Goal: Task Accomplishment & Management: Use online tool/utility

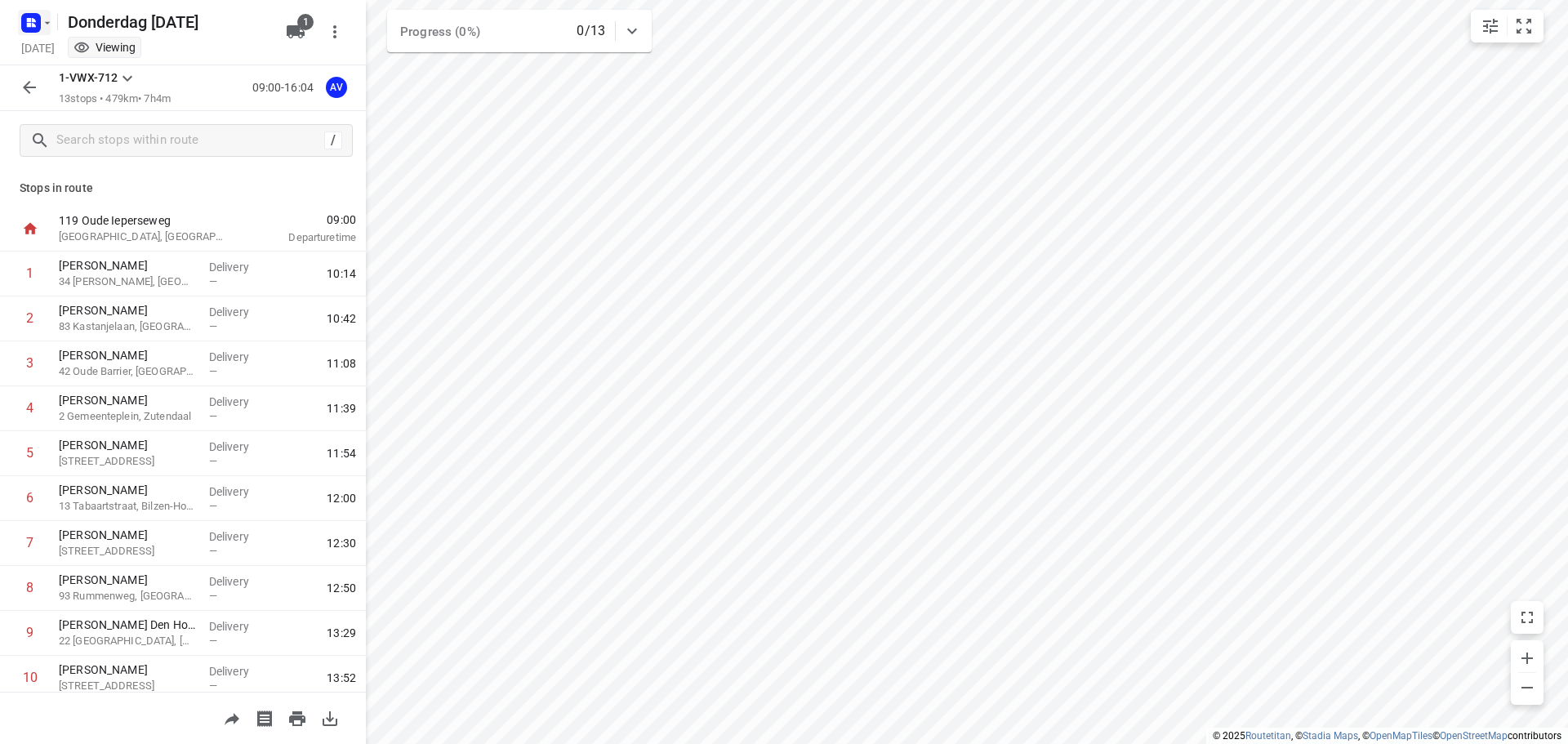
click at [42, 21] on icon "button" at bounding box center [47, 22] width 13 height 13
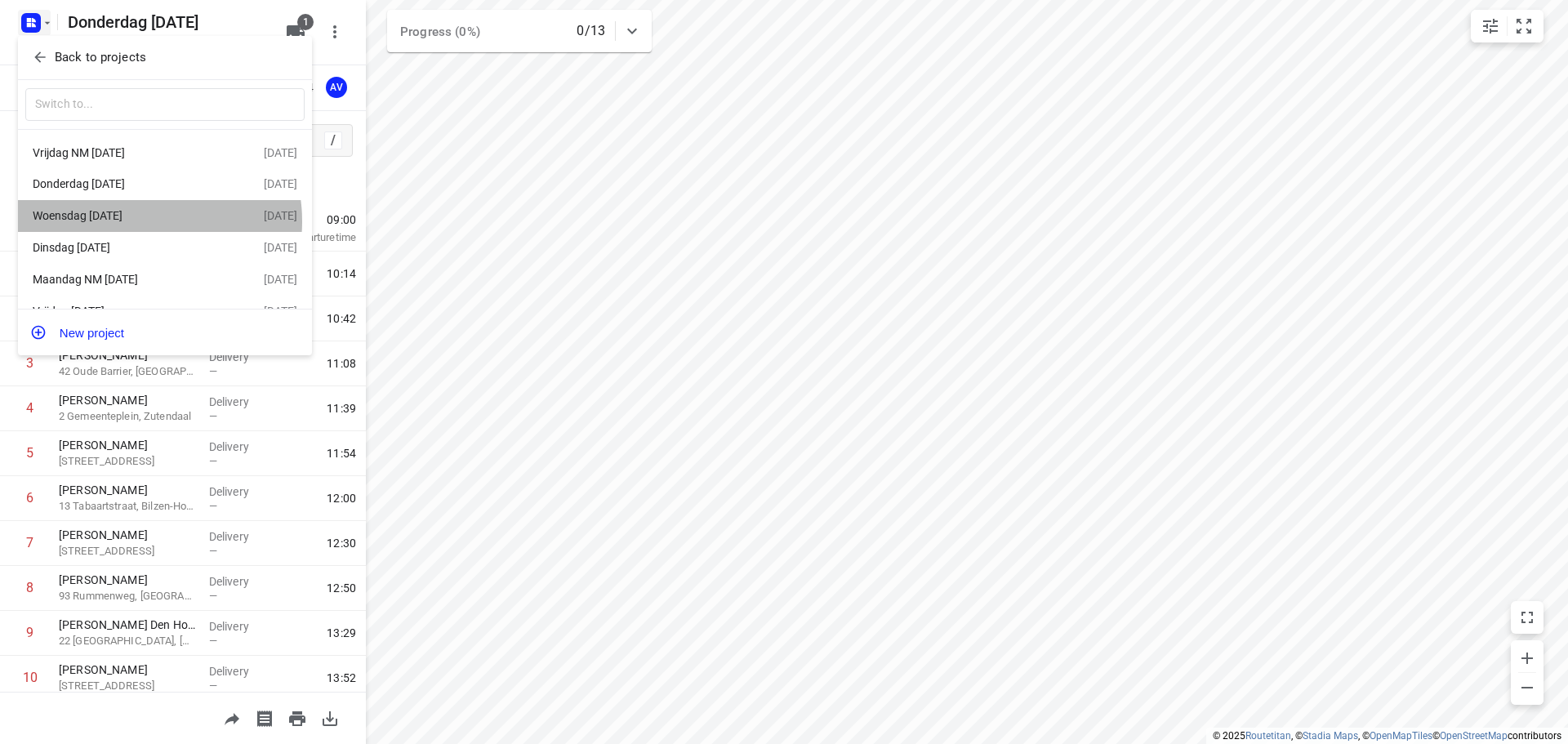
click at [139, 223] on div "Woensdag [DATE]" at bounding box center [126, 215] width 188 height 13
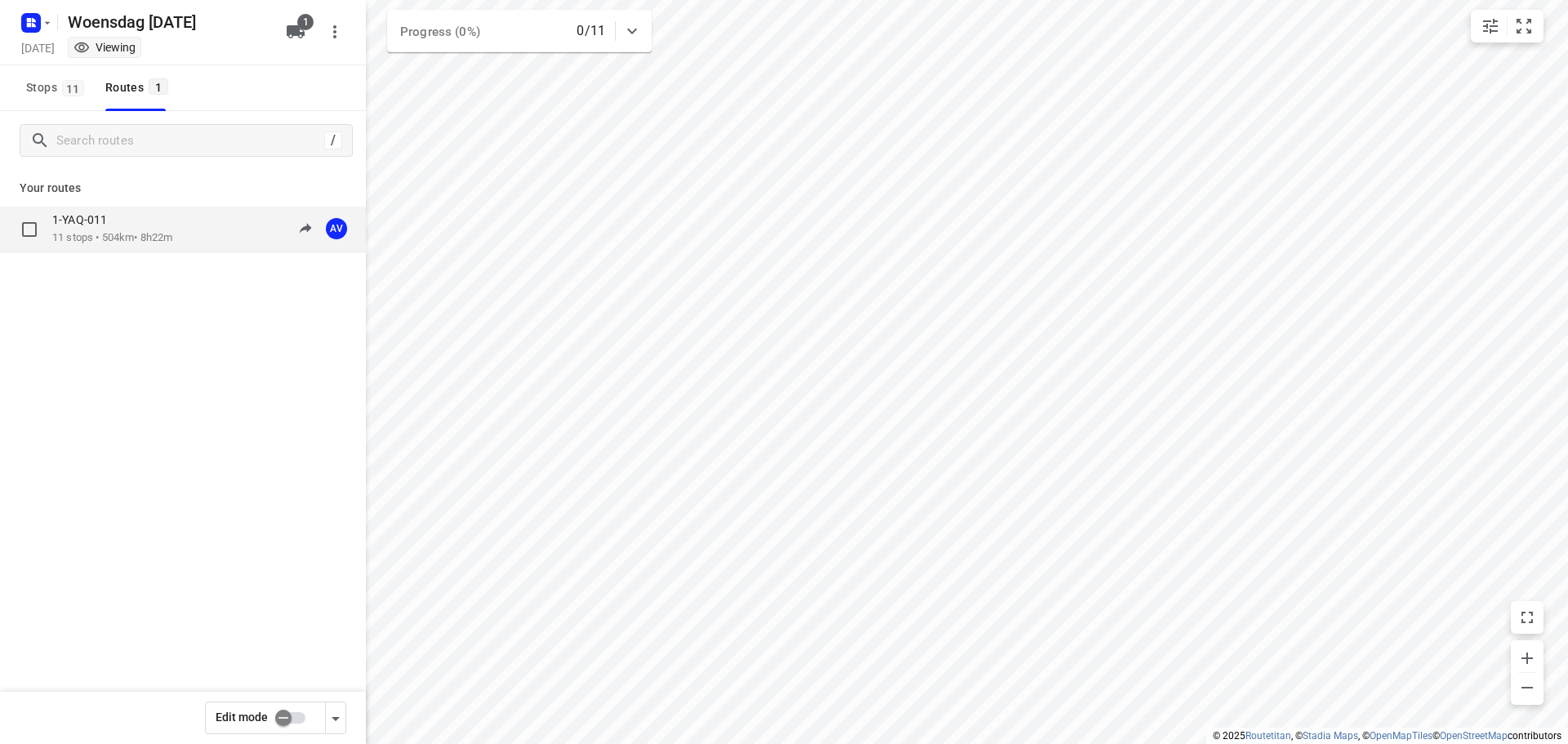
click at [189, 236] on div "1-YAQ-011 11 stops • 504km • 8h22m 09:00-17:22 AV" at bounding box center [210, 229] width 314 height 34
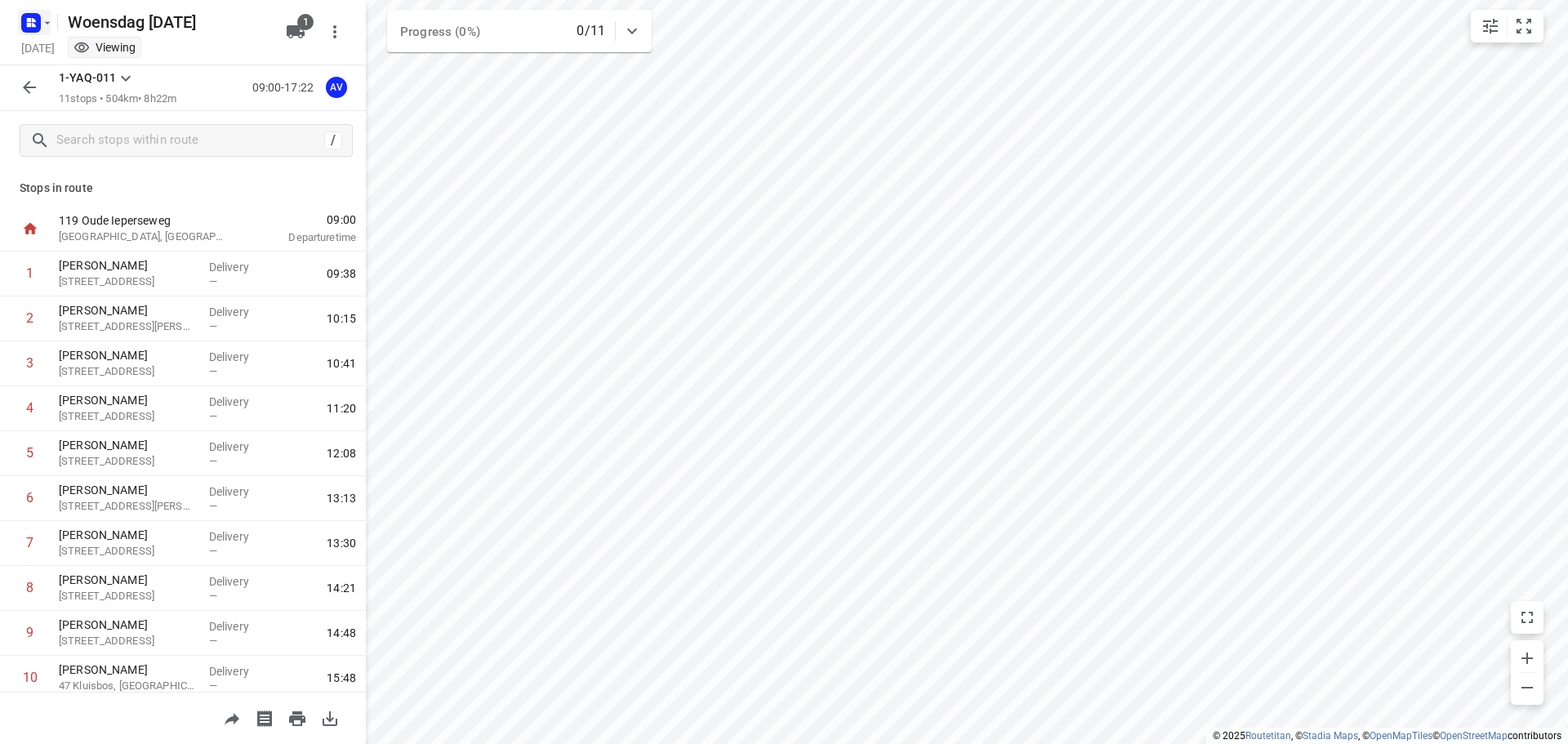
click at [43, 21] on icon "button" at bounding box center [47, 22] width 13 height 13
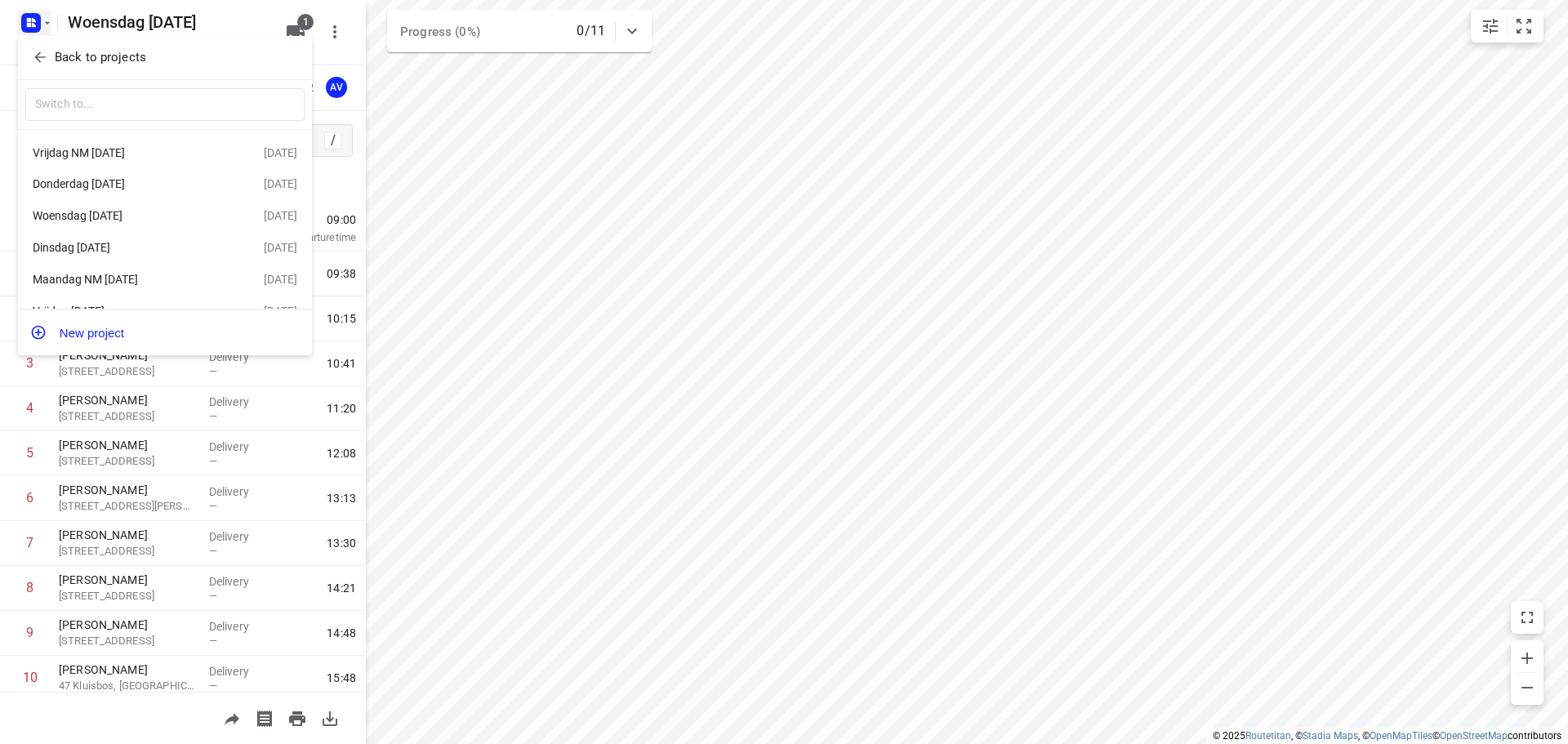
click at [158, 249] on div "Dinsdag [DATE]" at bounding box center [126, 247] width 188 height 13
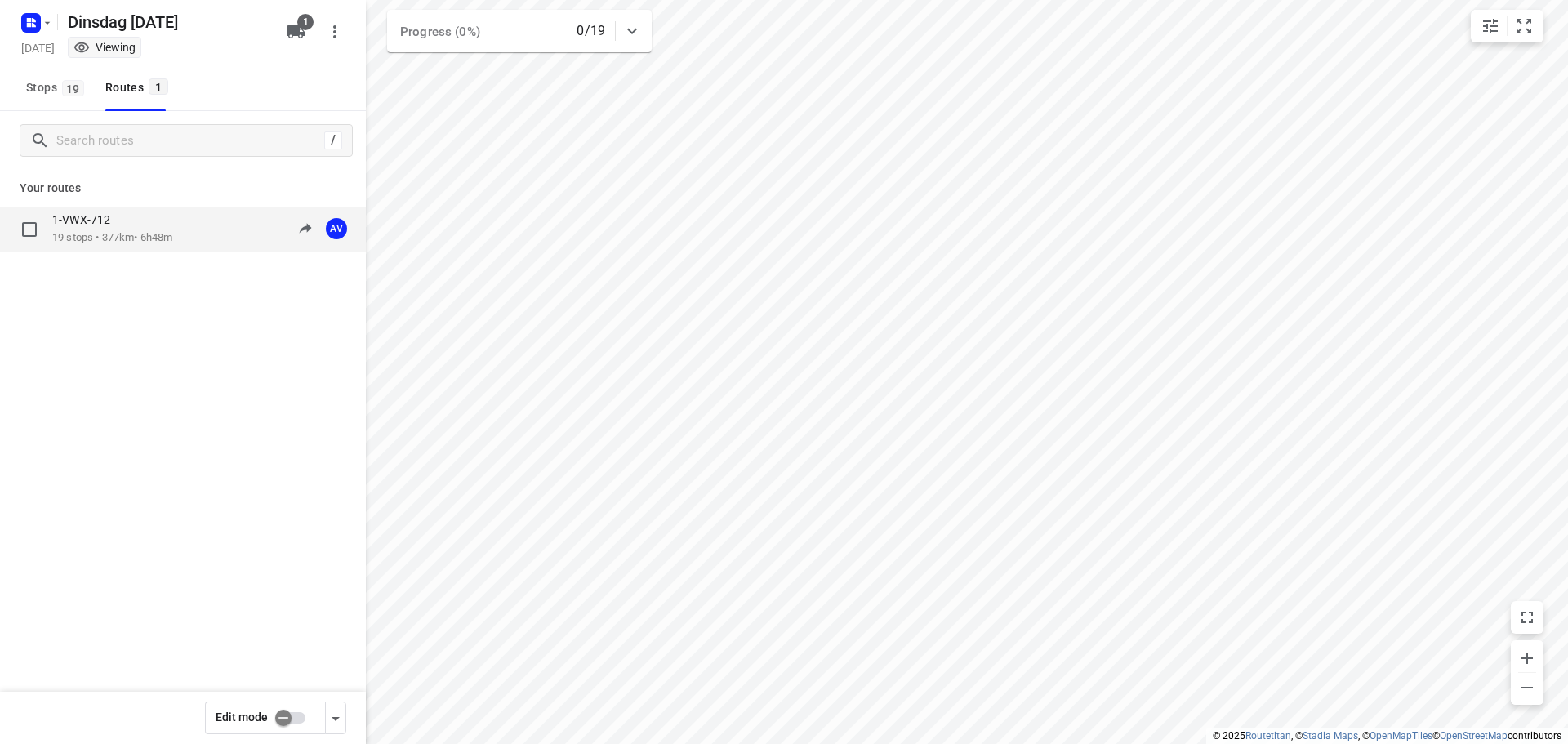
click at [188, 223] on div "1-VWX-712 19 stops • 377km • 6h48m 09:00-15:48 AV" at bounding box center [210, 229] width 314 height 34
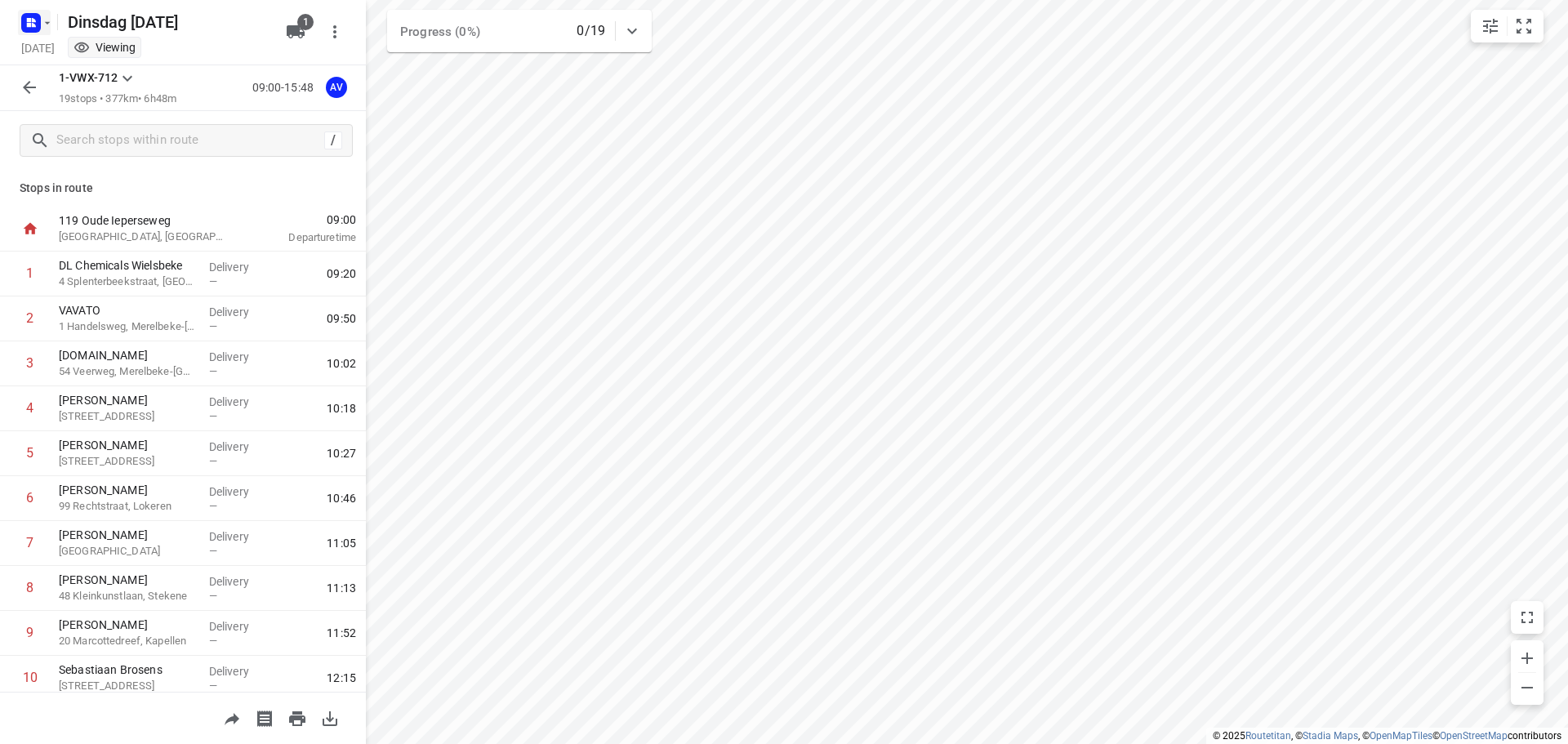
click at [44, 21] on icon "button" at bounding box center [47, 22] width 13 height 13
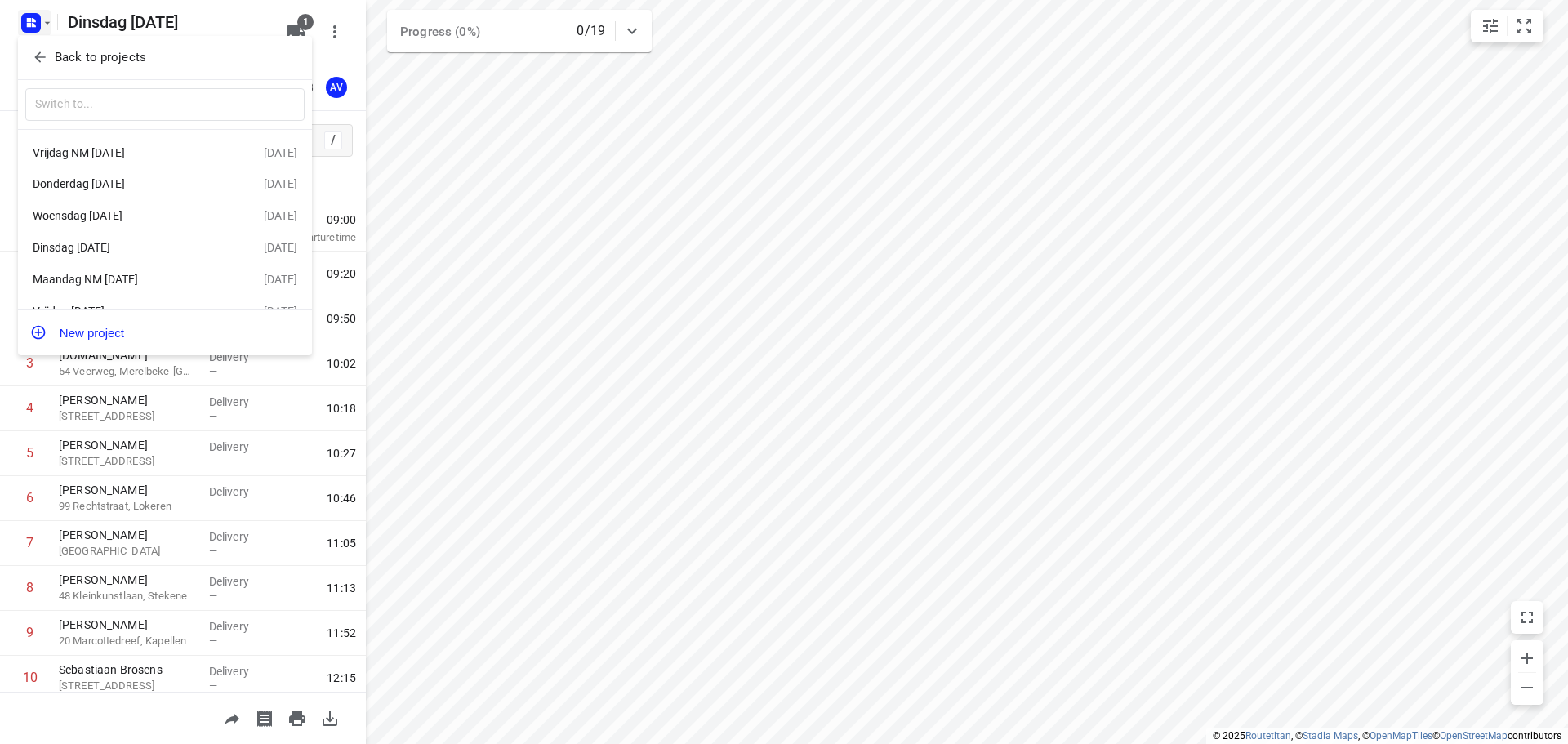
drag, startPoint x: 142, startPoint y: 210, endPoint x: 251, endPoint y: 221, distance: 109.6
click at [145, 210] on div "Woensdag [DATE]" at bounding box center [148, 216] width 232 height 20
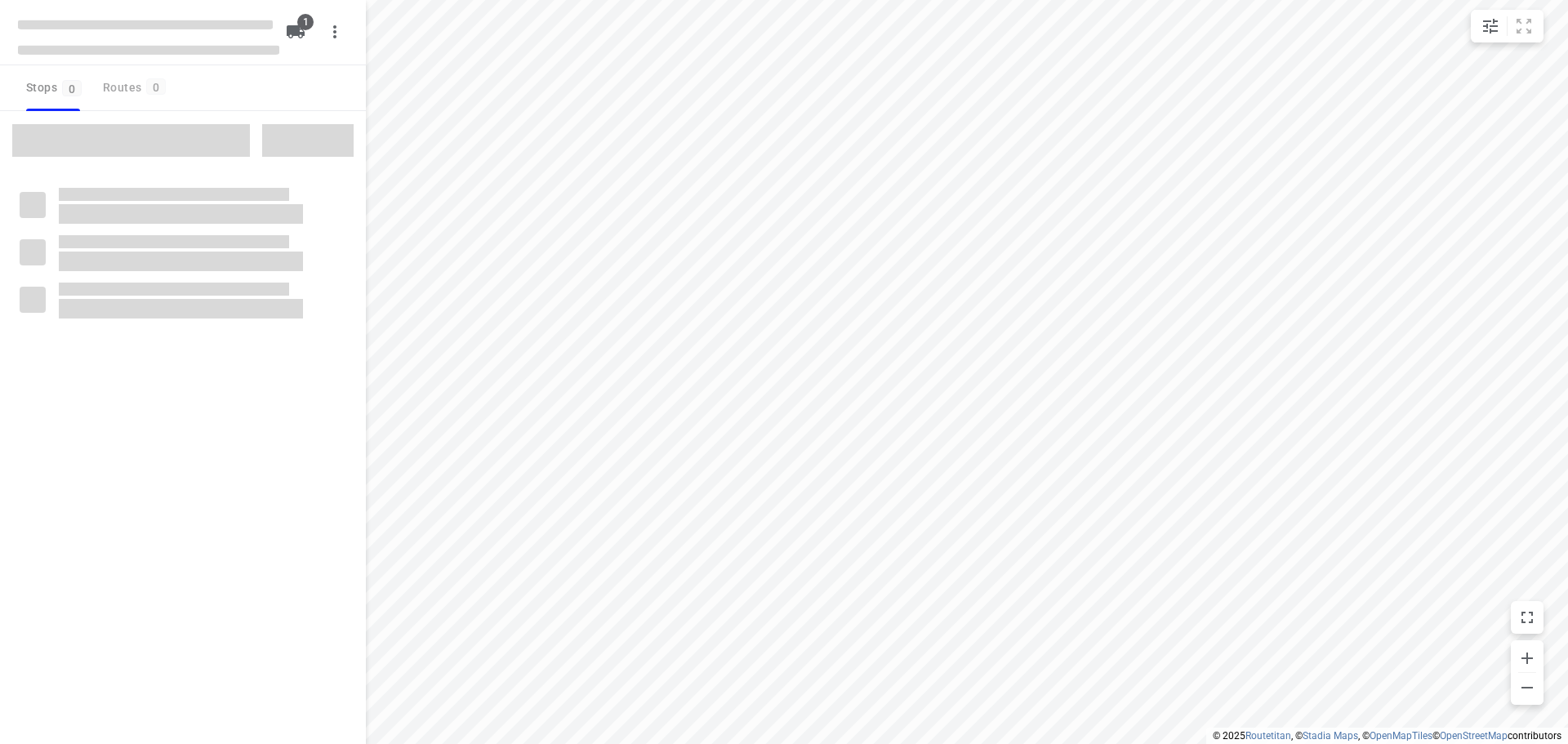
type input "distance"
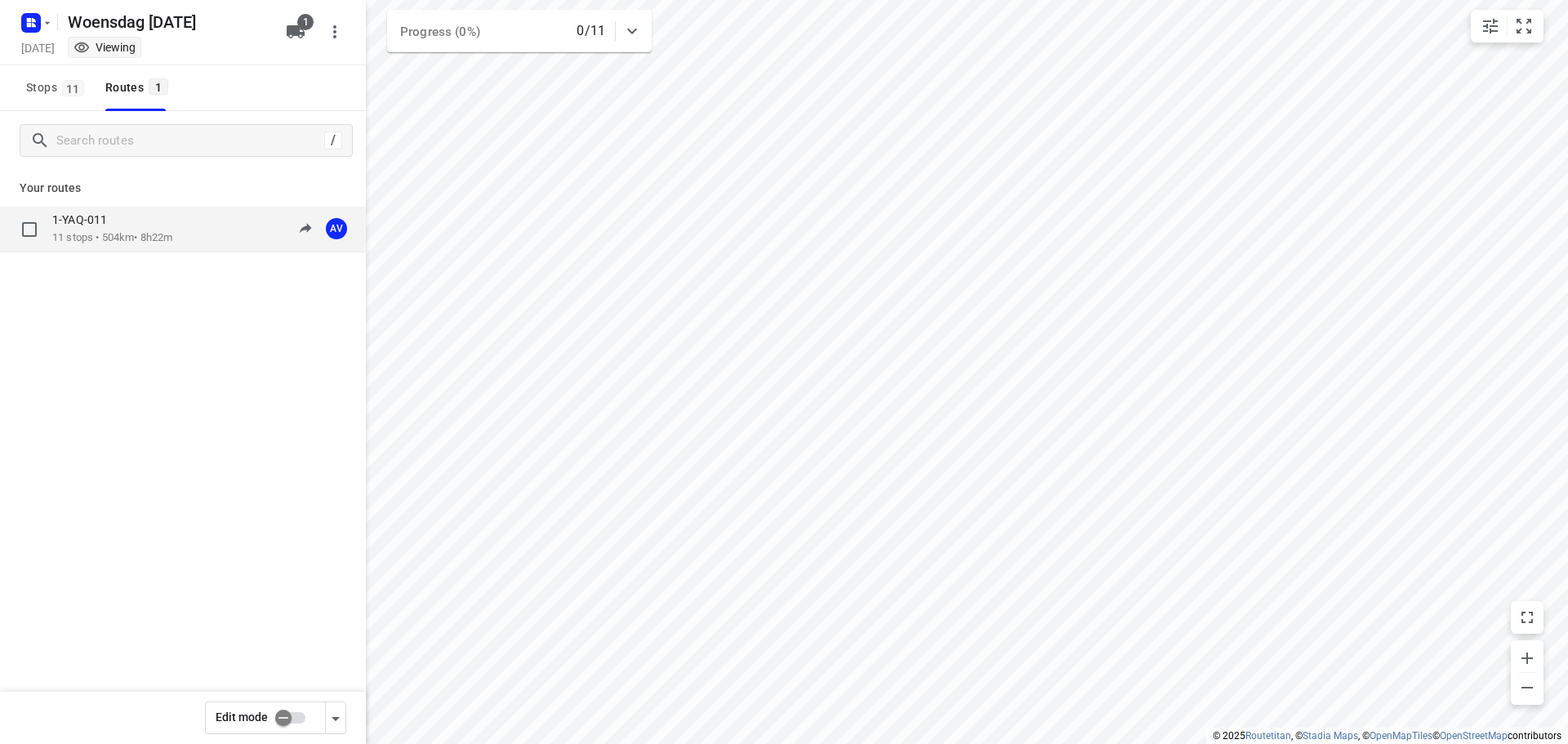
click at [205, 235] on div "1-YAQ-011 11 stops • 504km • 8h22m 09:00-17:22 AV" at bounding box center [210, 229] width 314 height 34
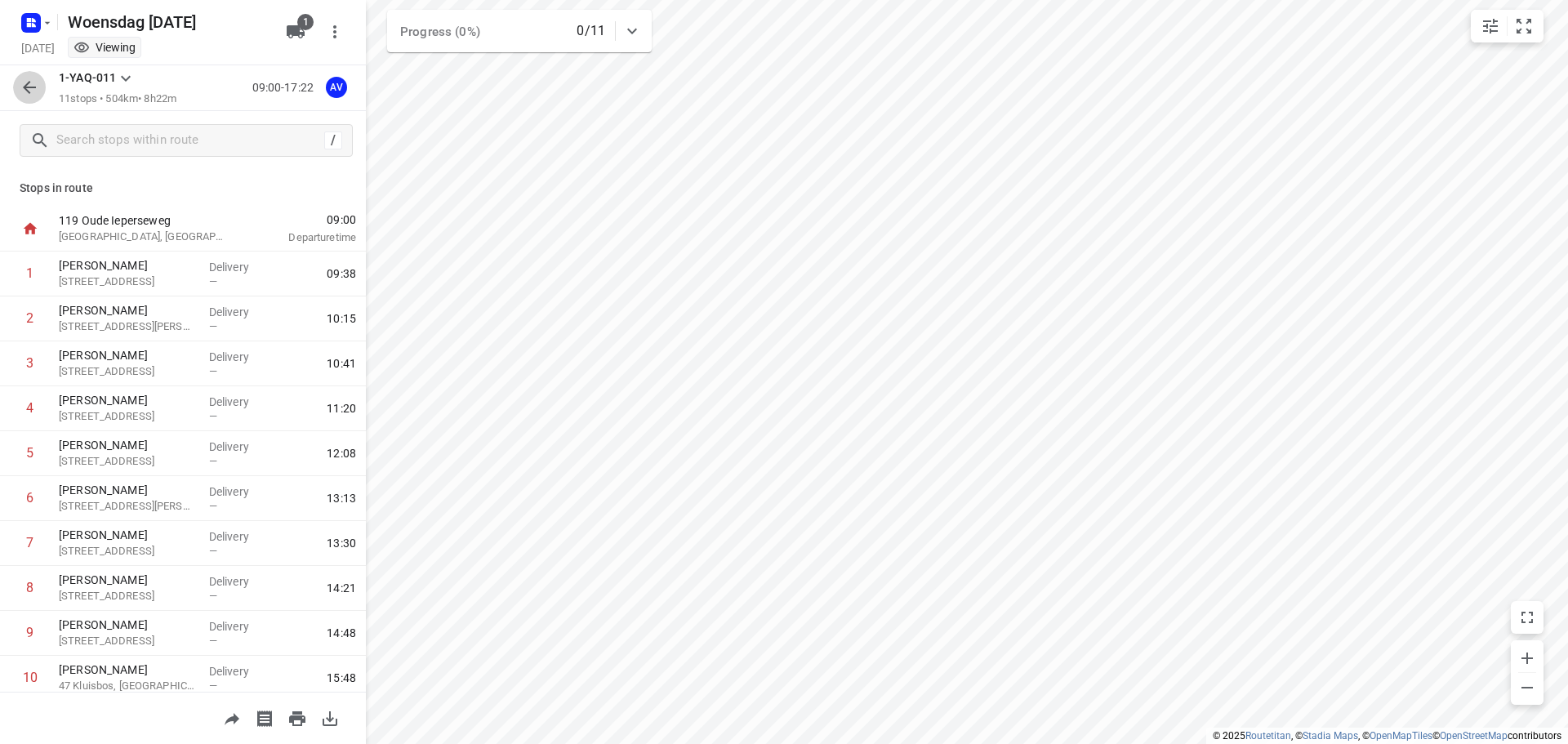
click at [30, 89] on icon "button" at bounding box center [30, 87] width 20 height 20
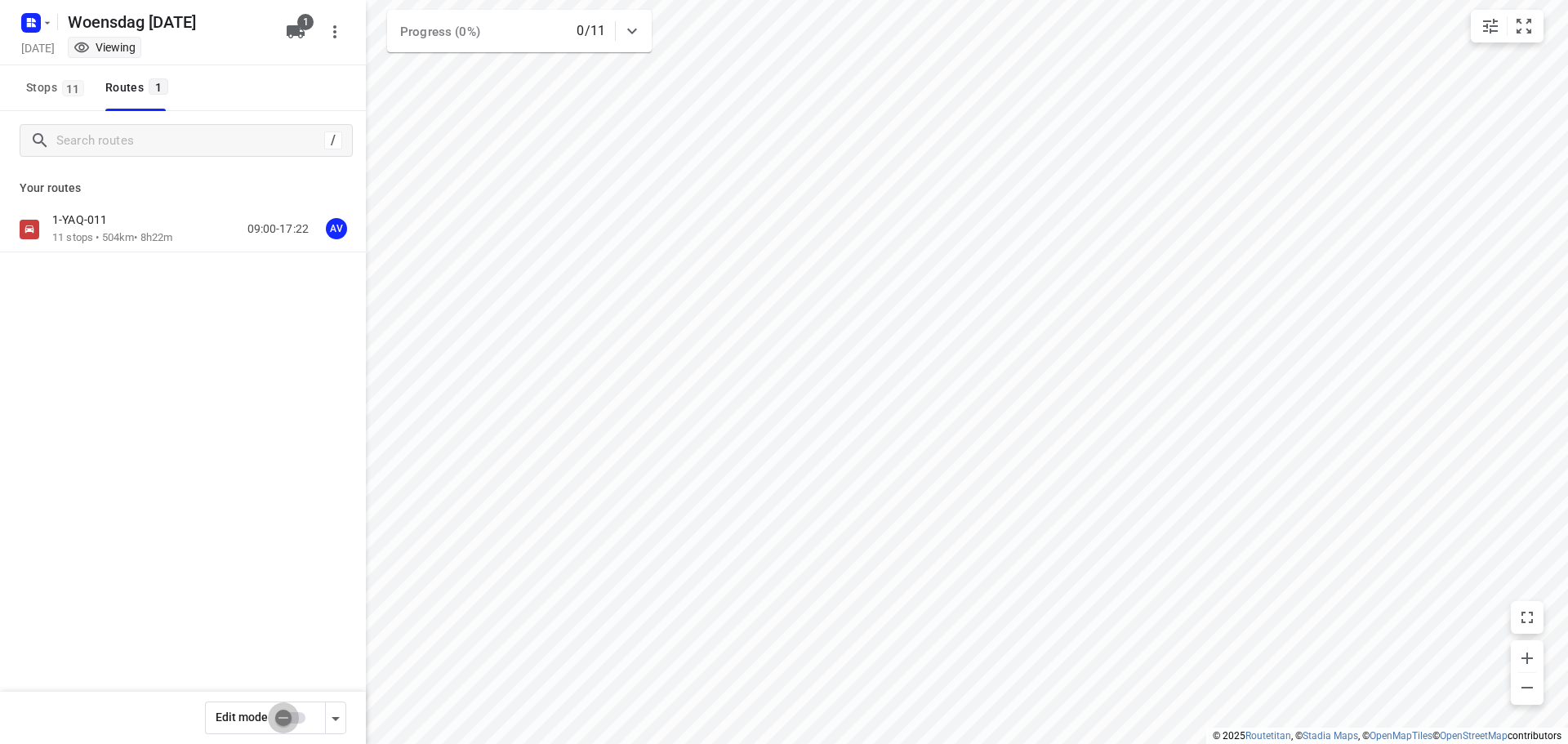
click at [293, 715] on input "checkbox" at bounding box center [283, 717] width 93 height 31
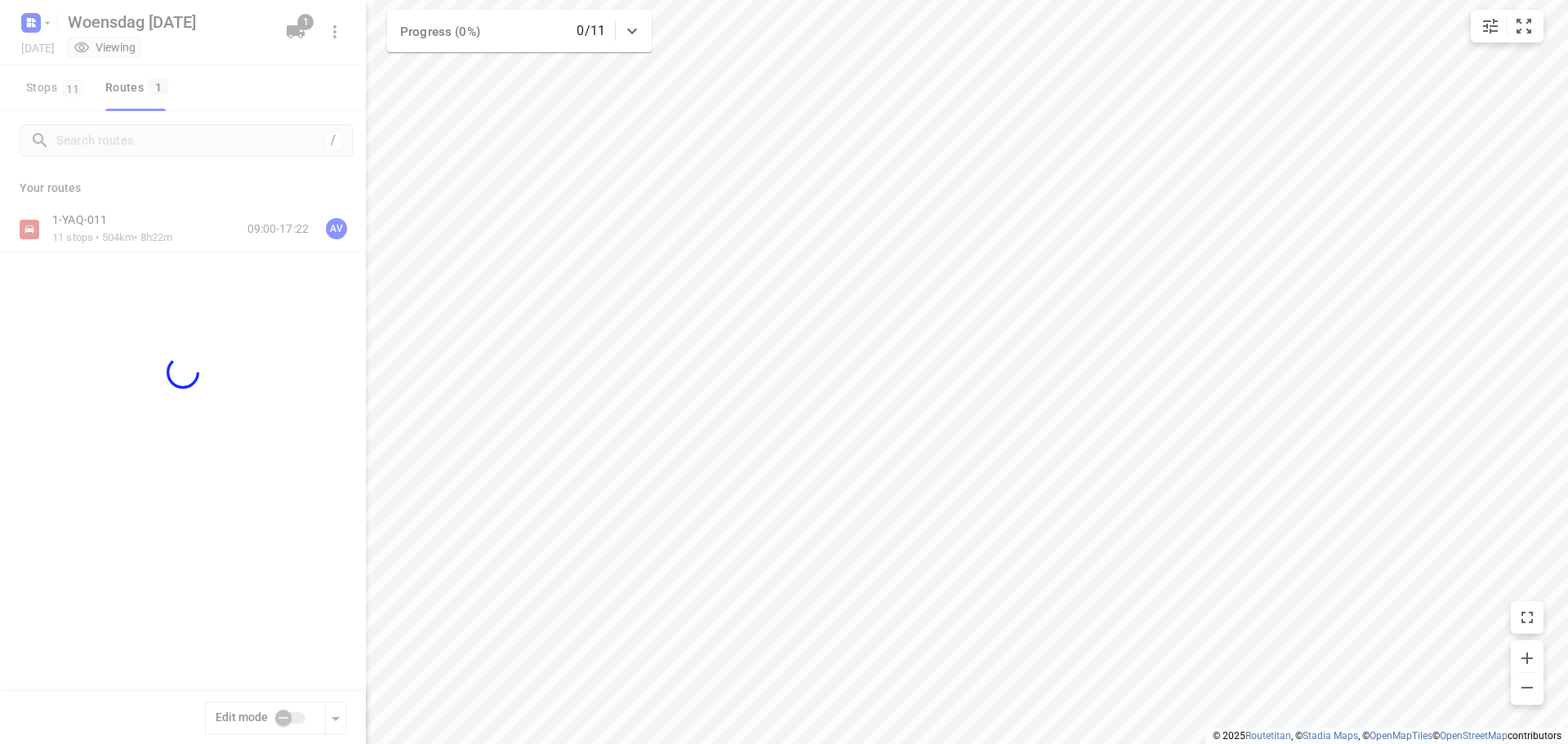
checkbox input "true"
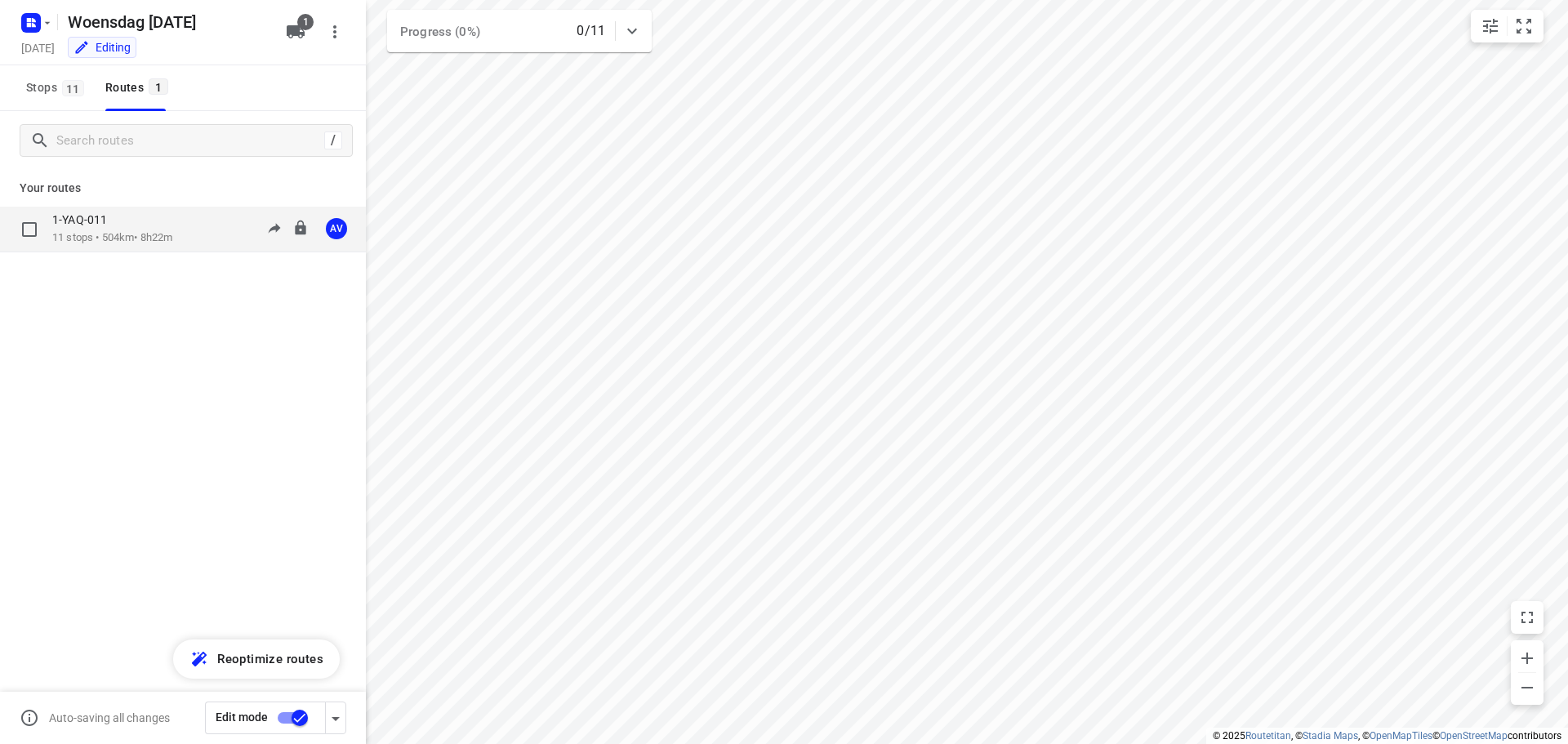
click at [192, 225] on div "1-YAQ-011 11 stops • 504km • 8h22m 09:00-17:22 AV" at bounding box center [210, 229] width 314 height 34
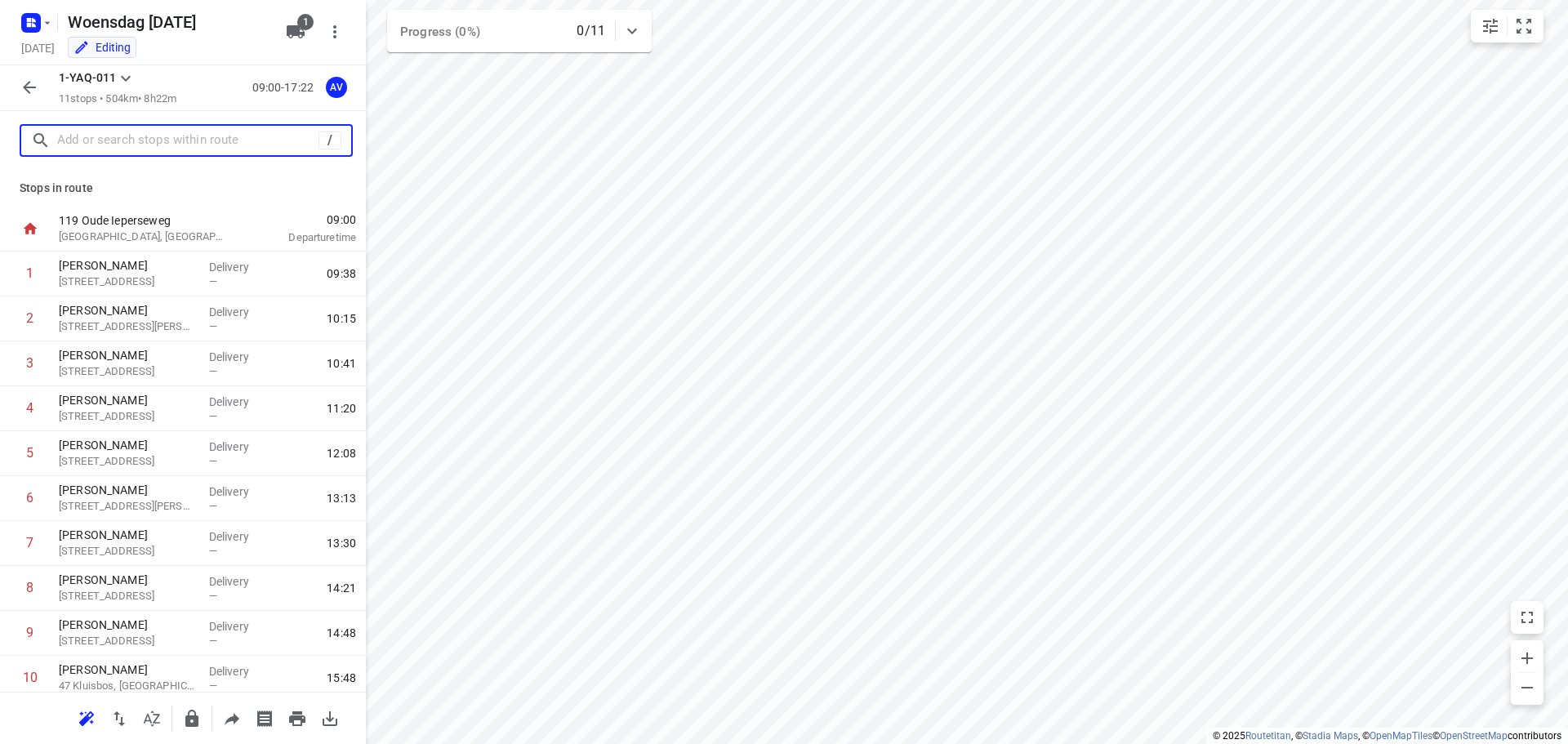
click at [89, 139] on input "text" at bounding box center [188, 140] width 261 height 25
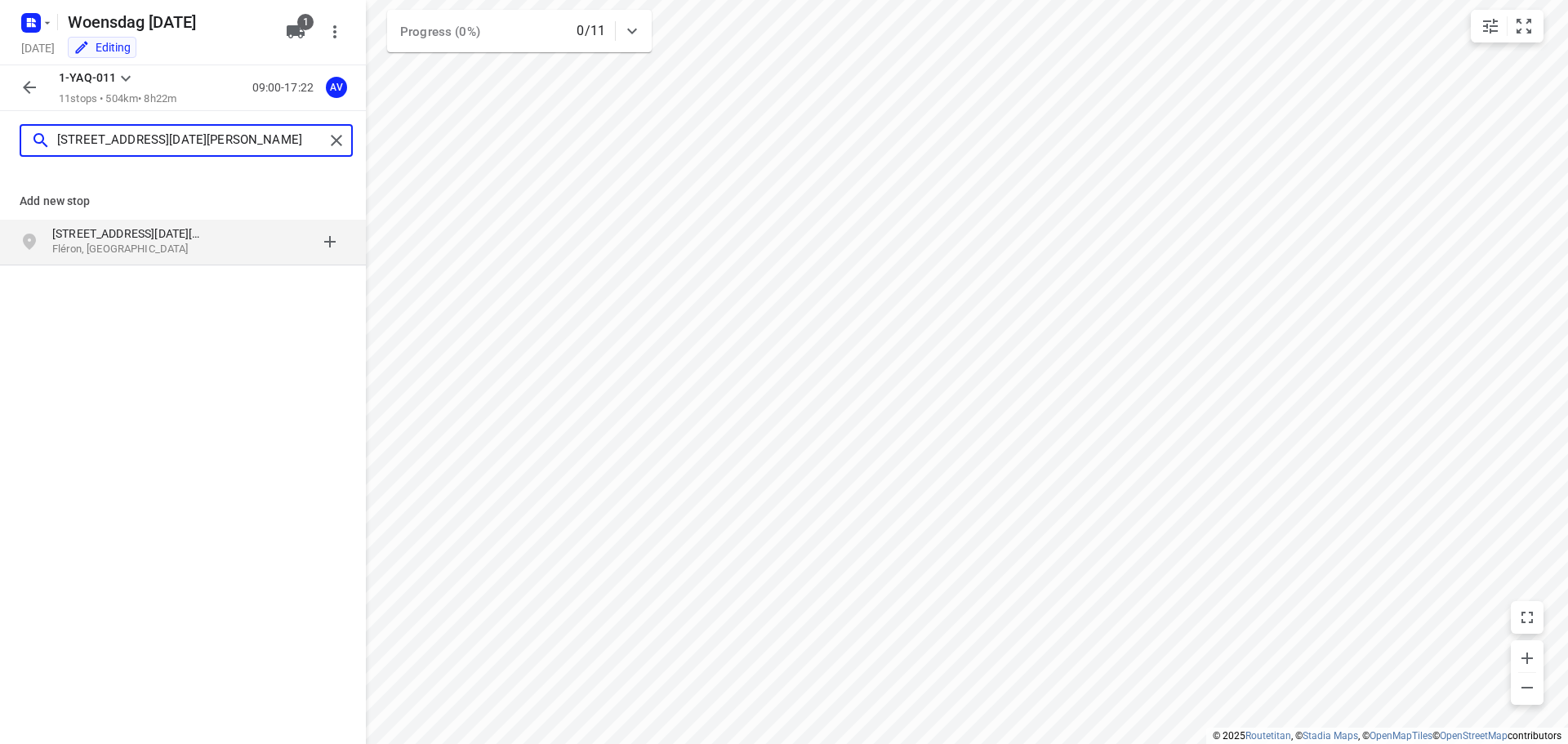
type input "[STREET_ADDRESS][DATE][PERSON_NAME]"
click at [161, 242] on p "Fléron, [GEOGRAPHIC_DATA]" at bounding box center [127, 249] width 150 height 16
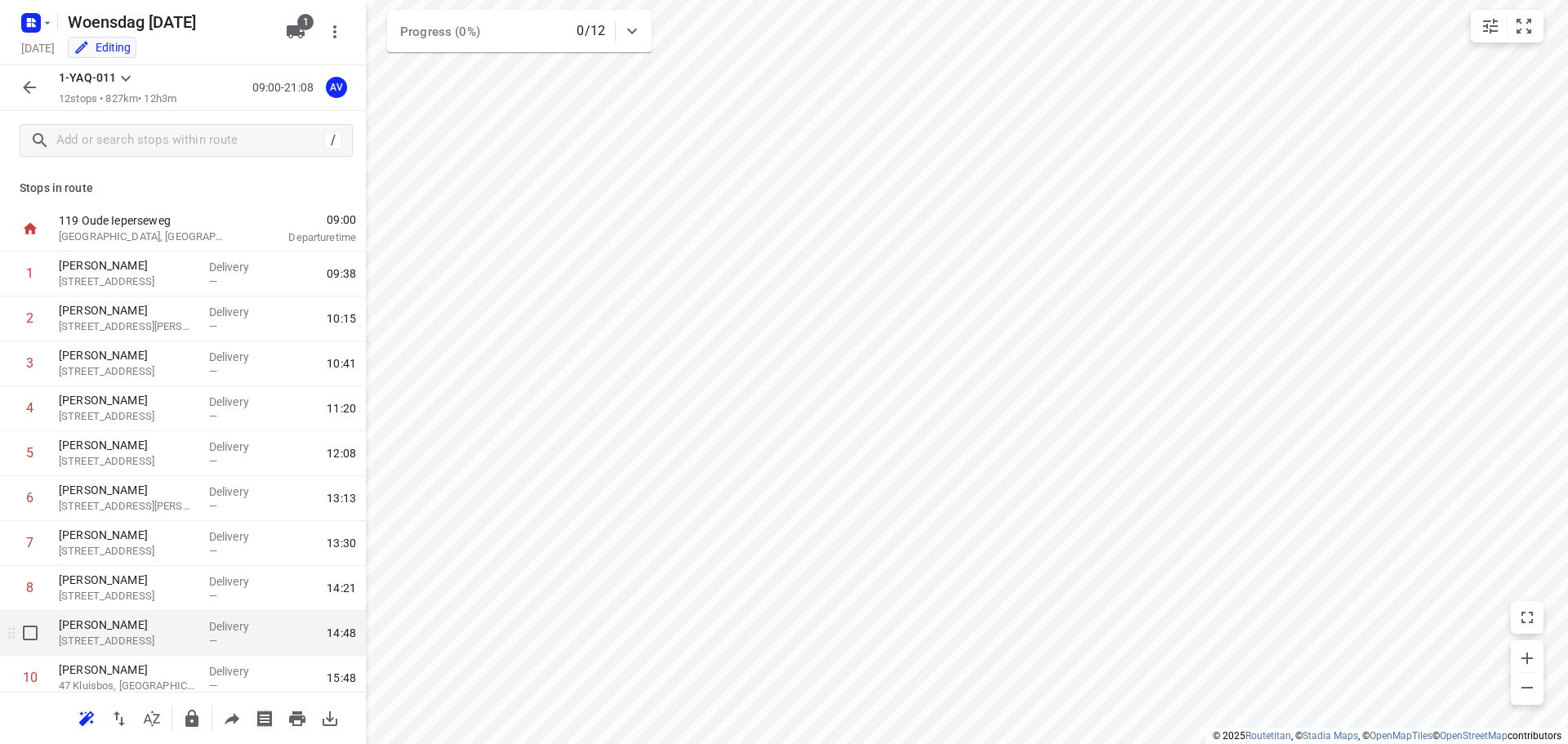
scroll to position [144, 0]
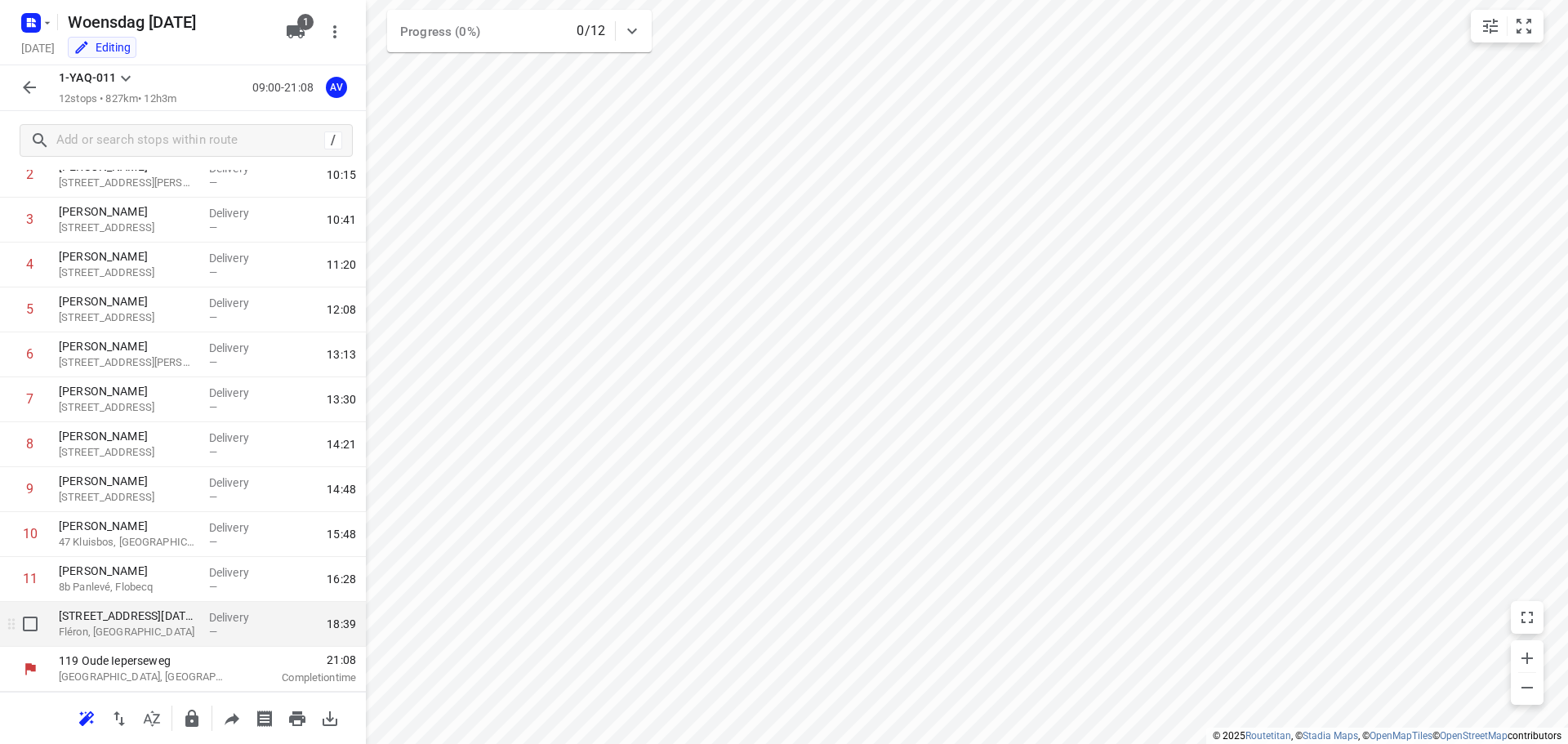
click at [144, 630] on p "Fléron, [GEOGRAPHIC_DATA]" at bounding box center [127, 632] width 137 height 16
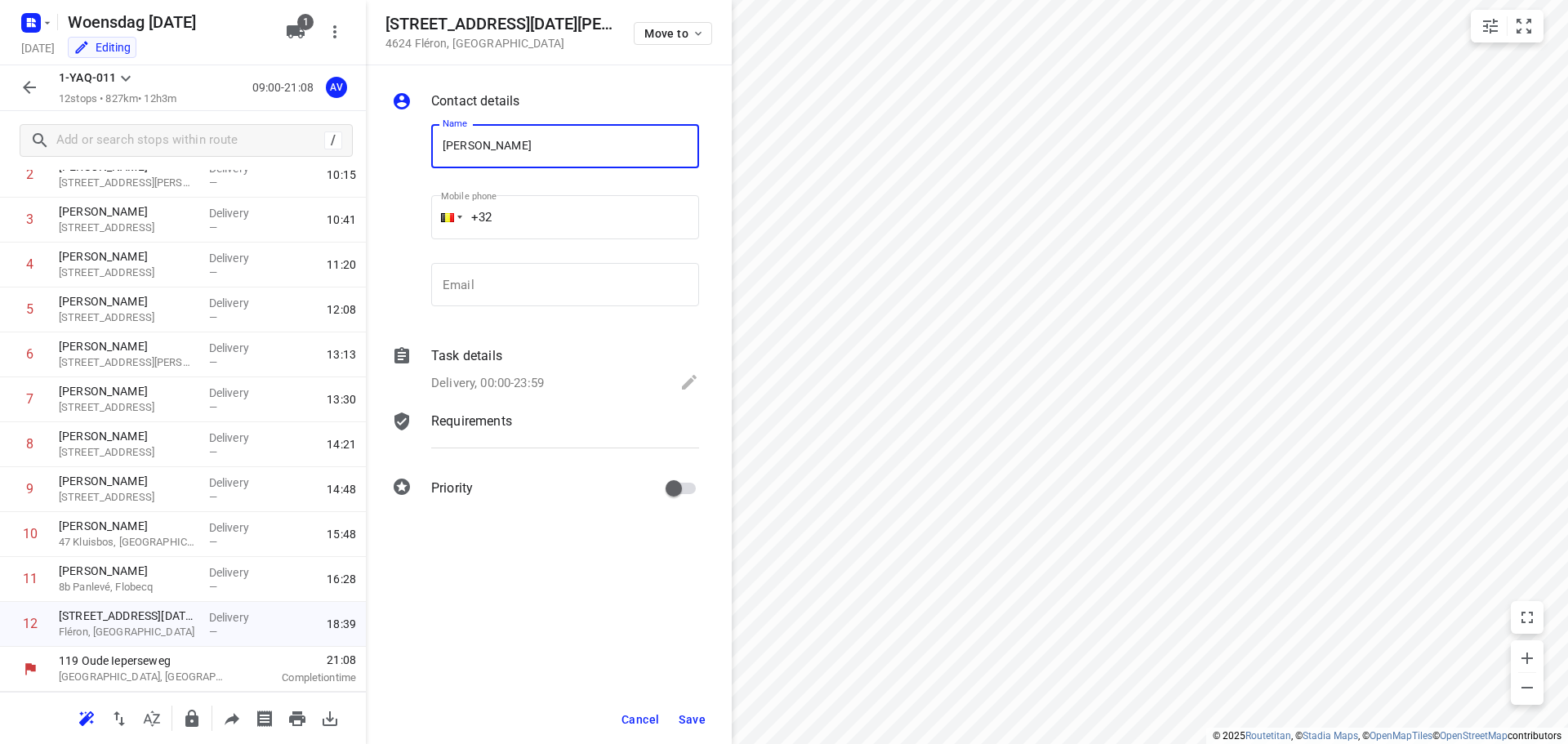
type input "[PERSON_NAME]"
click at [582, 213] on input "+32" at bounding box center [565, 217] width 268 height 44
type input "[PHONE_NUMBER]"
click at [540, 382] on p "Delivery, 00:00-23:59" at bounding box center [487, 382] width 112 height 19
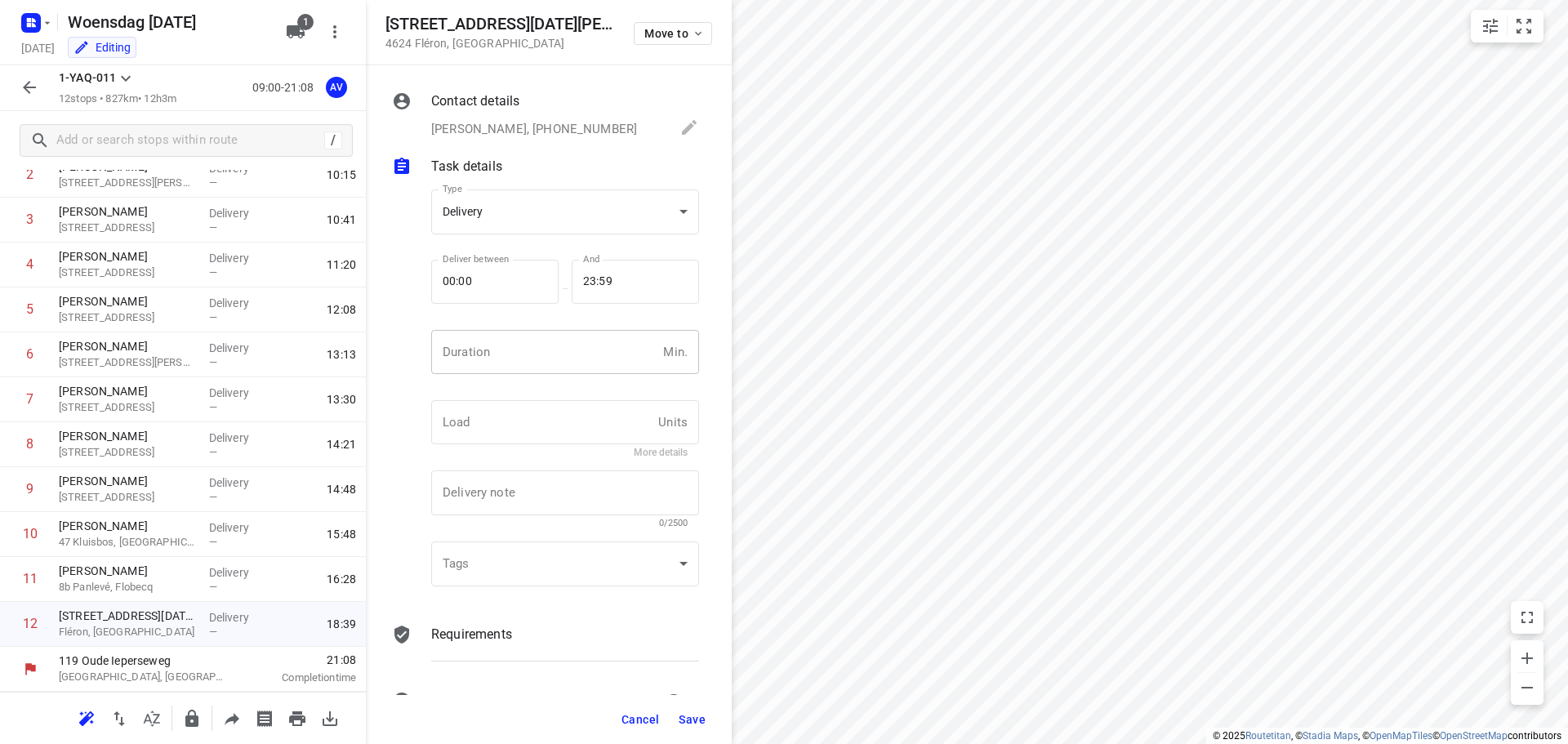
click at [548, 367] on input "number" at bounding box center [544, 352] width 226 height 44
type input "1"
click at [687, 721] on span "Save" at bounding box center [692, 719] width 27 height 13
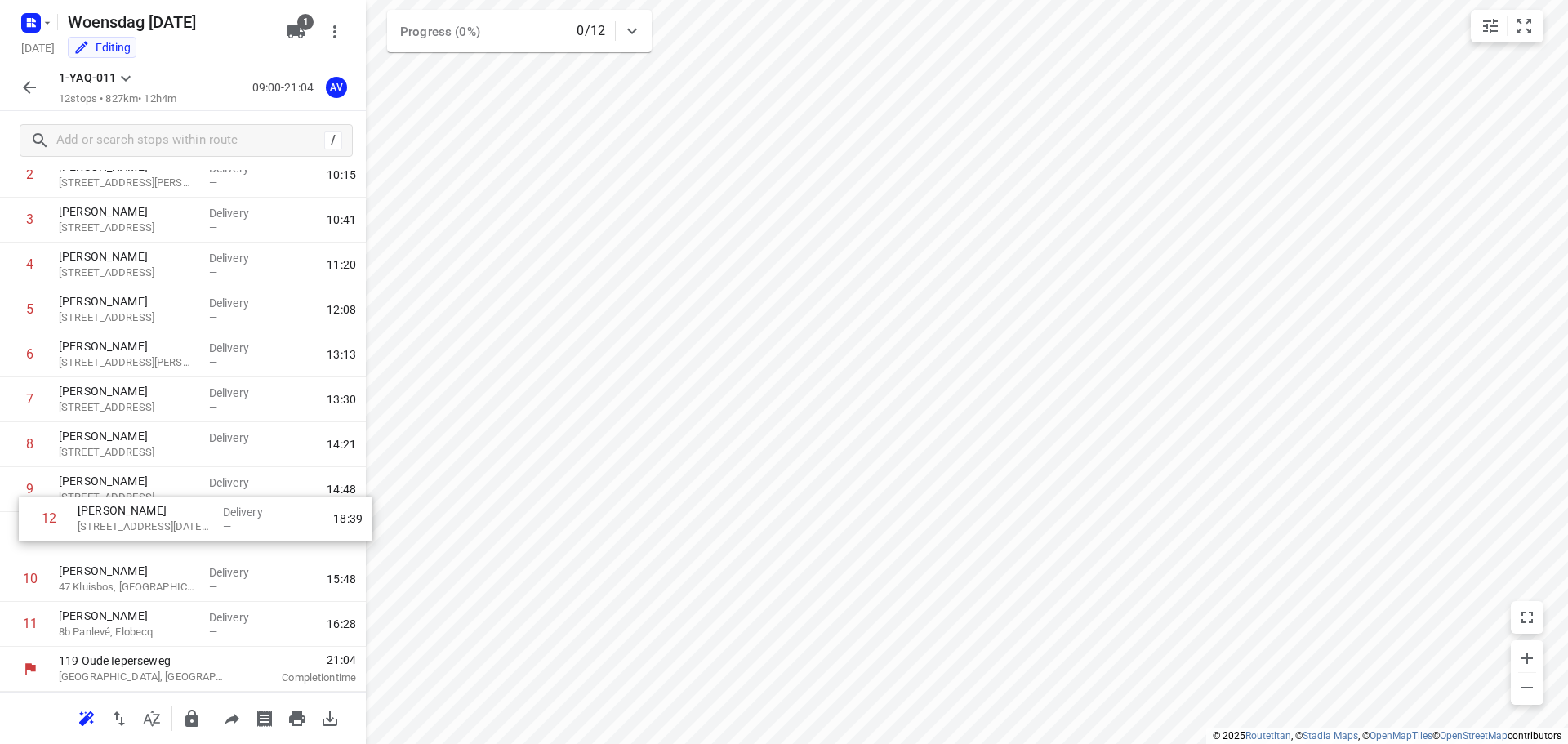
drag, startPoint x: 5, startPoint y: 630, endPoint x: 24, endPoint y: 520, distance: 111.6
click at [24, 520] on div "1 [PERSON_NAME] 2 Rue Crombrie, Tournai Delivery — 09:38 2 [PERSON_NAME] [STREE…" at bounding box center [183, 377] width 366 height 539
click at [10, 496] on div "1 [PERSON_NAME] 2 Rue Crombrie, Tournai Delivery — 09:38 2 [PERSON_NAME] [STREE…" at bounding box center [183, 377] width 366 height 539
drag, startPoint x: 6, startPoint y: 539, endPoint x: 6, endPoint y: 502, distance: 37.0
click at [6, 502] on div "1 [PERSON_NAME] 2 Rue Crombrie, Tournai Delivery — 09:38 2 [PERSON_NAME] [STREE…" at bounding box center [183, 377] width 366 height 539
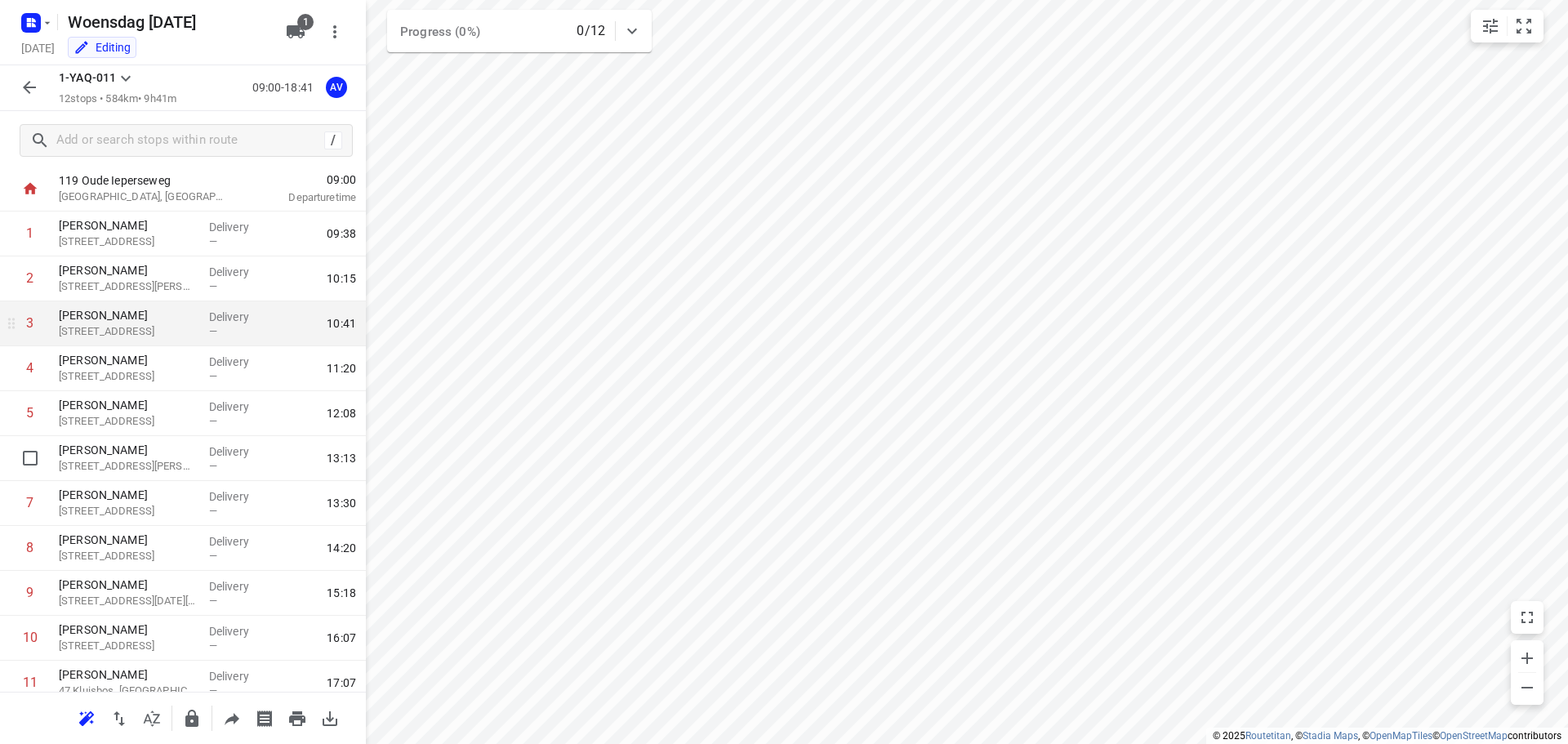
scroll to position [0, 0]
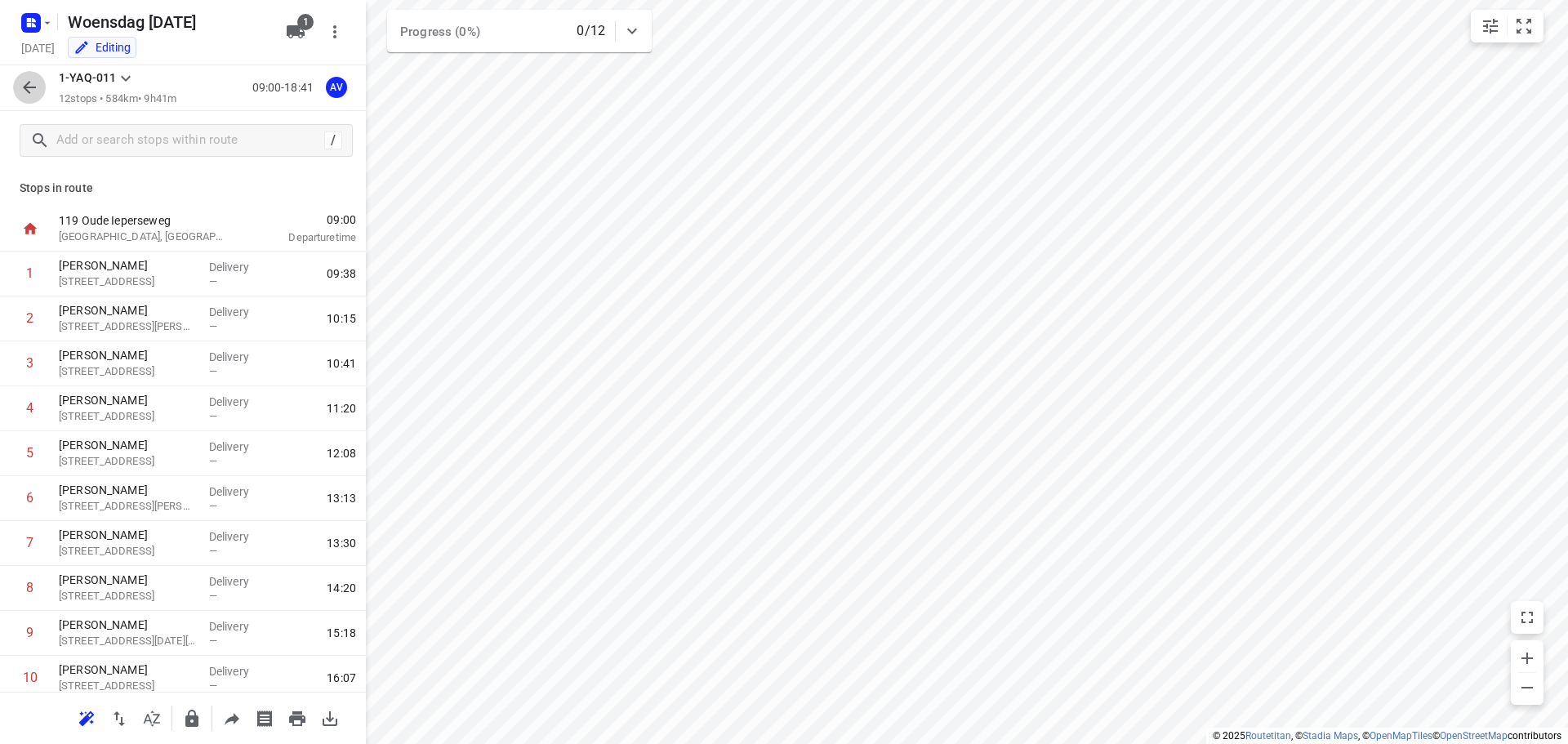
click at [25, 83] on icon "button" at bounding box center [30, 87] width 20 height 20
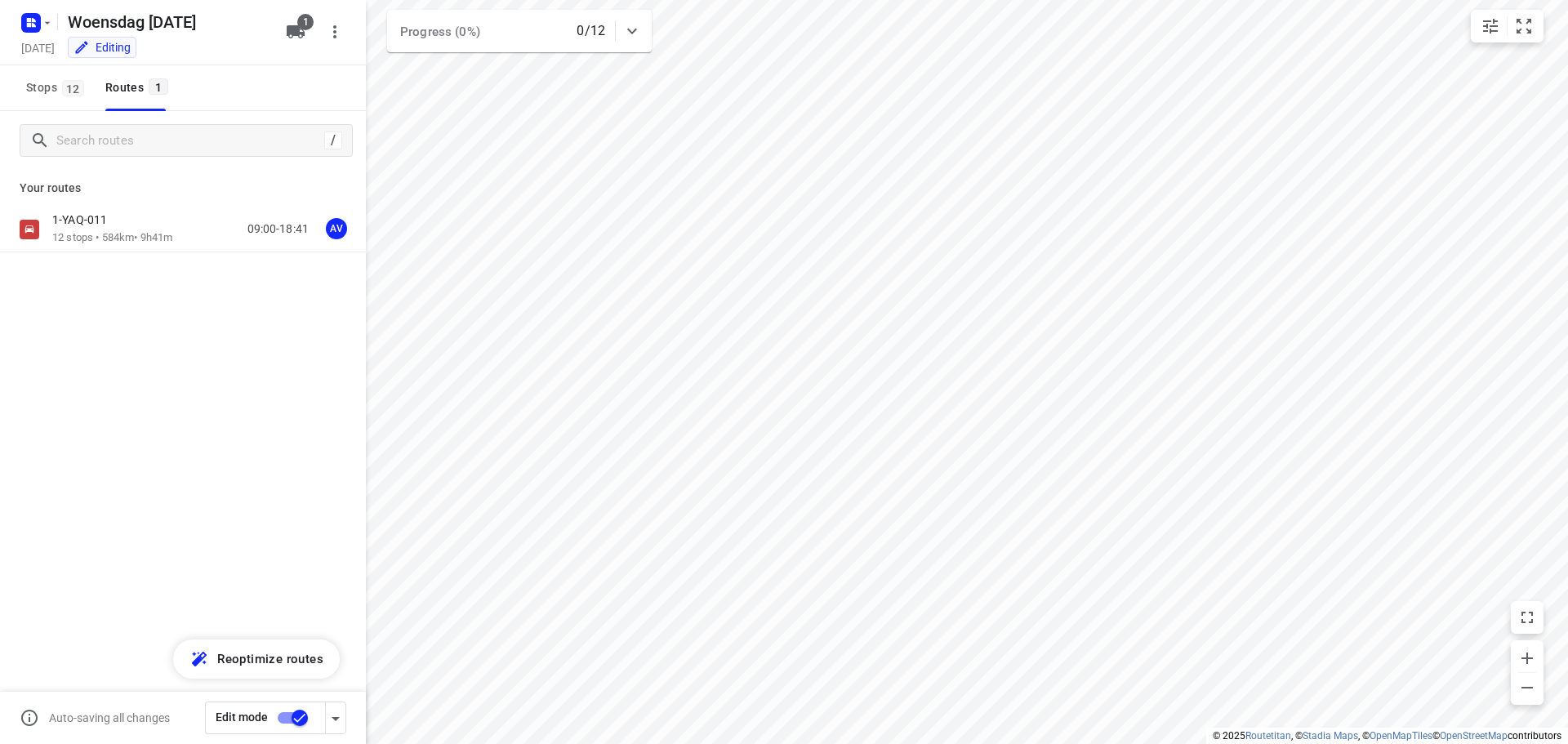
click at [287, 718] on input "checkbox" at bounding box center [300, 717] width 93 height 31
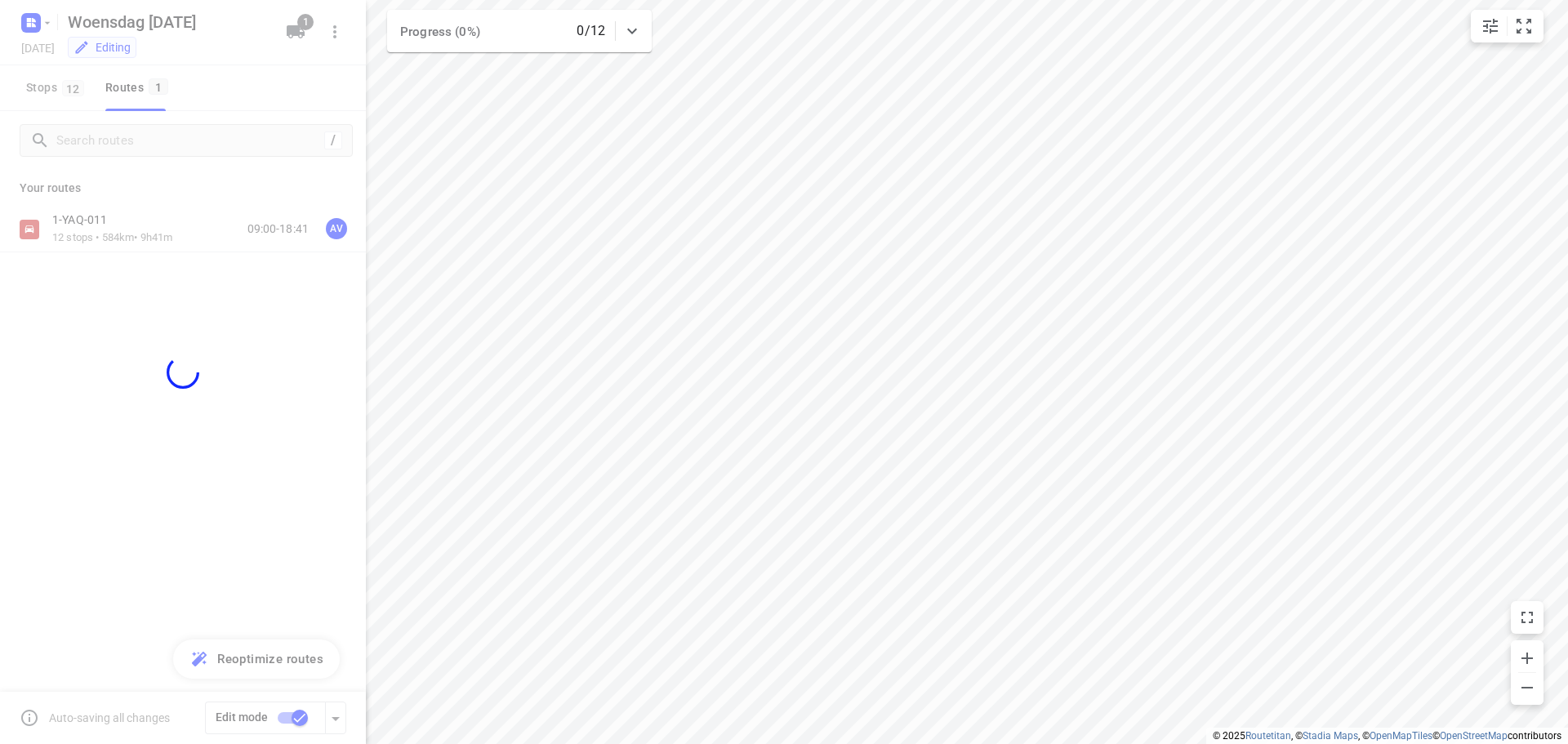
checkbox input "false"
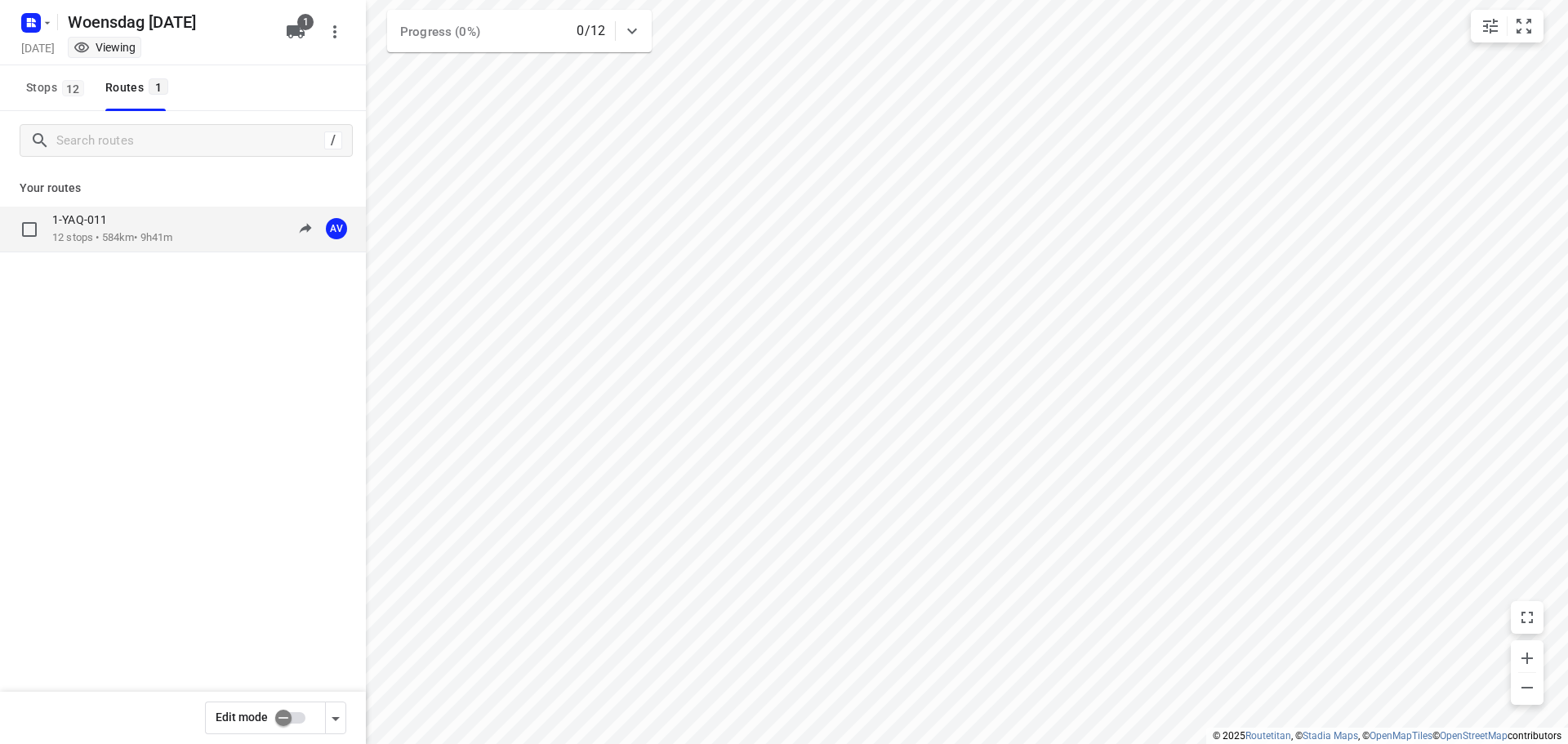
click at [168, 232] on p "12 stops • 584km • 9h41m" at bounding box center [112, 238] width 120 height 16
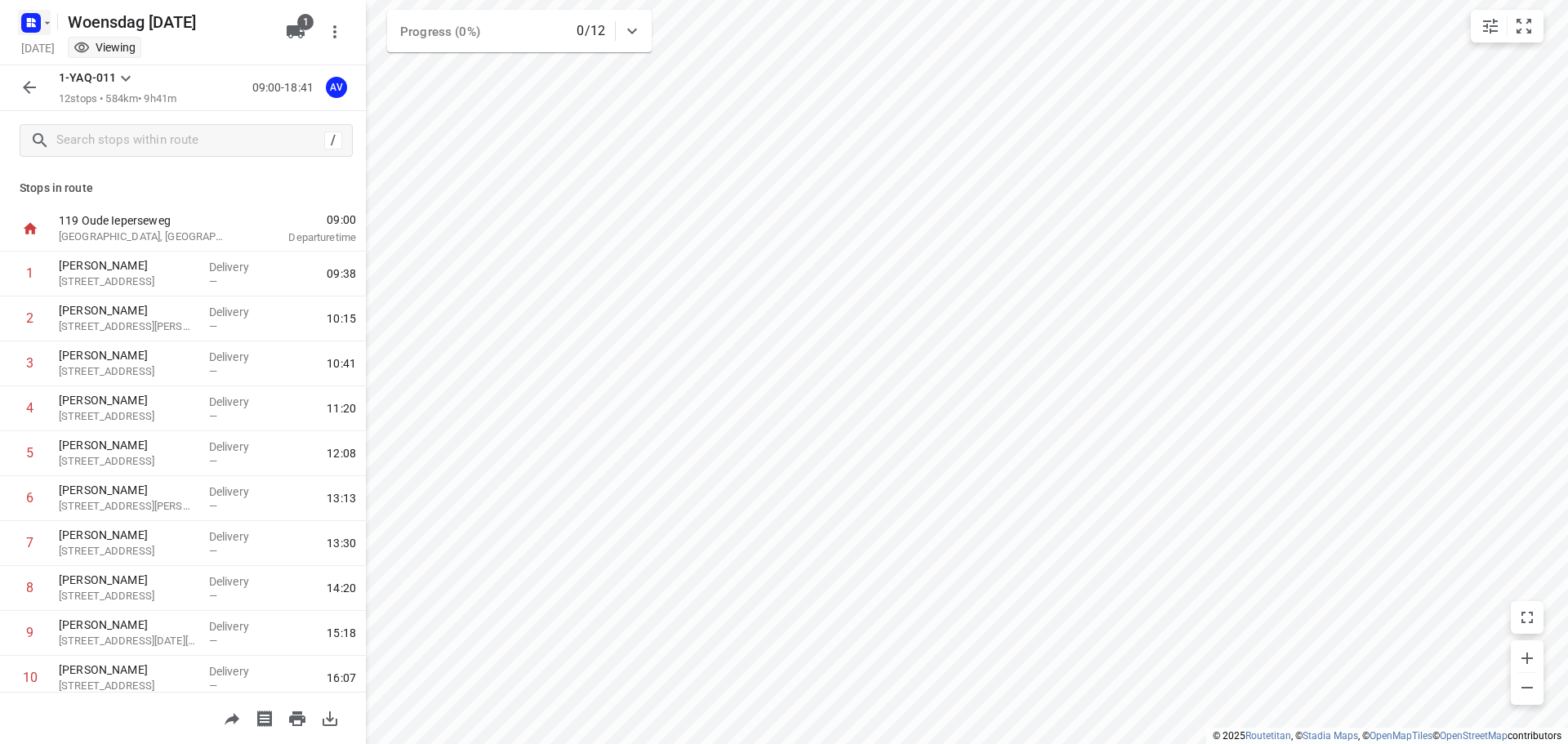
click at [39, 26] on rect "button" at bounding box center [31, 23] width 20 height 20
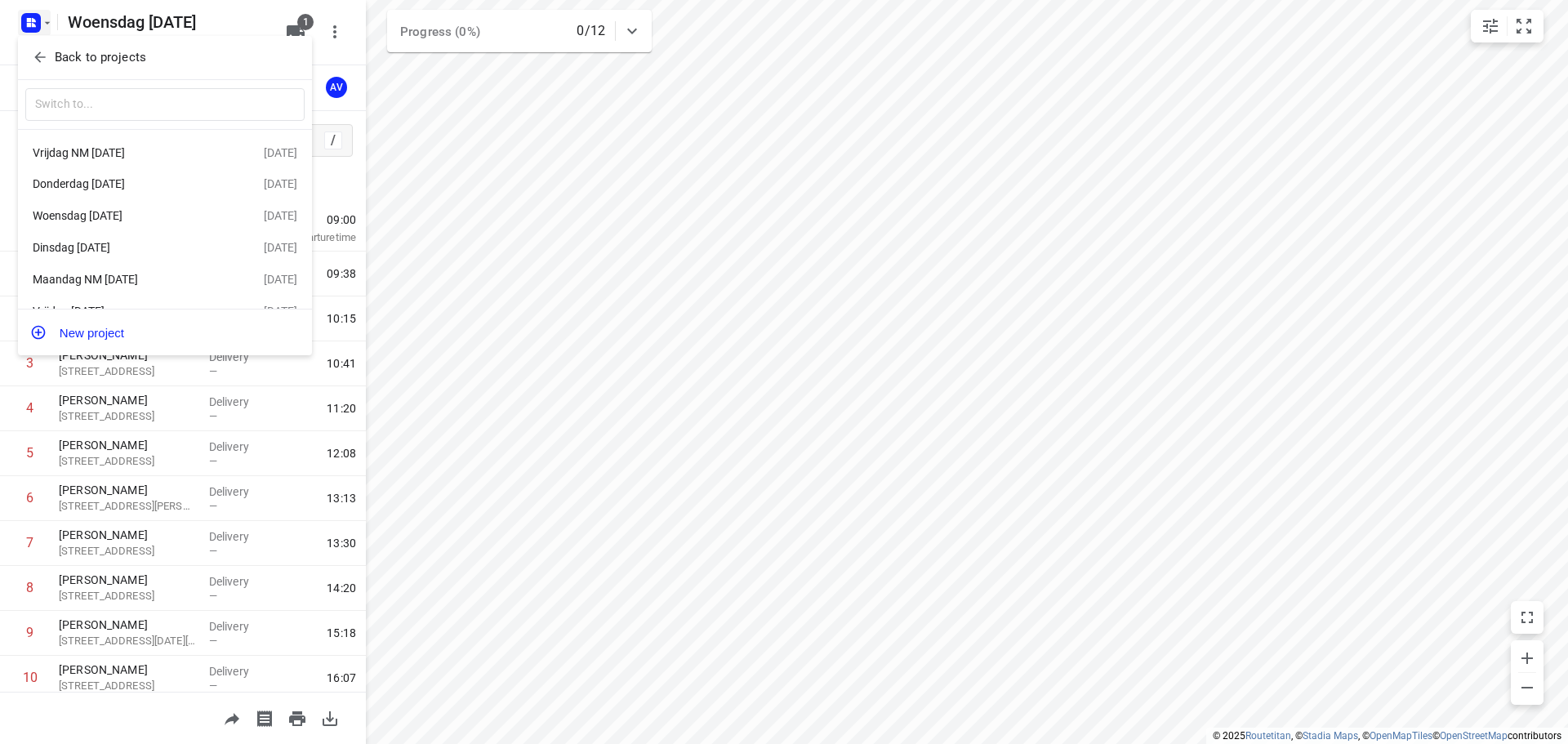
click at [146, 181] on div "Donderdag [DATE]" at bounding box center [126, 183] width 188 height 13
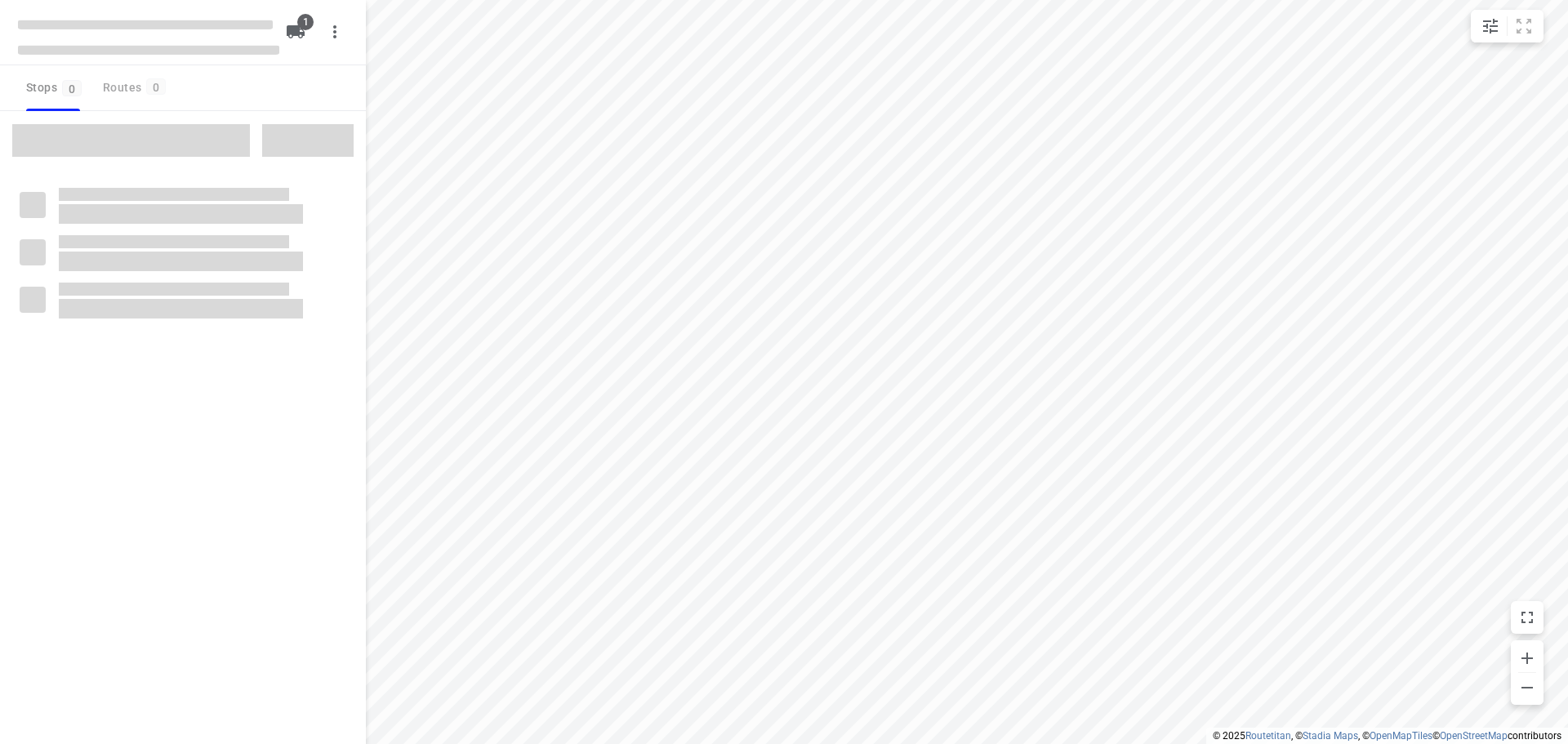
type input "distance"
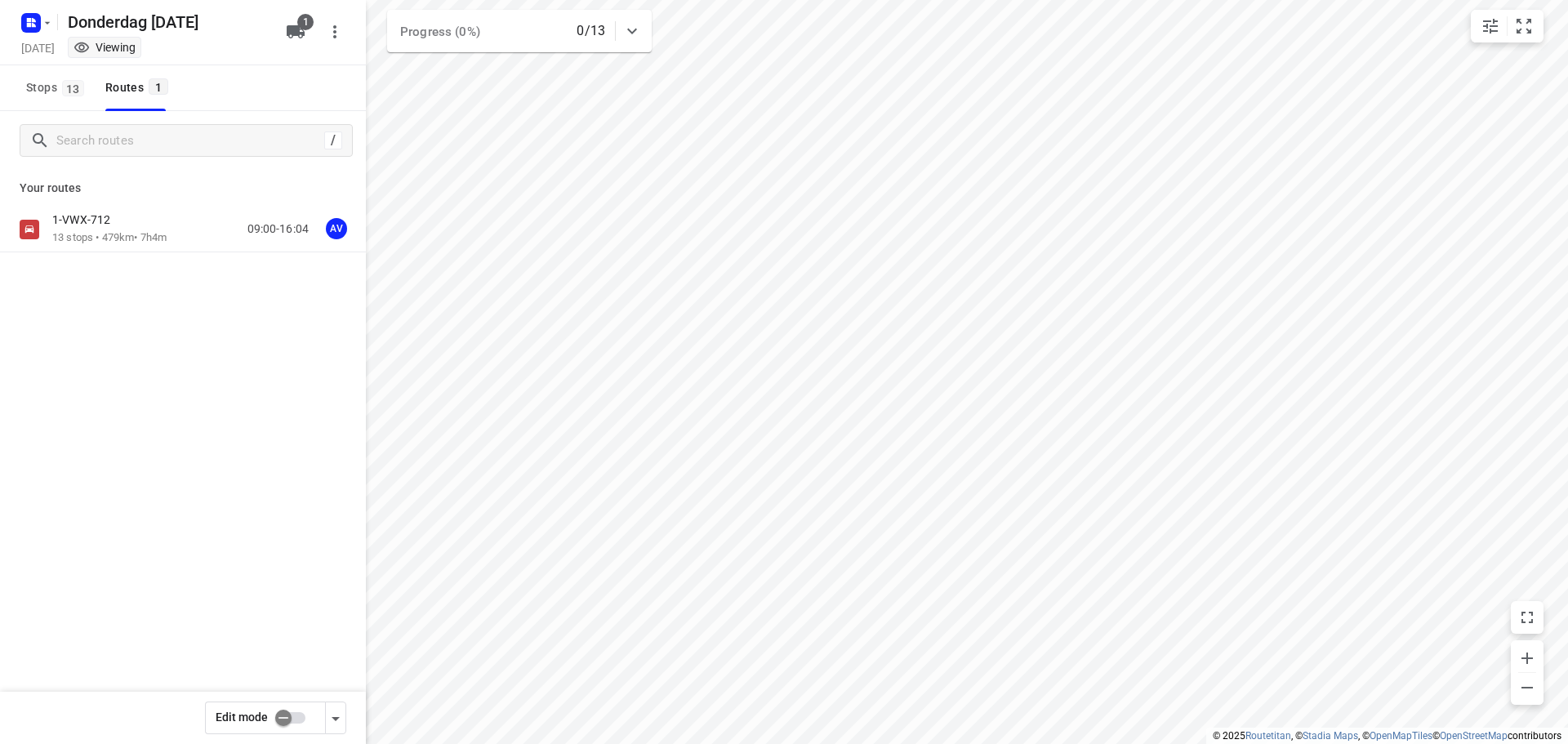
click at [294, 717] on input "checkbox" at bounding box center [283, 717] width 93 height 31
checkbox input "true"
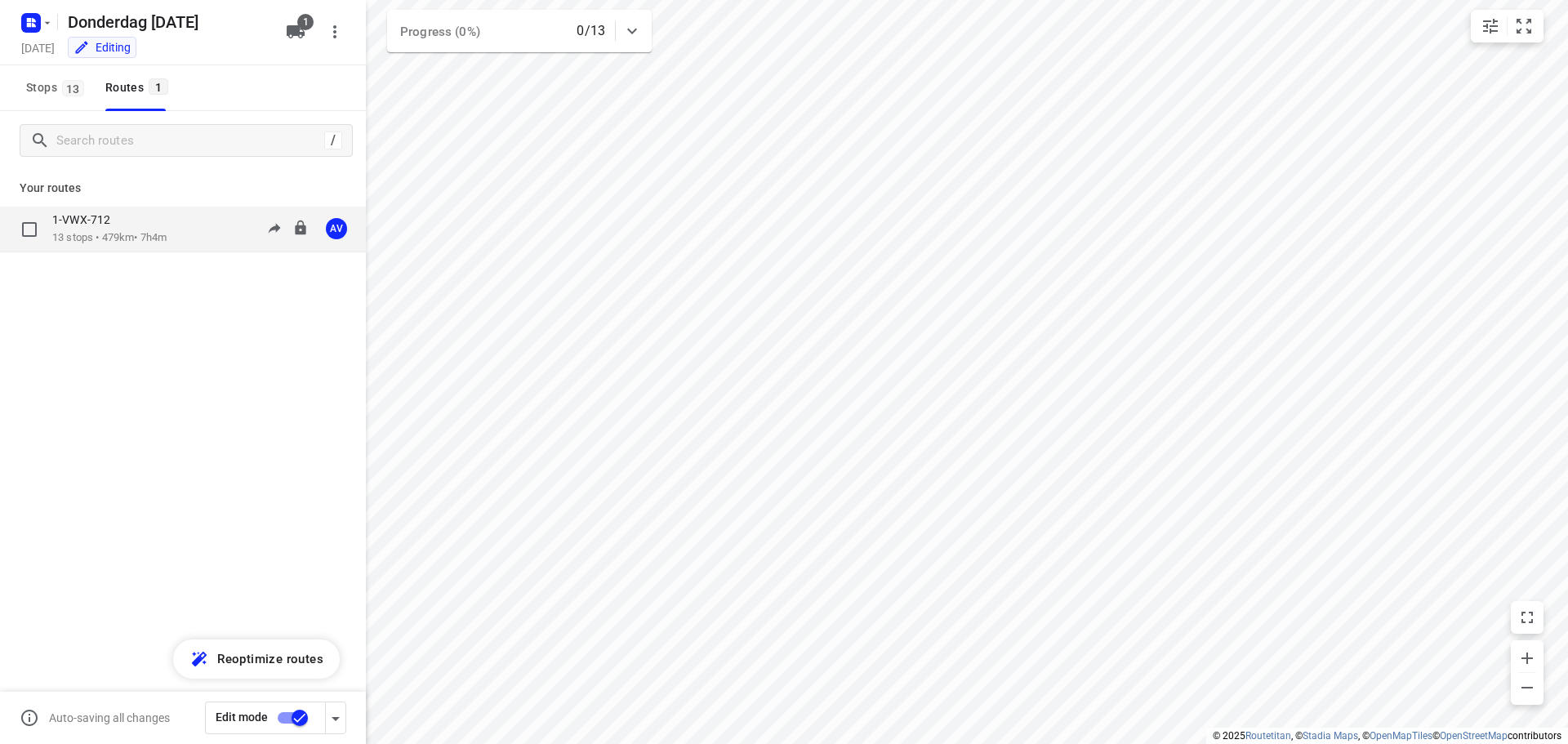
click at [195, 234] on div "1-VWX-712 13 stops • 479km • 7h4m 09:00-16:04 AV" at bounding box center [210, 229] width 314 height 34
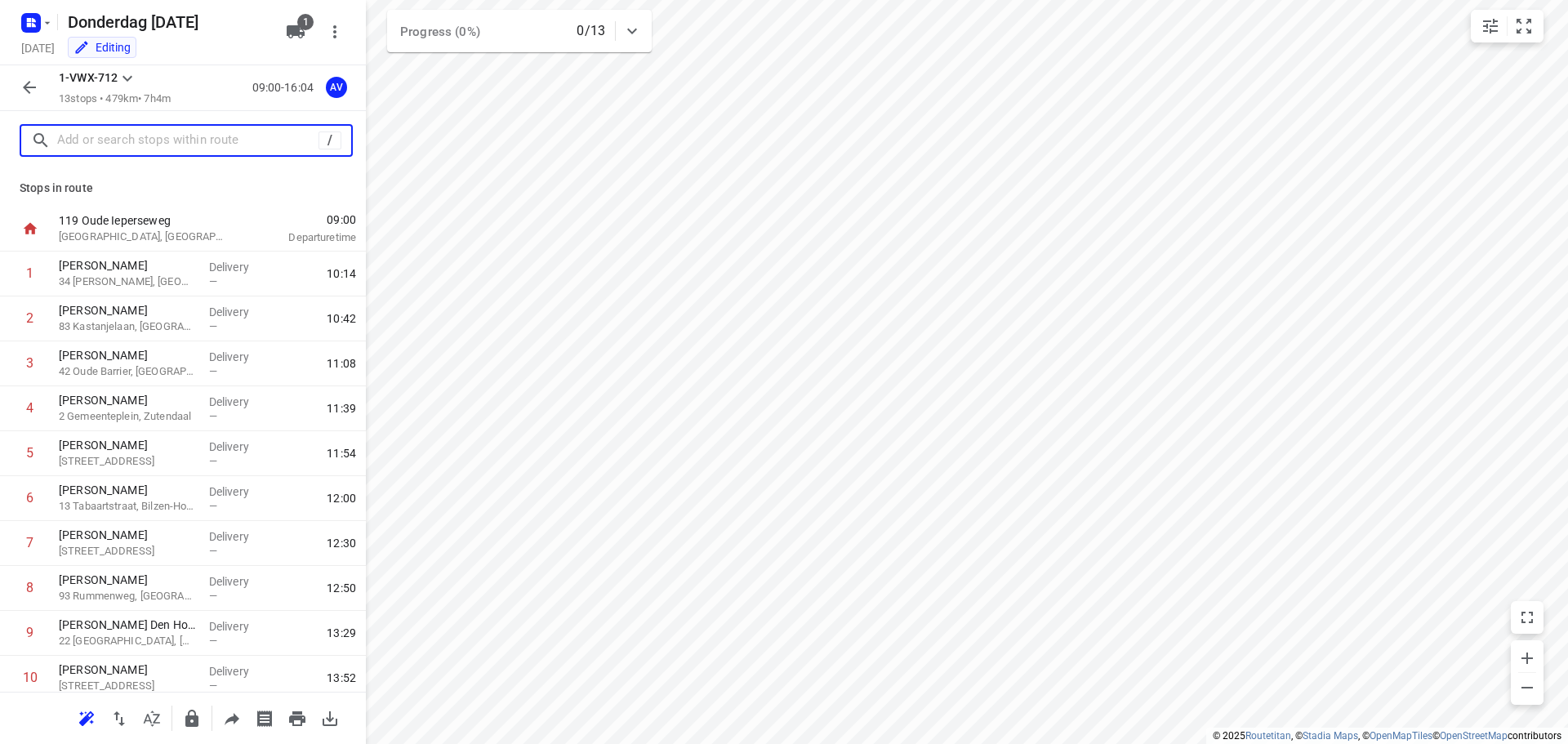
click at [190, 141] on input "text" at bounding box center [188, 140] width 261 height 25
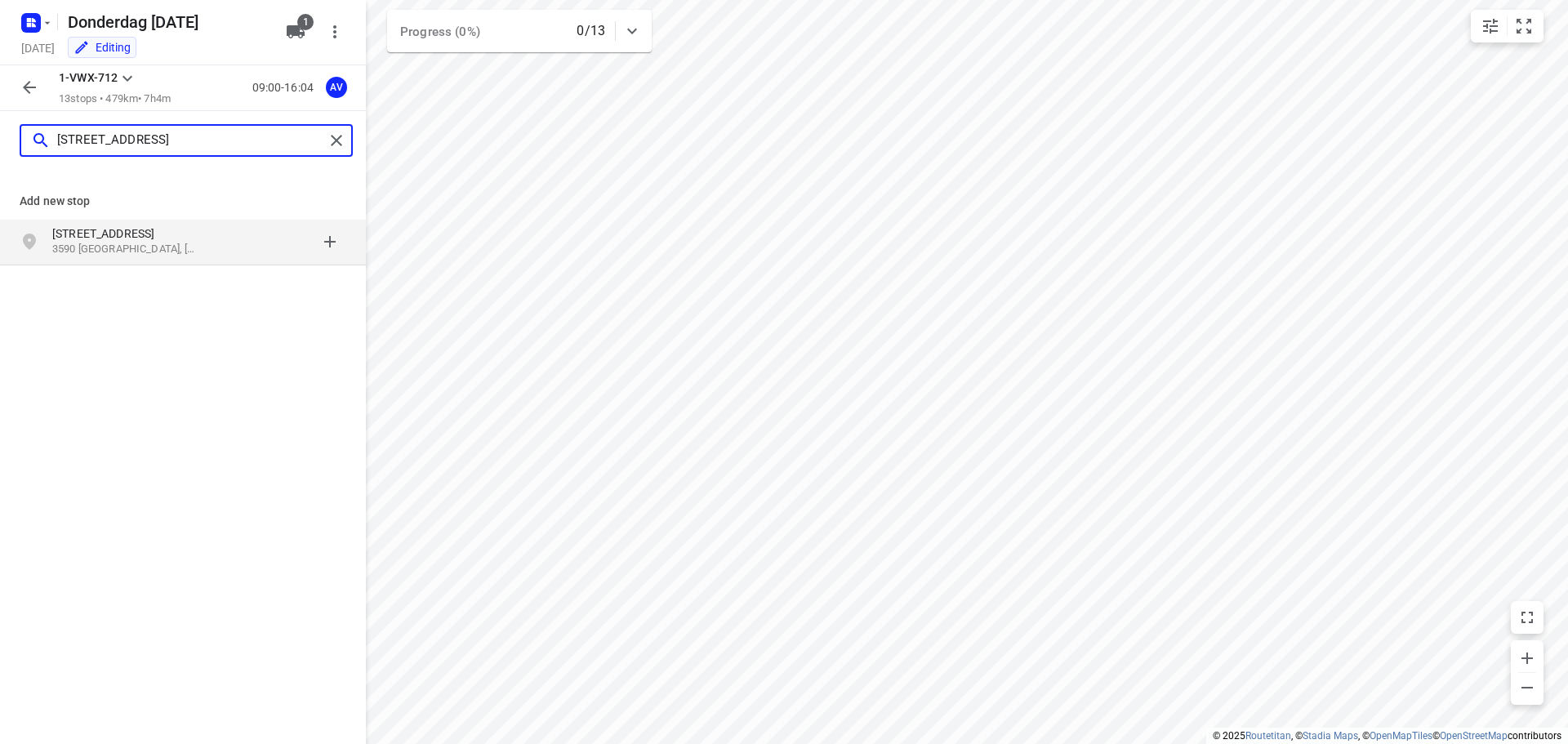
type input "[STREET_ADDRESS]"
click at [169, 246] on p "3590 [GEOGRAPHIC_DATA], [GEOGRAPHIC_DATA]" at bounding box center [127, 249] width 150 height 16
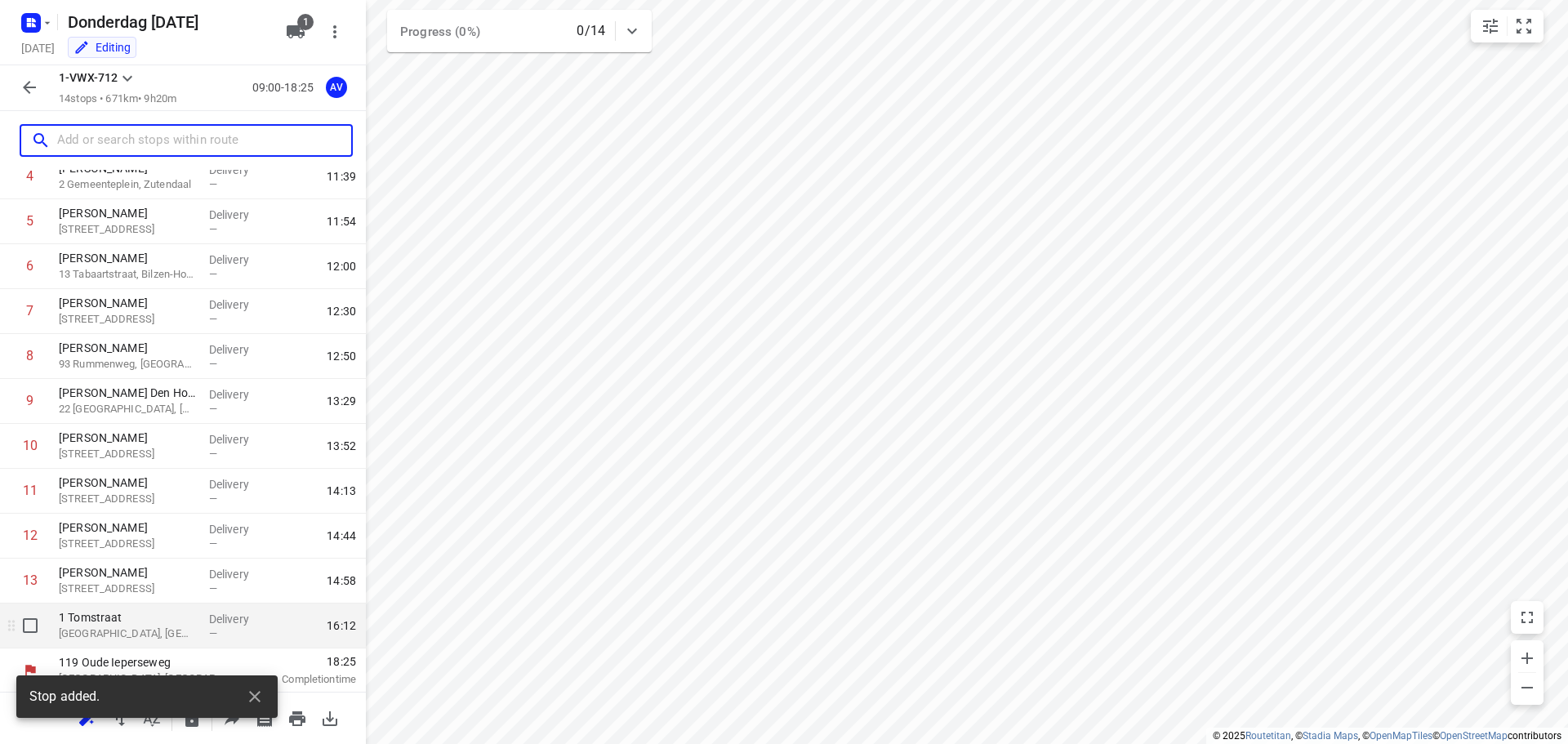
scroll to position [233, 0]
click at [140, 633] on p "[GEOGRAPHIC_DATA], [GEOGRAPHIC_DATA]" at bounding box center [127, 632] width 137 height 16
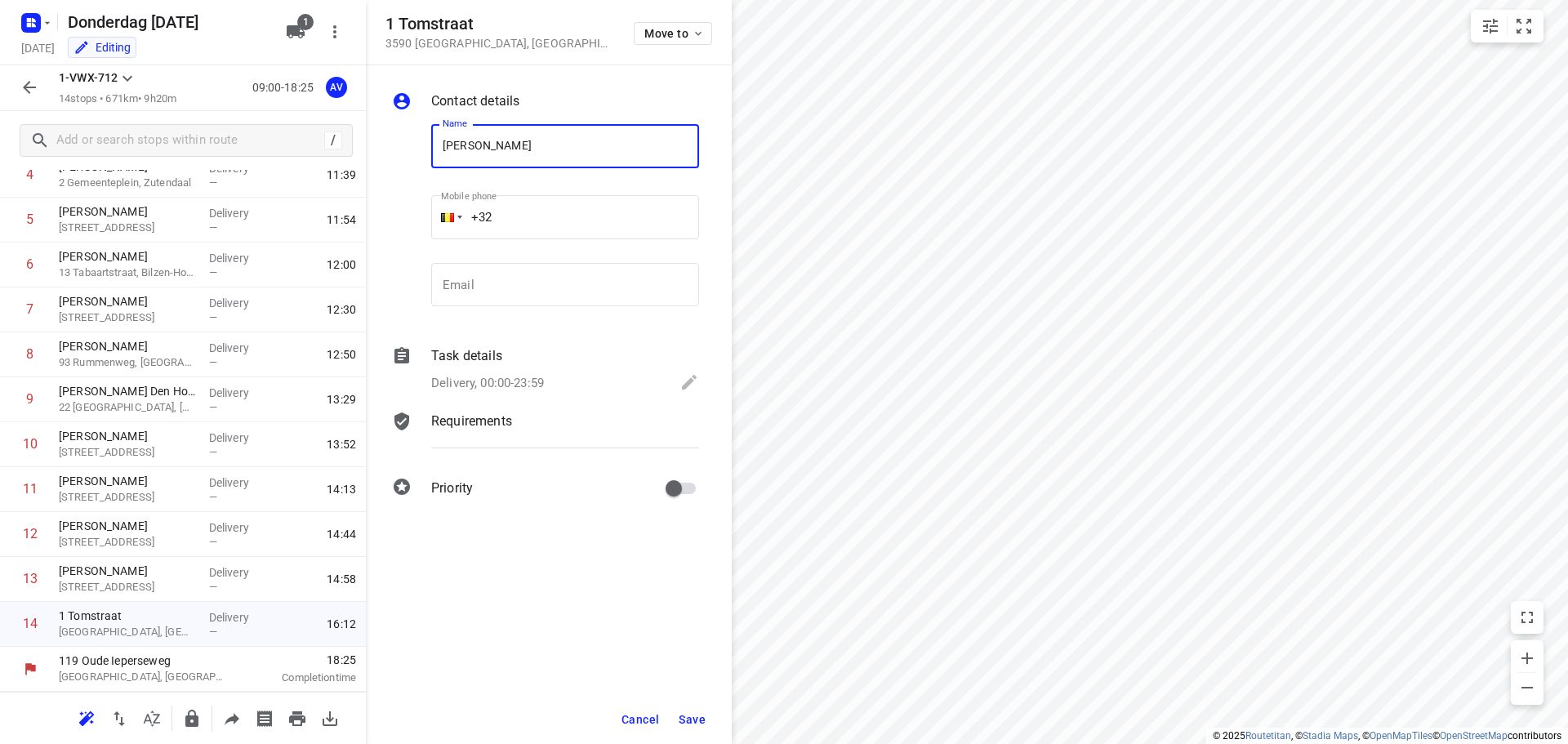
type input "[PERSON_NAME]"
click at [528, 218] on input "+32" at bounding box center [565, 217] width 268 height 44
type input "[PHONE_NUMBER]"
drag, startPoint x: 542, startPoint y: 382, endPoint x: 548, endPoint y: 372, distance: 11.7
click at [542, 380] on p "Delivery, 00:00-23:59" at bounding box center [487, 382] width 112 height 19
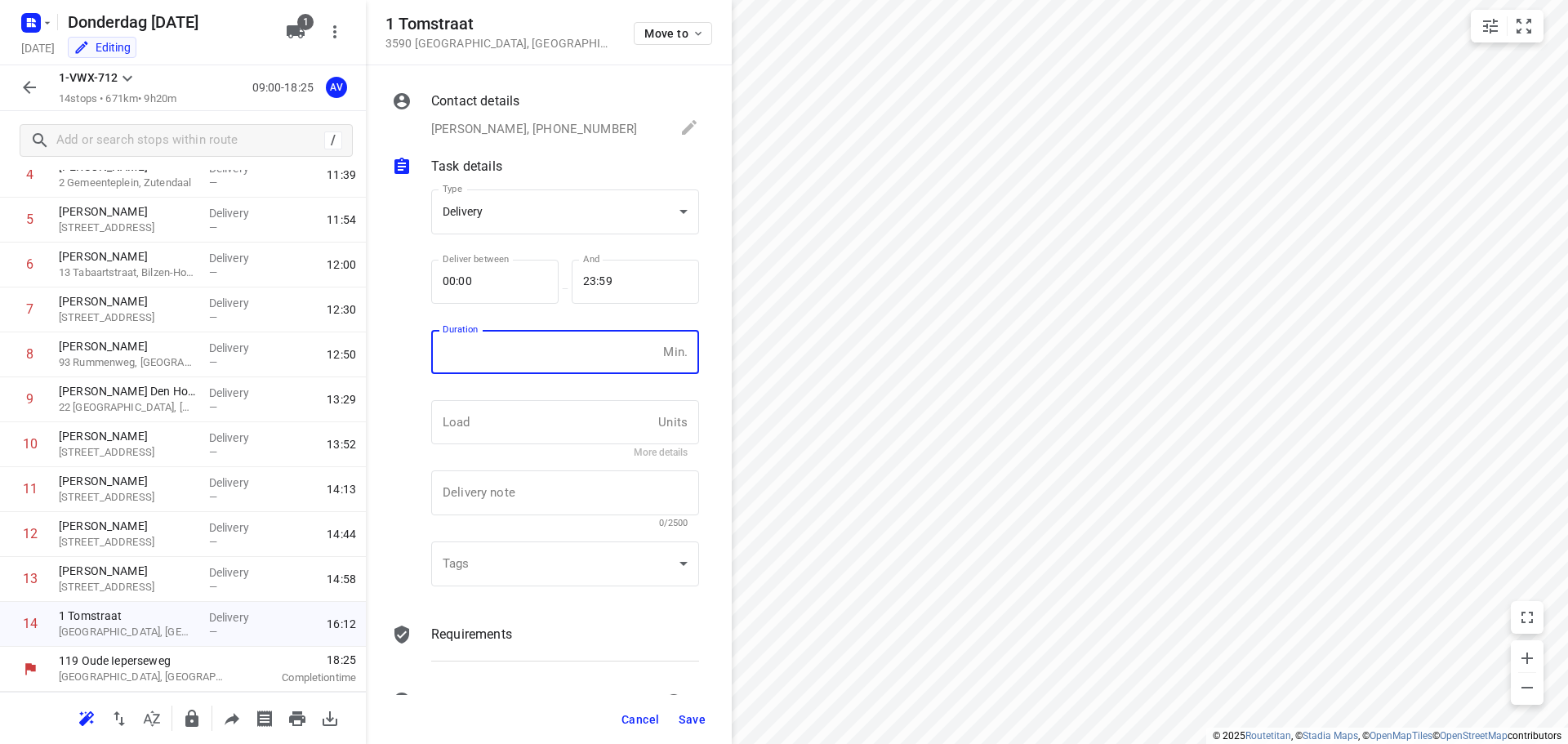
click at [550, 365] on input "number" at bounding box center [544, 352] width 226 height 44
type input "1"
click at [691, 713] on span "Save" at bounding box center [692, 719] width 27 height 13
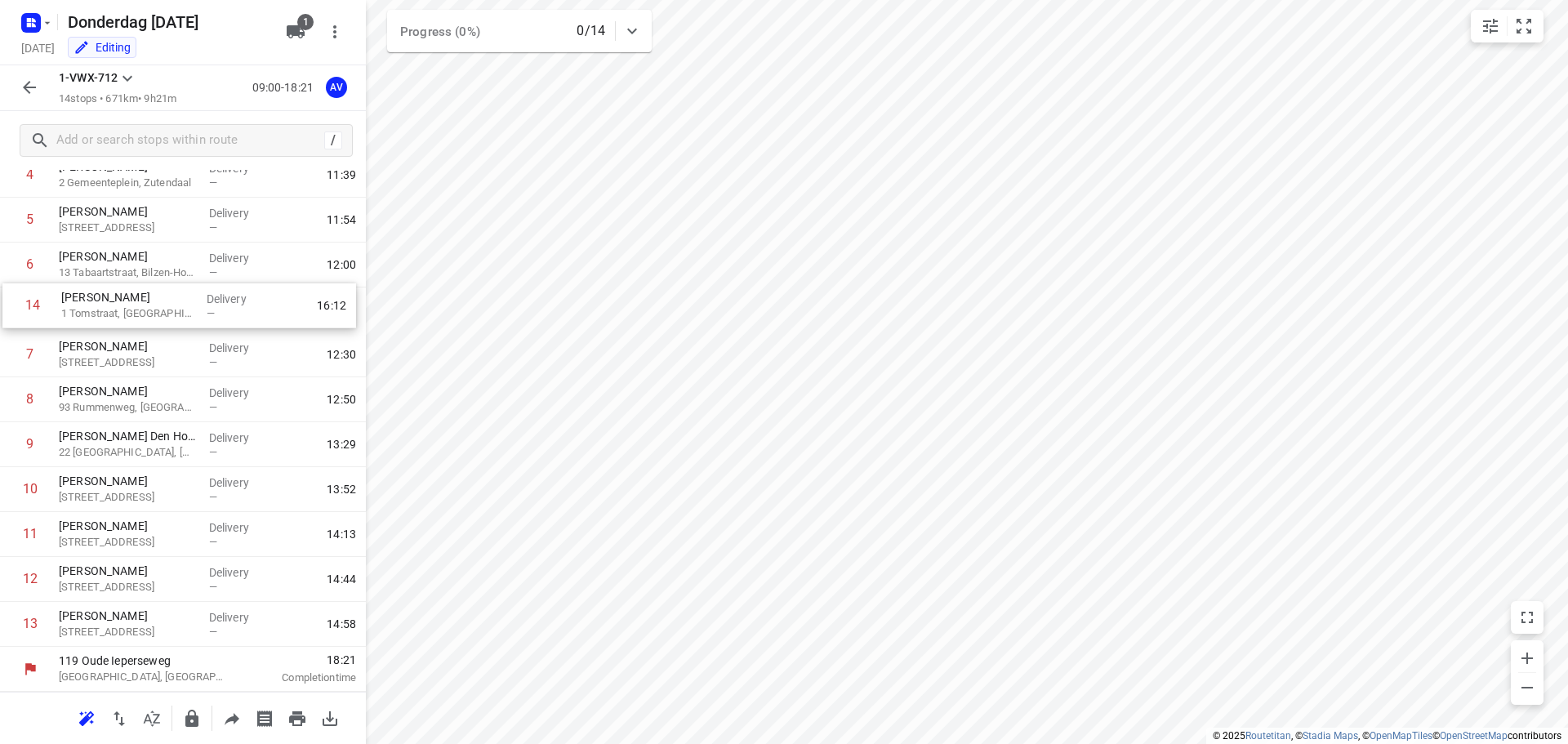
drag, startPoint x: 6, startPoint y: 634, endPoint x: 9, endPoint y: 308, distance: 326.0
click at [9, 308] on div "1 [PERSON_NAME] 34 [PERSON_NAME], [GEOGRAPHIC_DATA] Delivery — 10:14 2 [PERSON_…" at bounding box center [183, 332] width 366 height 629
click at [40, 25] on rect "button" at bounding box center [31, 23] width 20 height 20
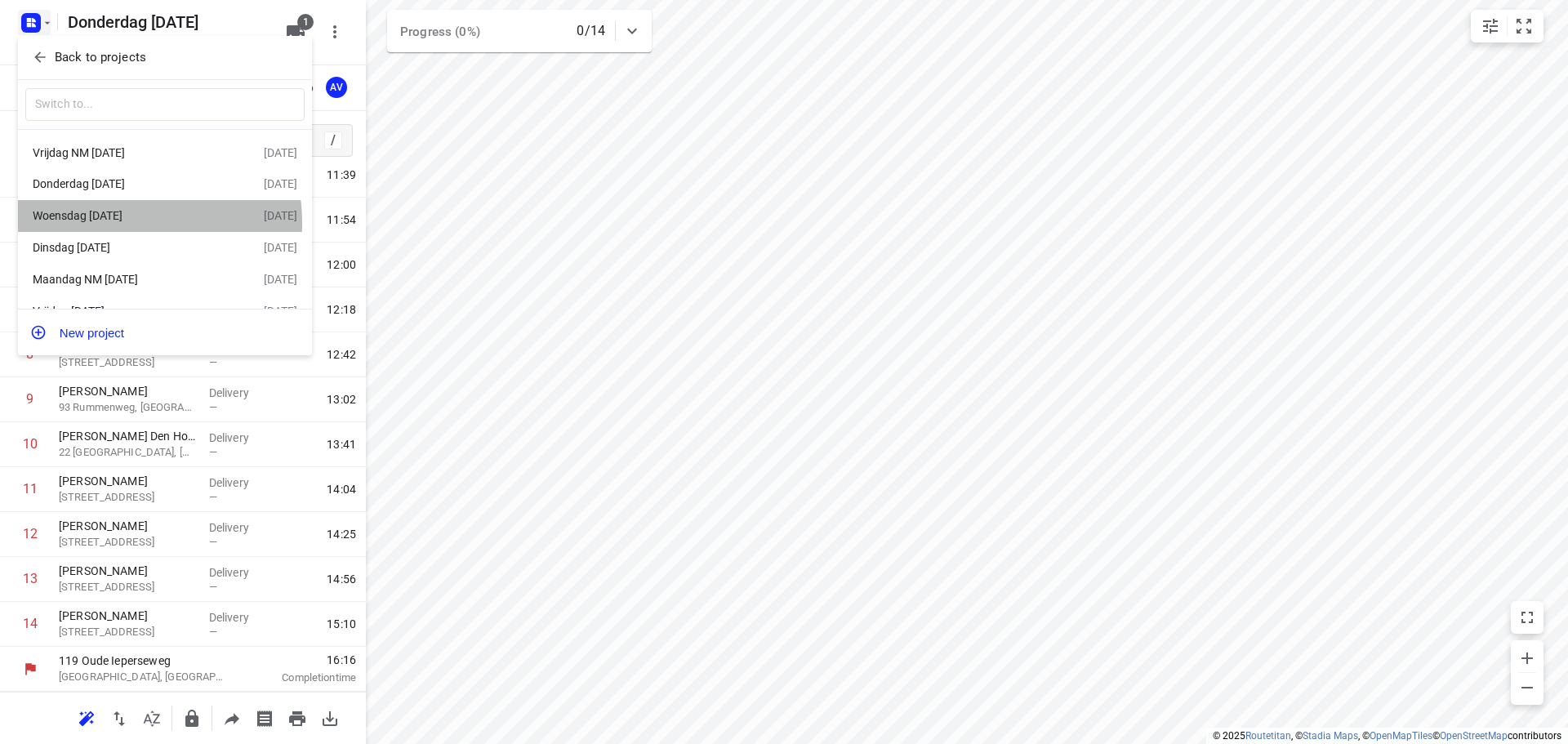
click at [112, 223] on div "Woensdag [DATE]" at bounding box center [126, 215] width 188 height 13
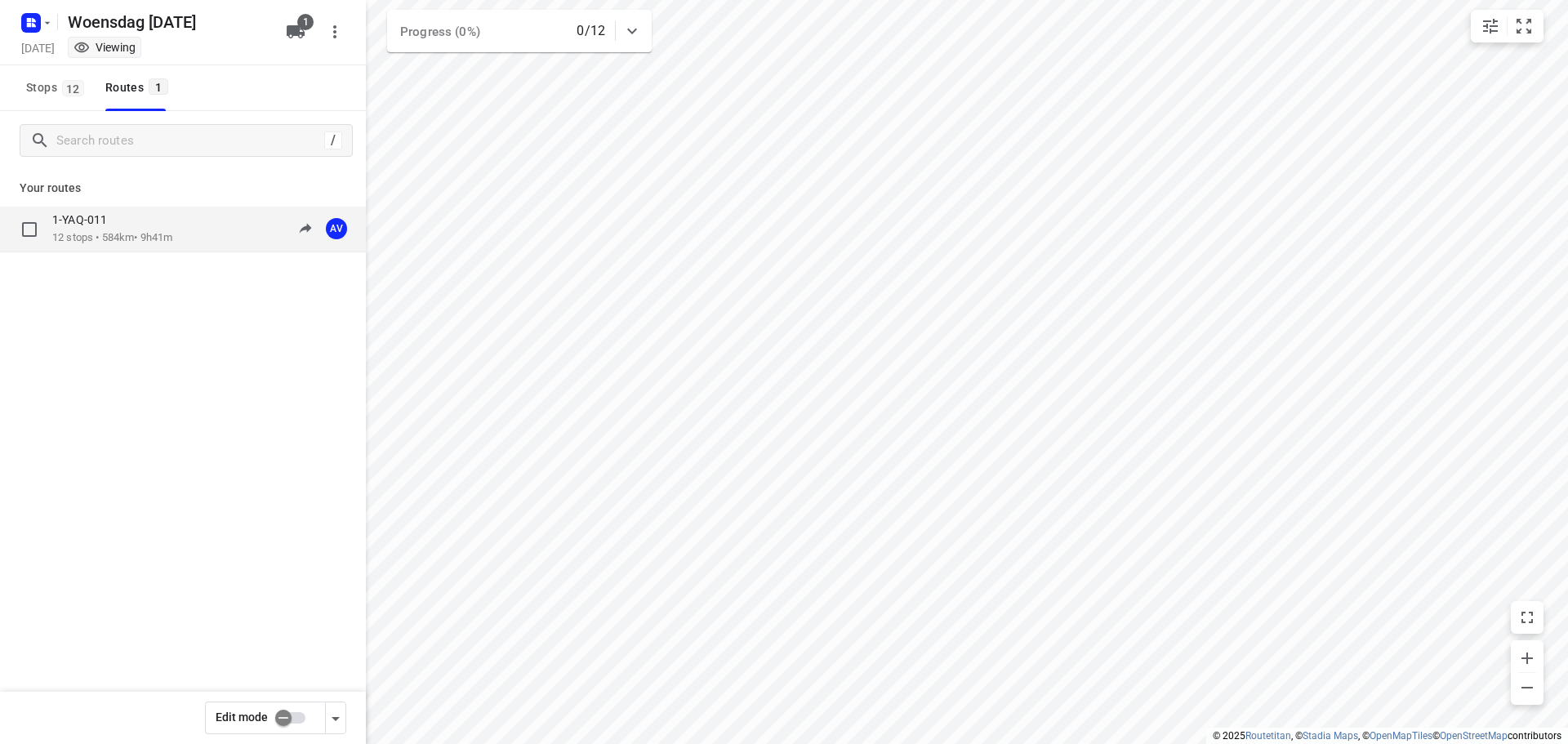
click at [184, 246] on div "1-YAQ-011 12 stops • 584km • 9h41m 09:00-18:41 AV" at bounding box center [183, 229] width 366 height 46
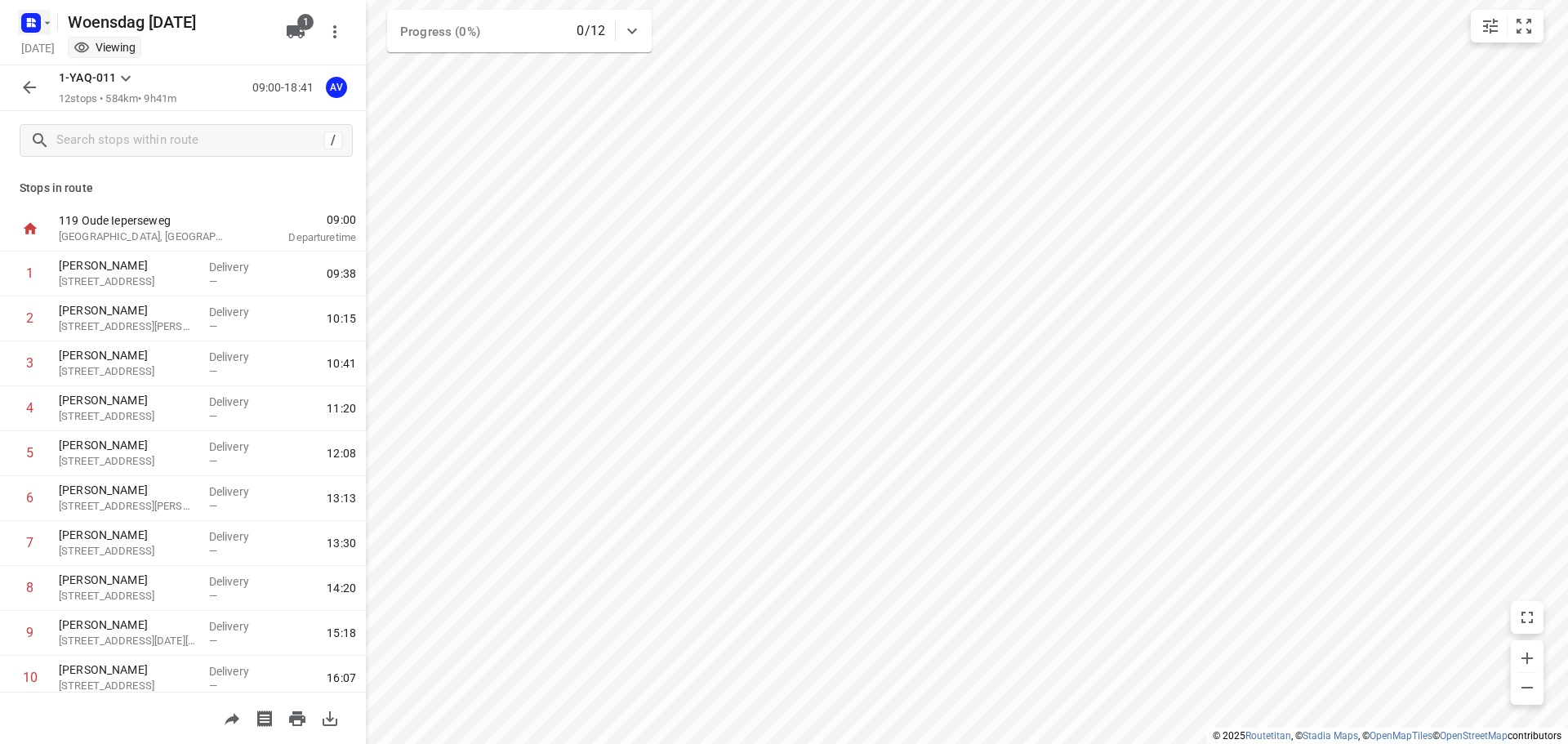
click at [30, 23] on icon "button" at bounding box center [29, 25] width 4 height 4
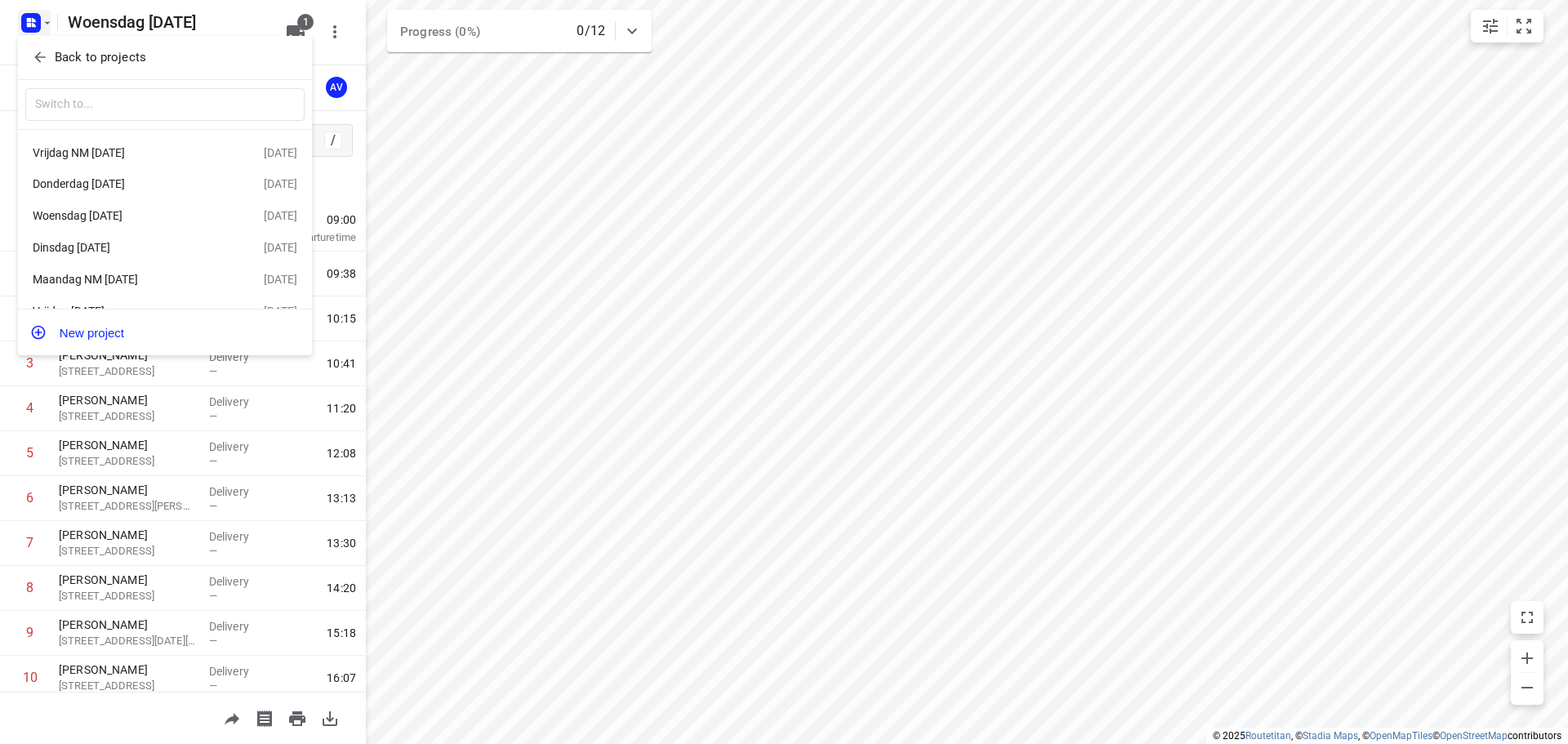
click at [153, 188] on div "Donderdag [DATE]" at bounding box center [126, 183] width 188 height 13
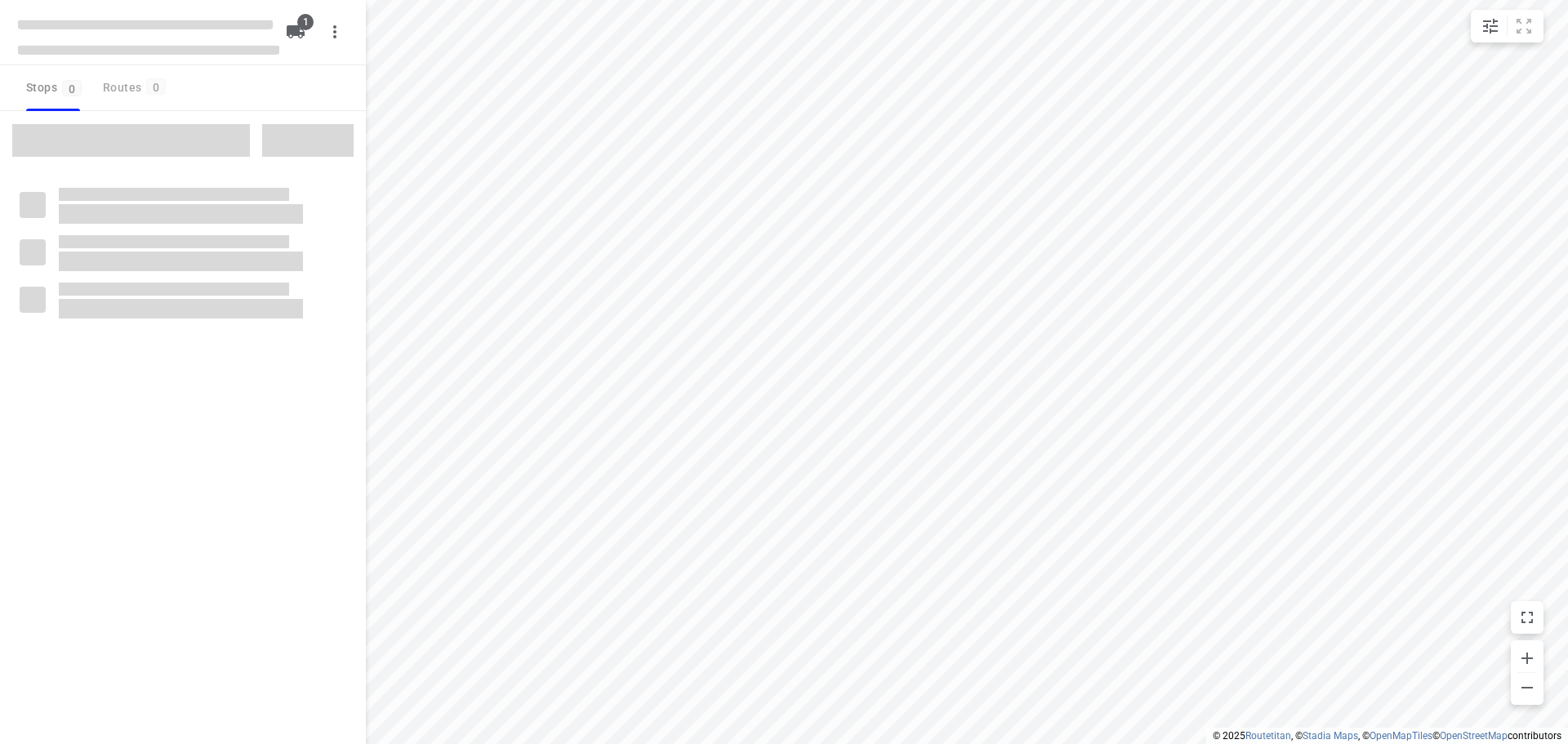
type input "distance"
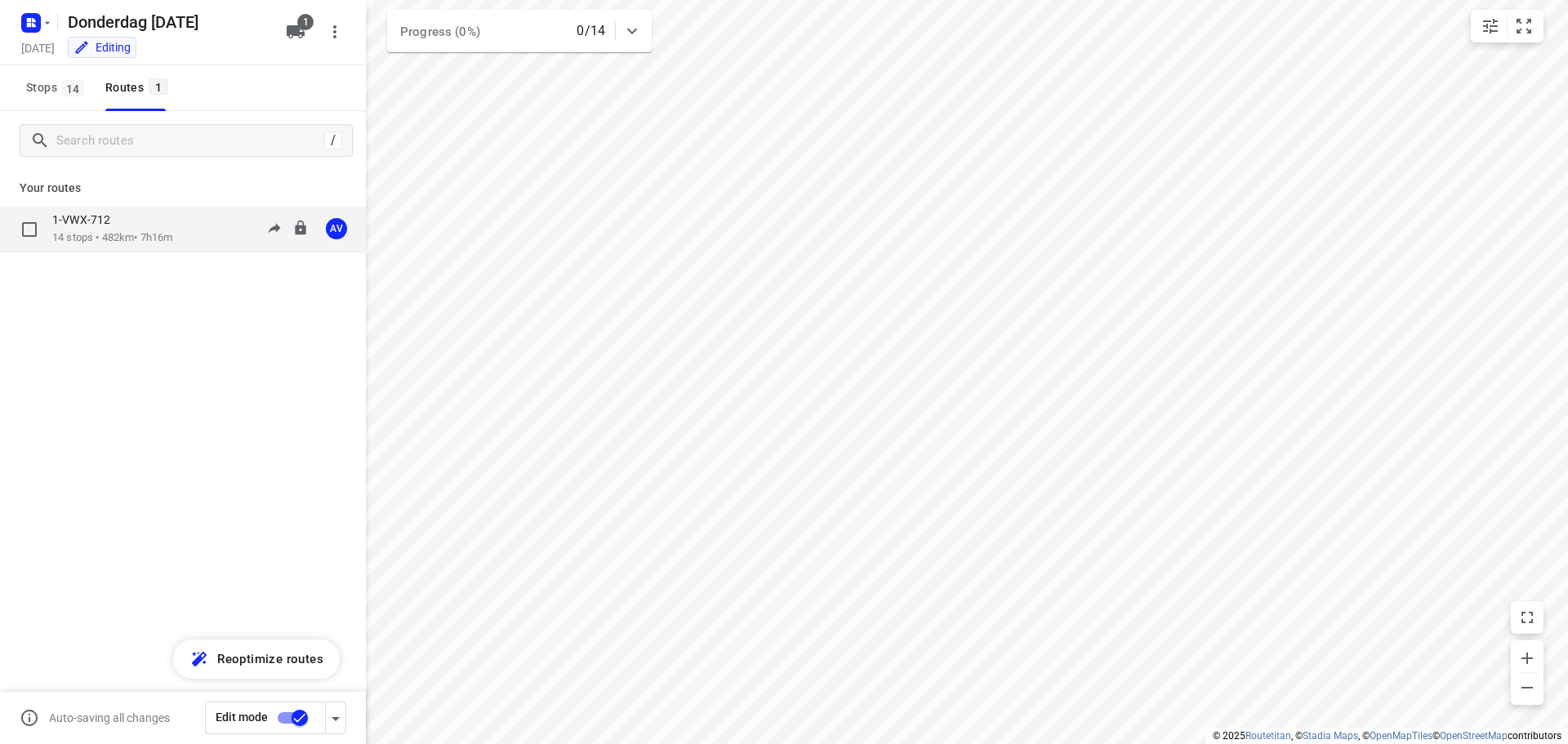
click at [197, 230] on div "1-VWX-712 14 stops • 482km • 7h16m 09:00-16:16 AV" at bounding box center [210, 229] width 314 height 34
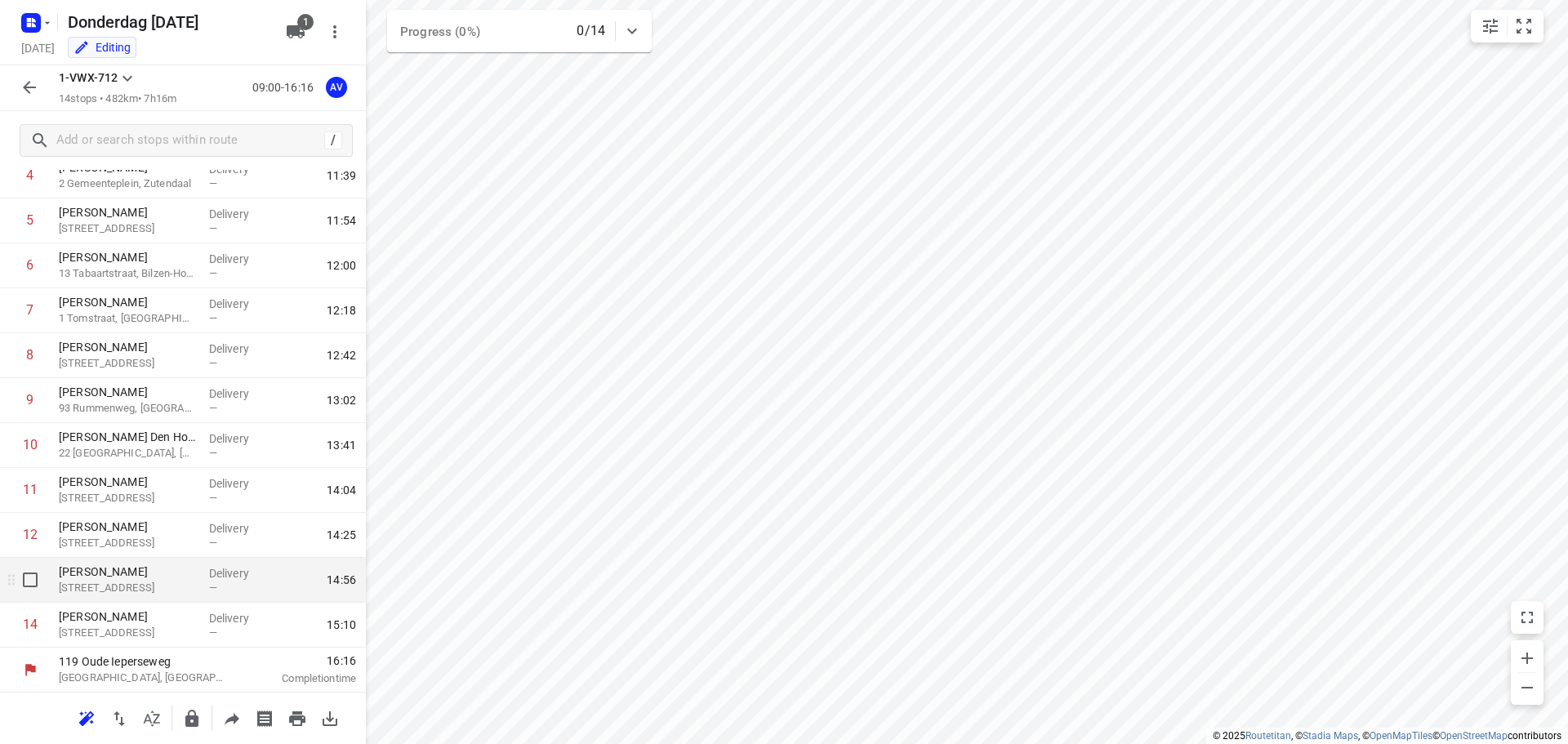
scroll to position [233, 0]
click at [25, 91] on icon "button" at bounding box center [30, 87] width 20 height 20
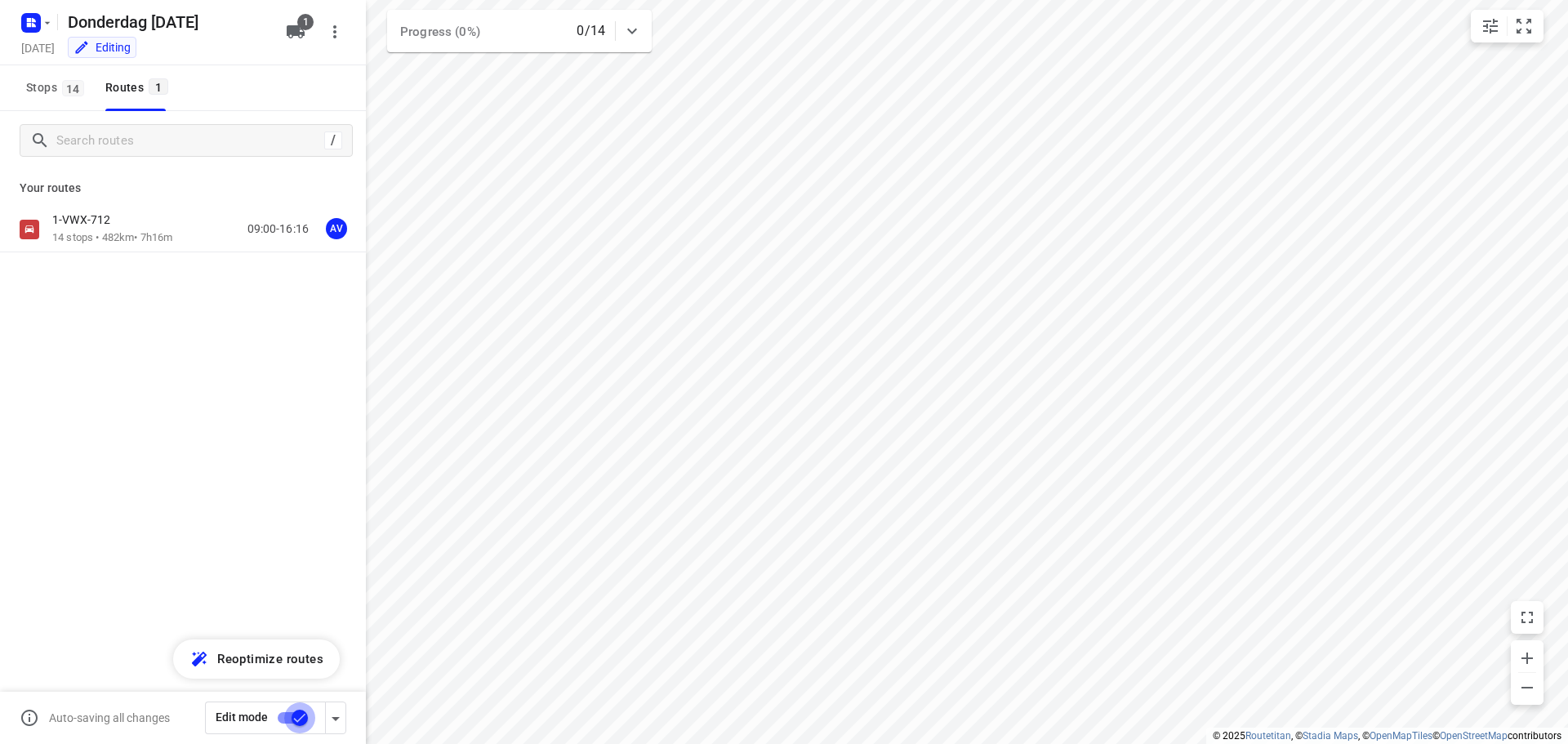
click at [290, 717] on input "checkbox" at bounding box center [300, 717] width 93 height 31
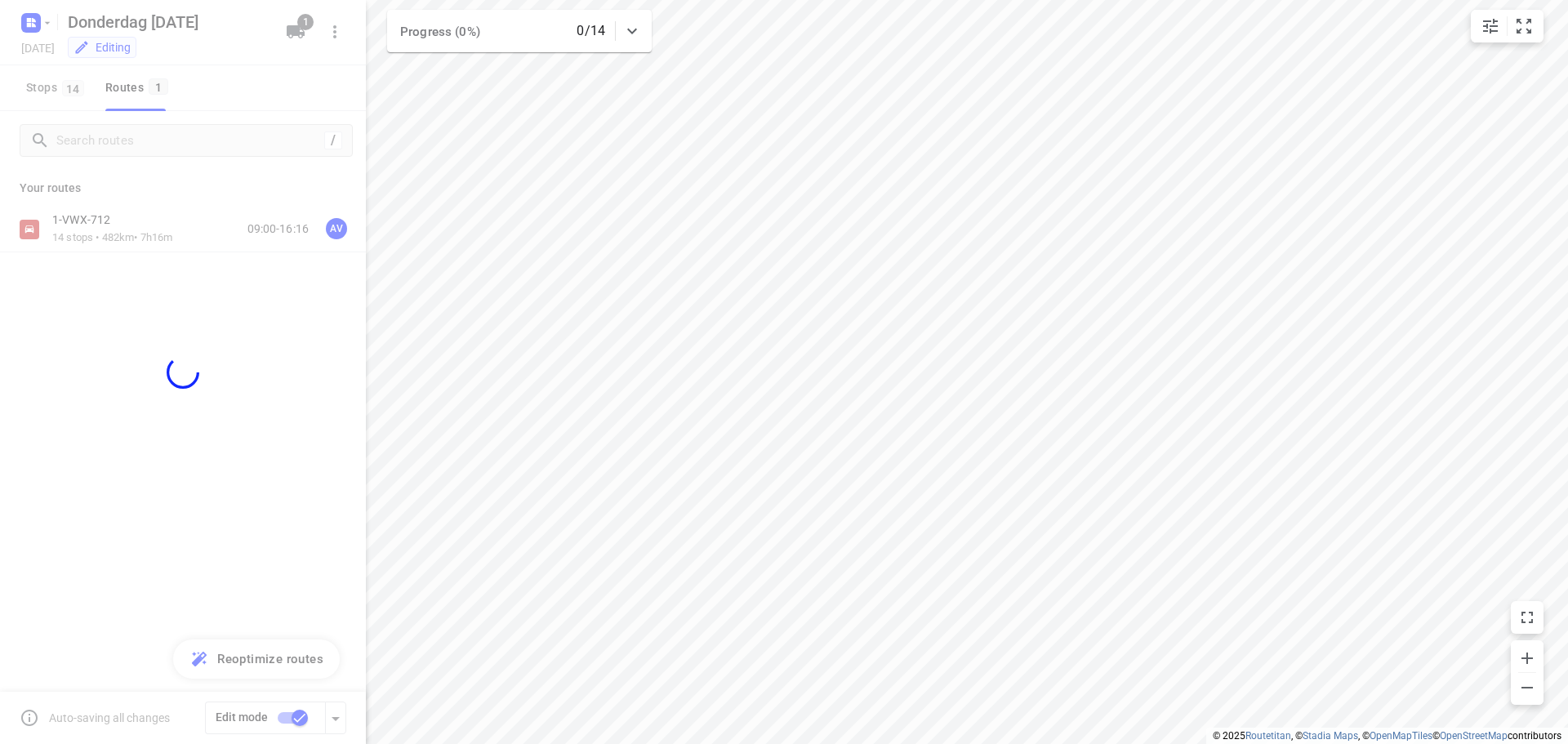
checkbox input "false"
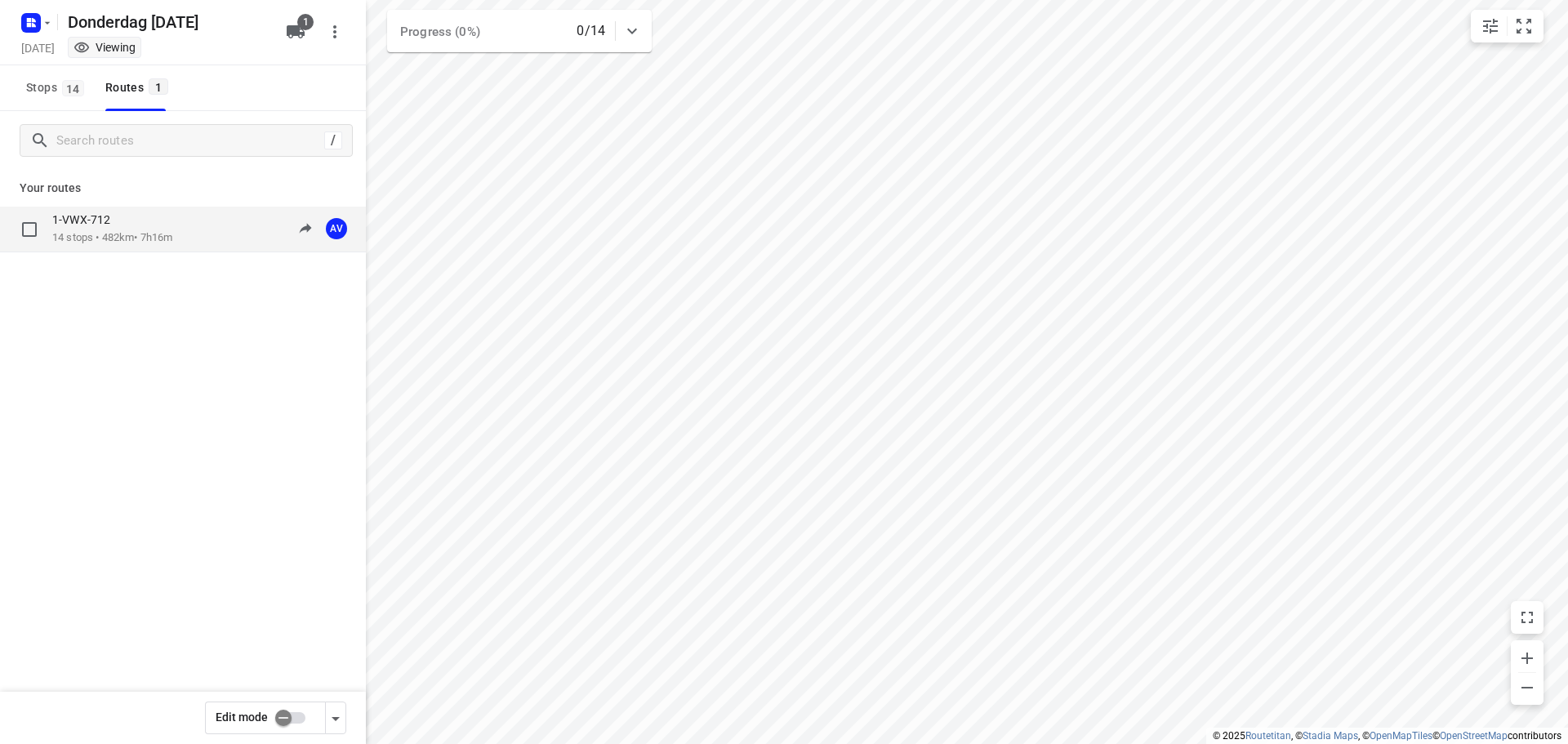
click at [188, 226] on div "1-VWX-712 14 stops • 482km • 7h16m 09:00-16:16 AV" at bounding box center [210, 229] width 314 height 34
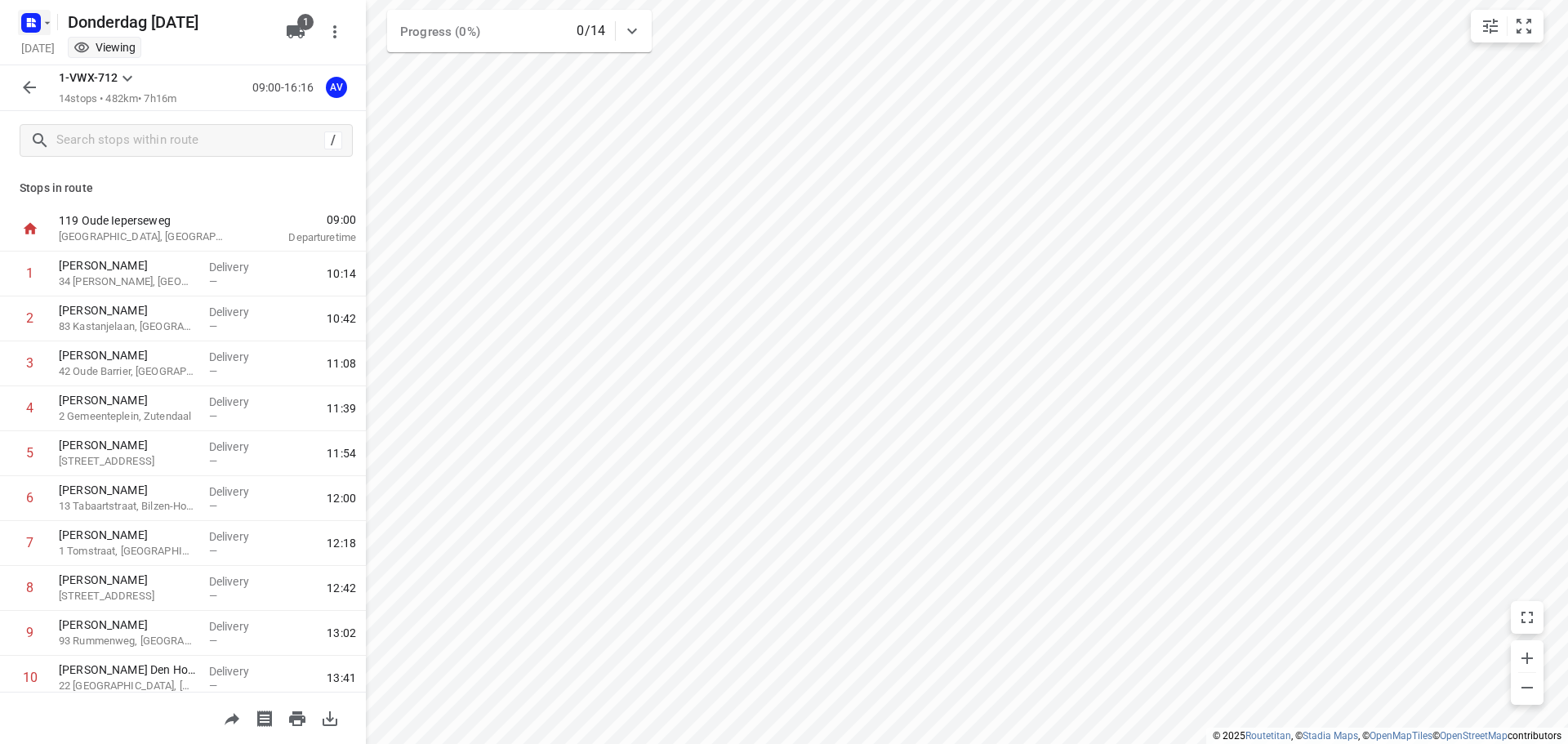
click at [37, 13] on rect "button" at bounding box center [31, 23] width 20 height 20
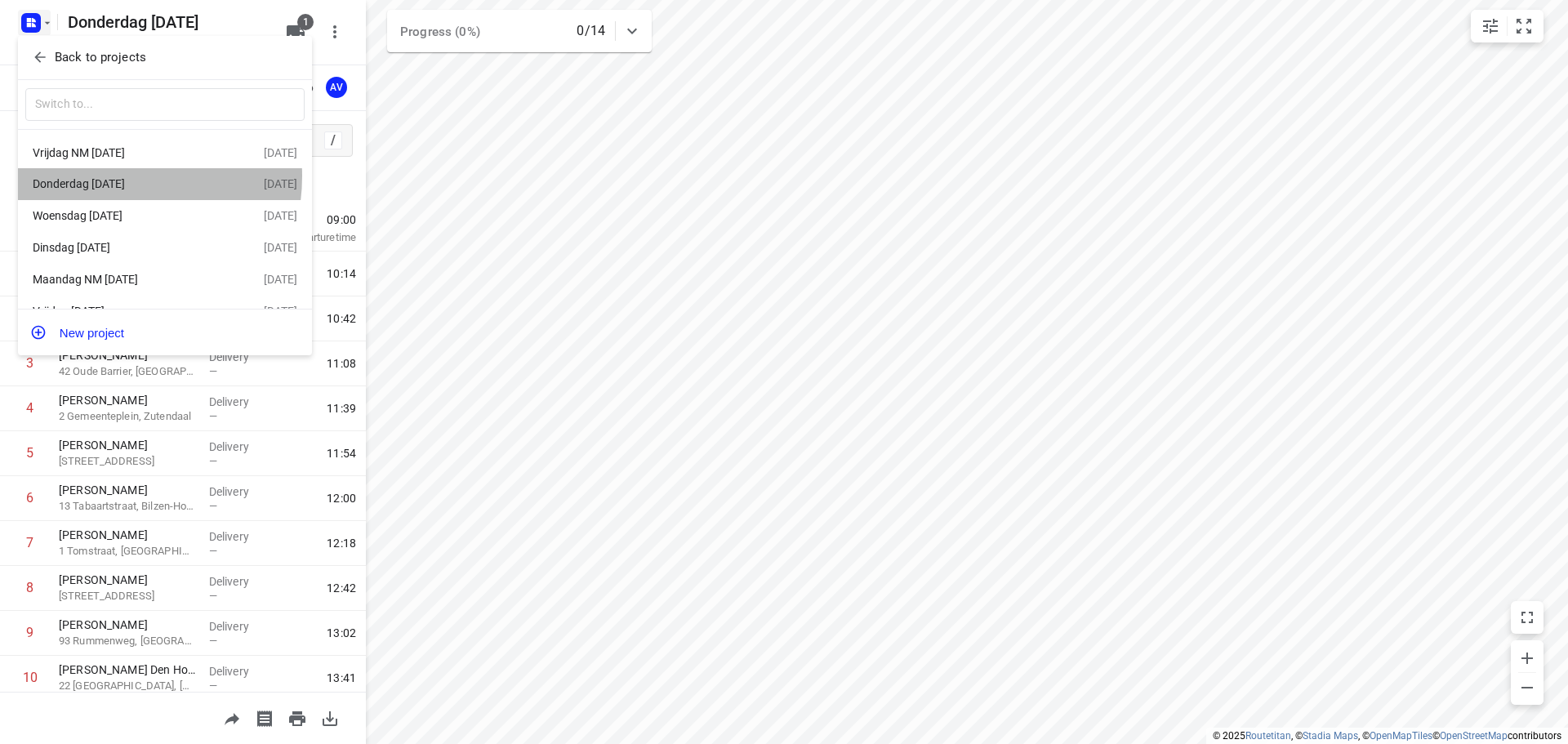
click at [112, 177] on div "Donderdag [DATE]" at bounding box center [148, 184] width 232 height 20
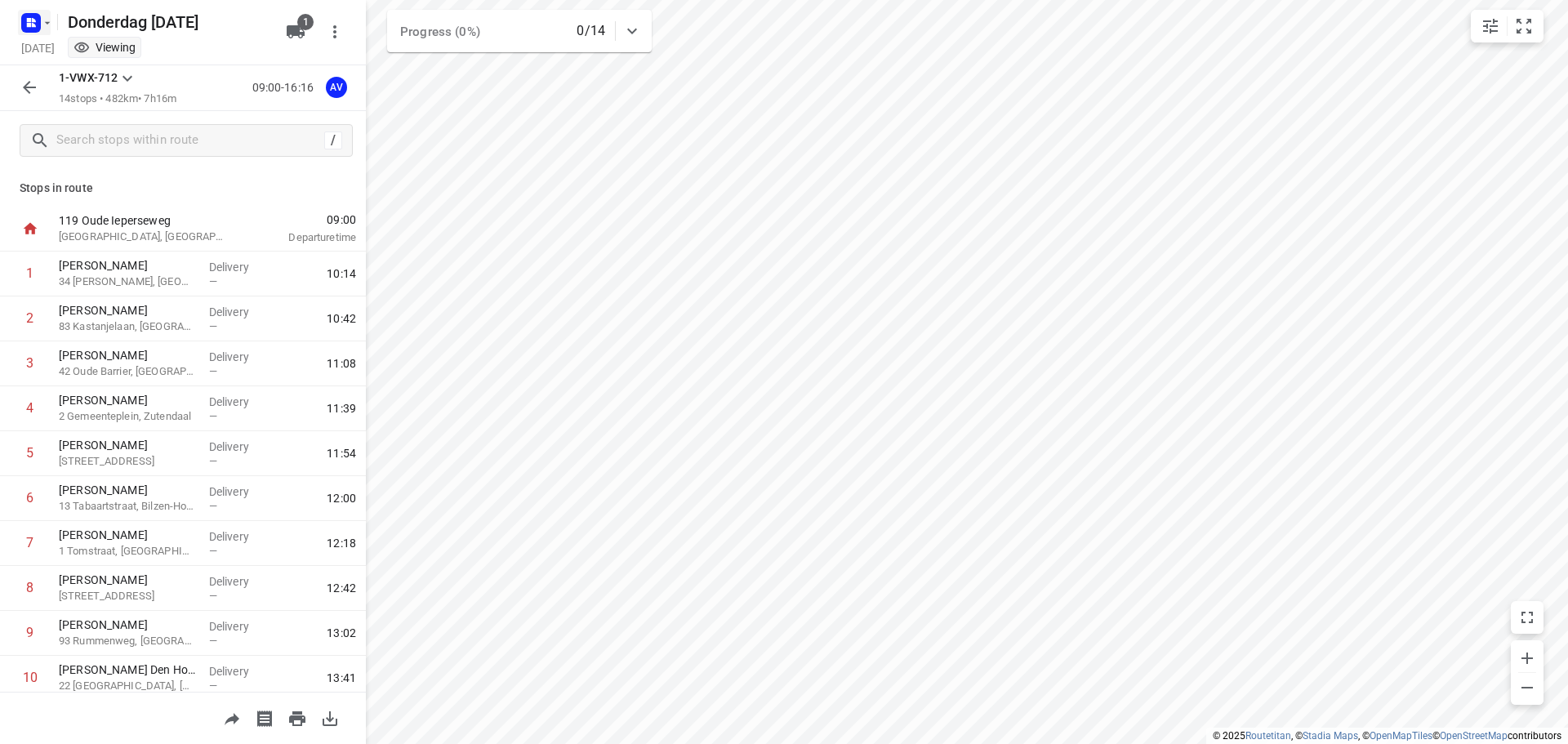
click at [33, 23] on icon "button" at bounding box center [34, 25] width 4 height 4
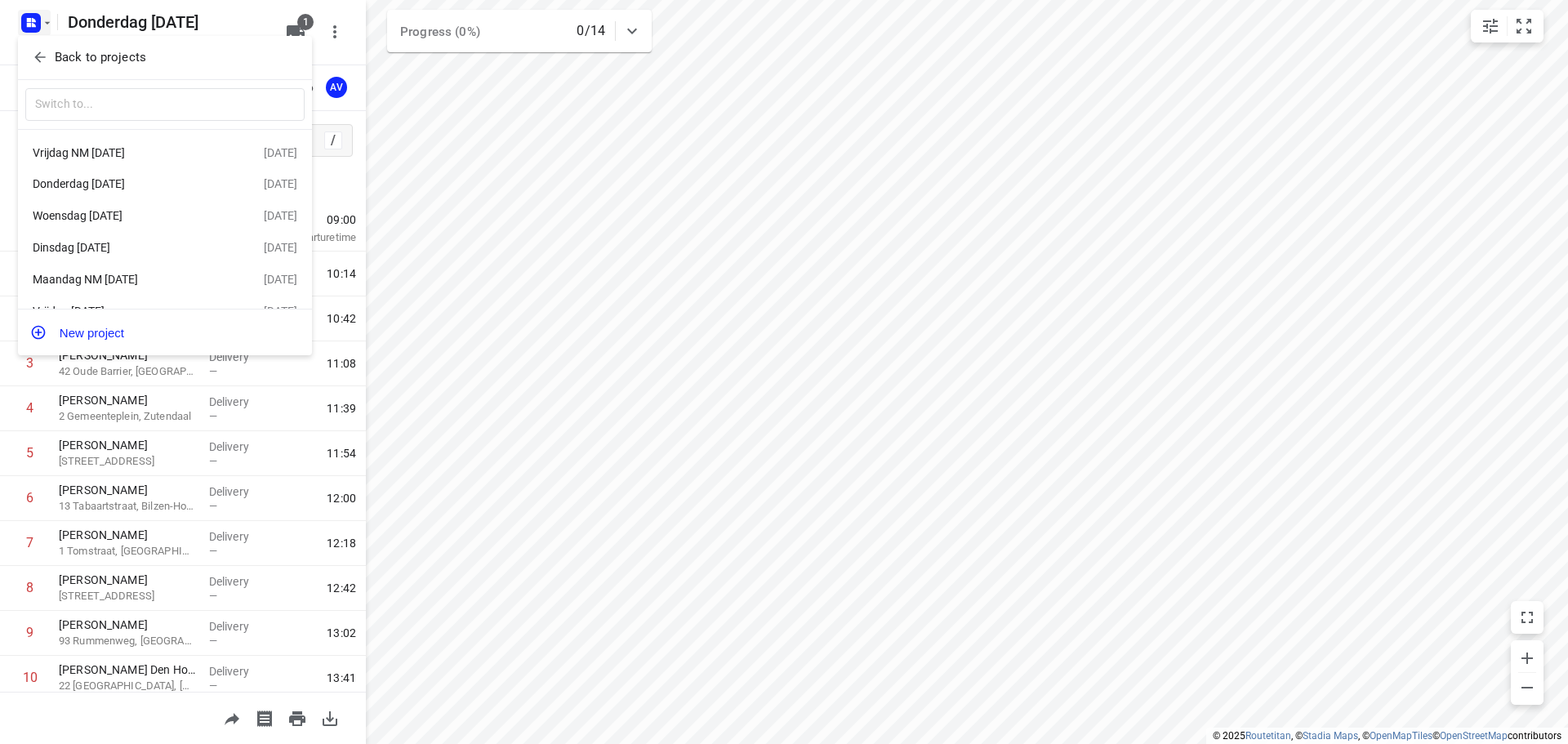
click at [117, 245] on div "Dinsdag [DATE]" at bounding box center [126, 247] width 188 height 13
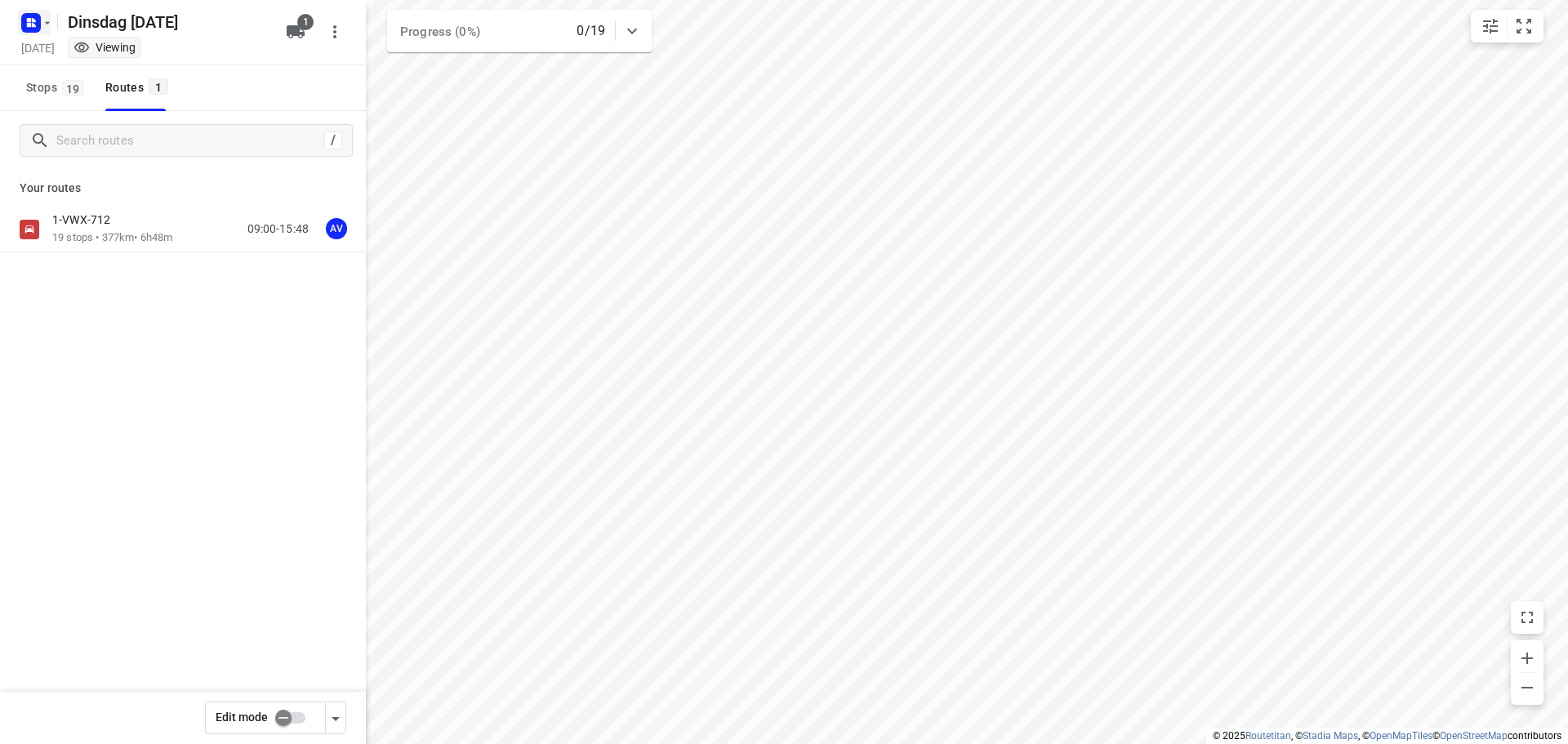
click at [49, 18] on icon "button" at bounding box center [47, 22] width 13 height 13
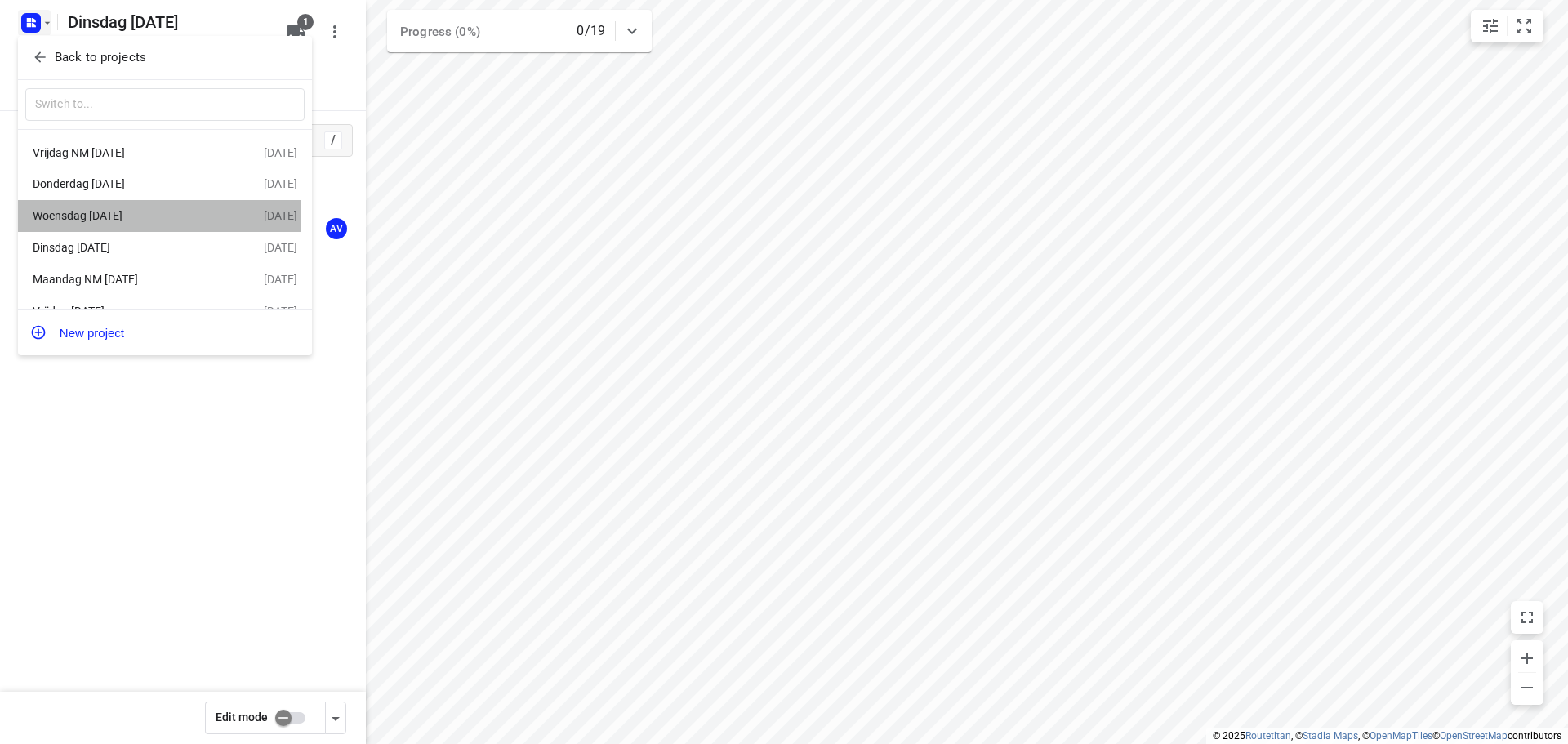
click at [117, 216] on div "Woensdag [DATE]" at bounding box center [126, 215] width 188 height 13
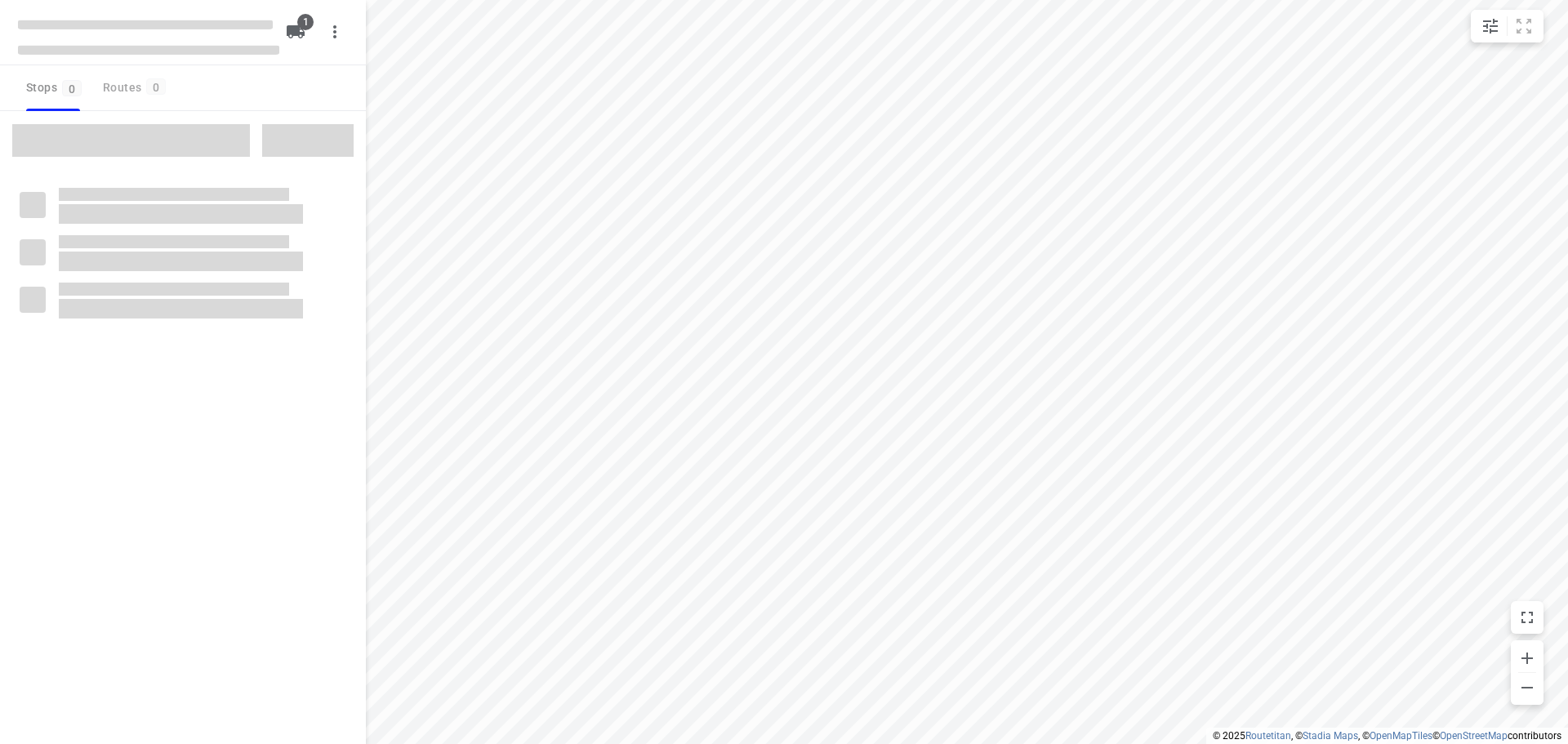
type input "distance"
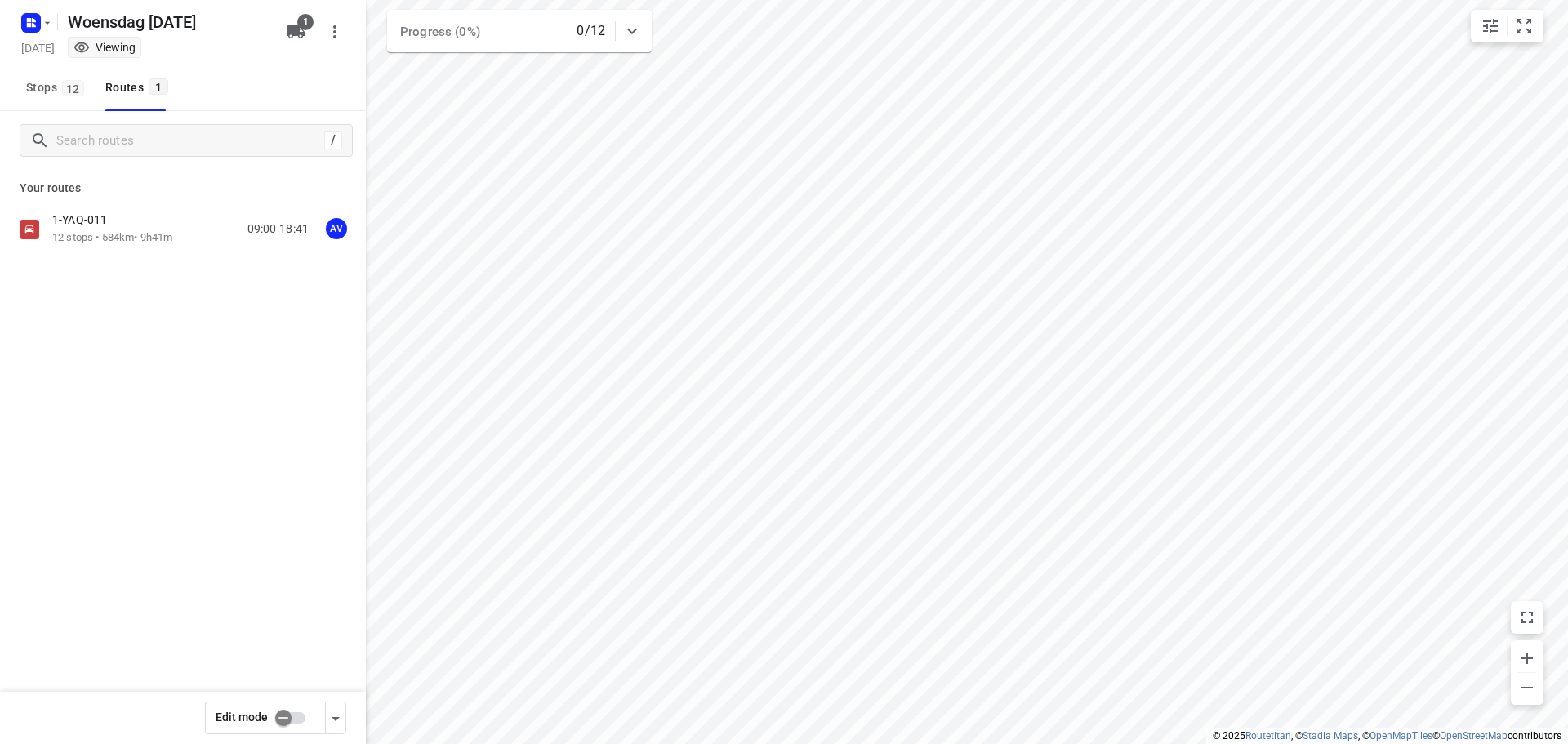
click at [295, 719] on input "checkbox" at bounding box center [283, 717] width 93 height 31
checkbox input "true"
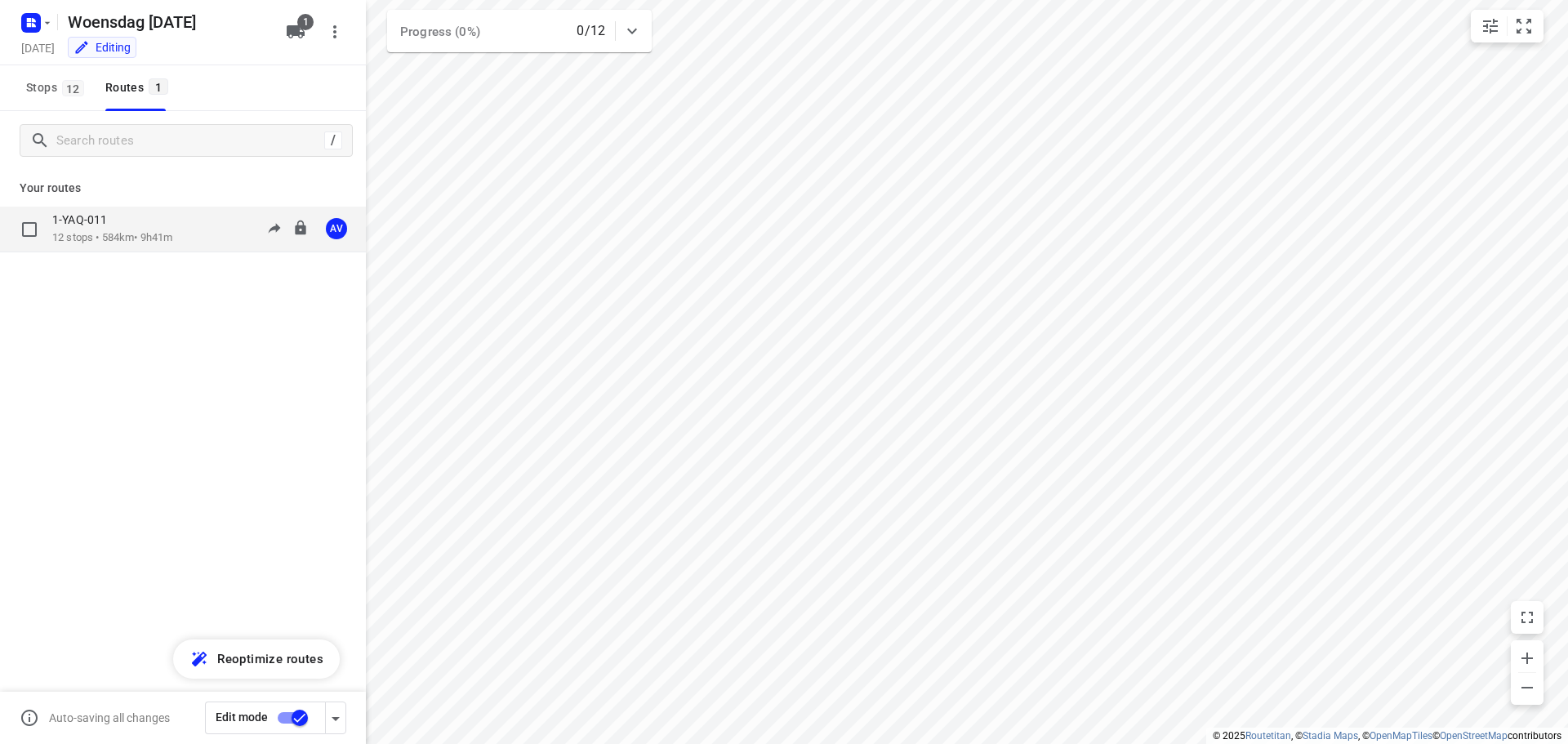
click at [172, 233] on p "12 stops • 584km • 9h41m" at bounding box center [112, 238] width 120 height 16
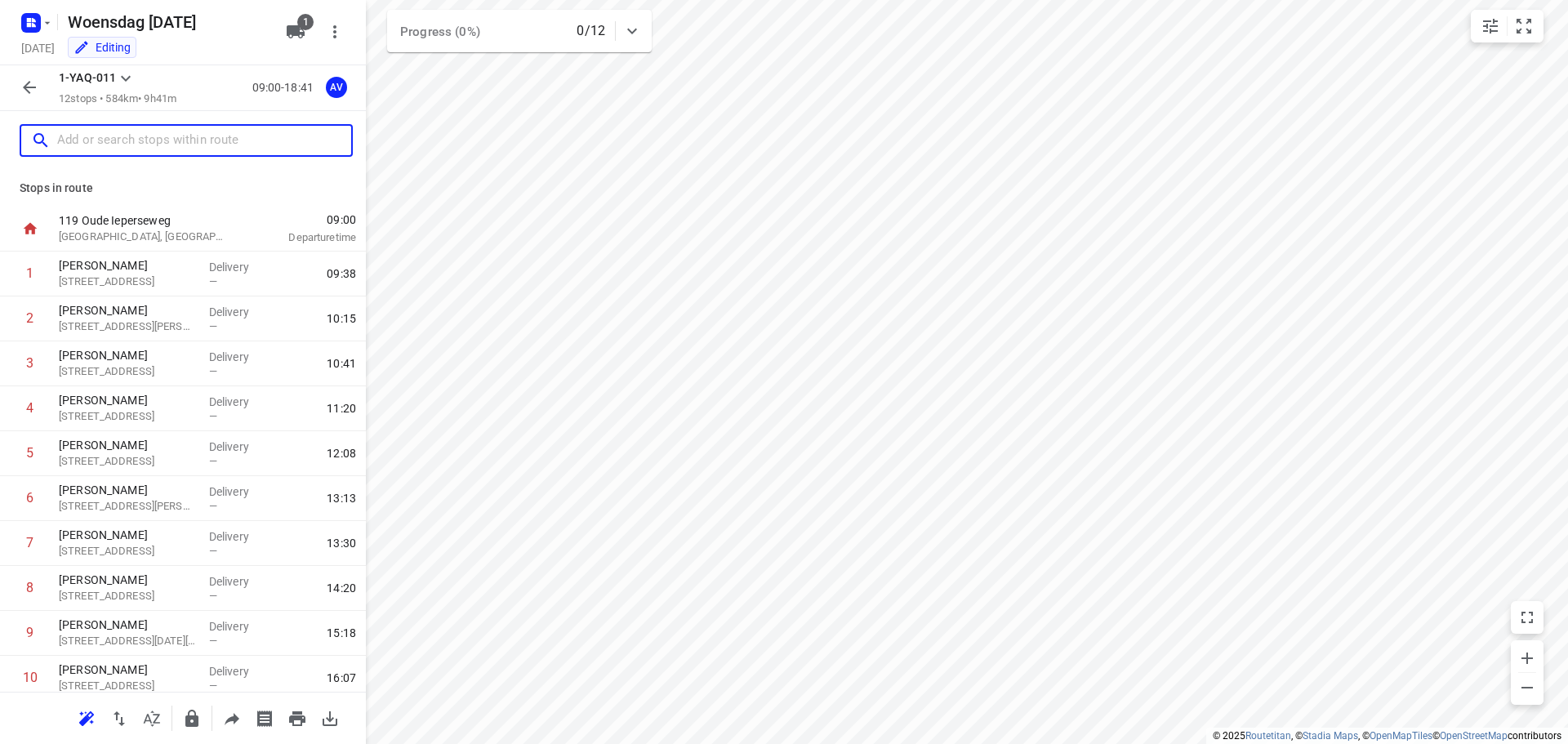
drag, startPoint x: 184, startPoint y: 140, endPoint x: 205, endPoint y: 126, distance: 25.2
click at [184, 140] on input "text" at bounding box center [205, 140] width 294 height 25
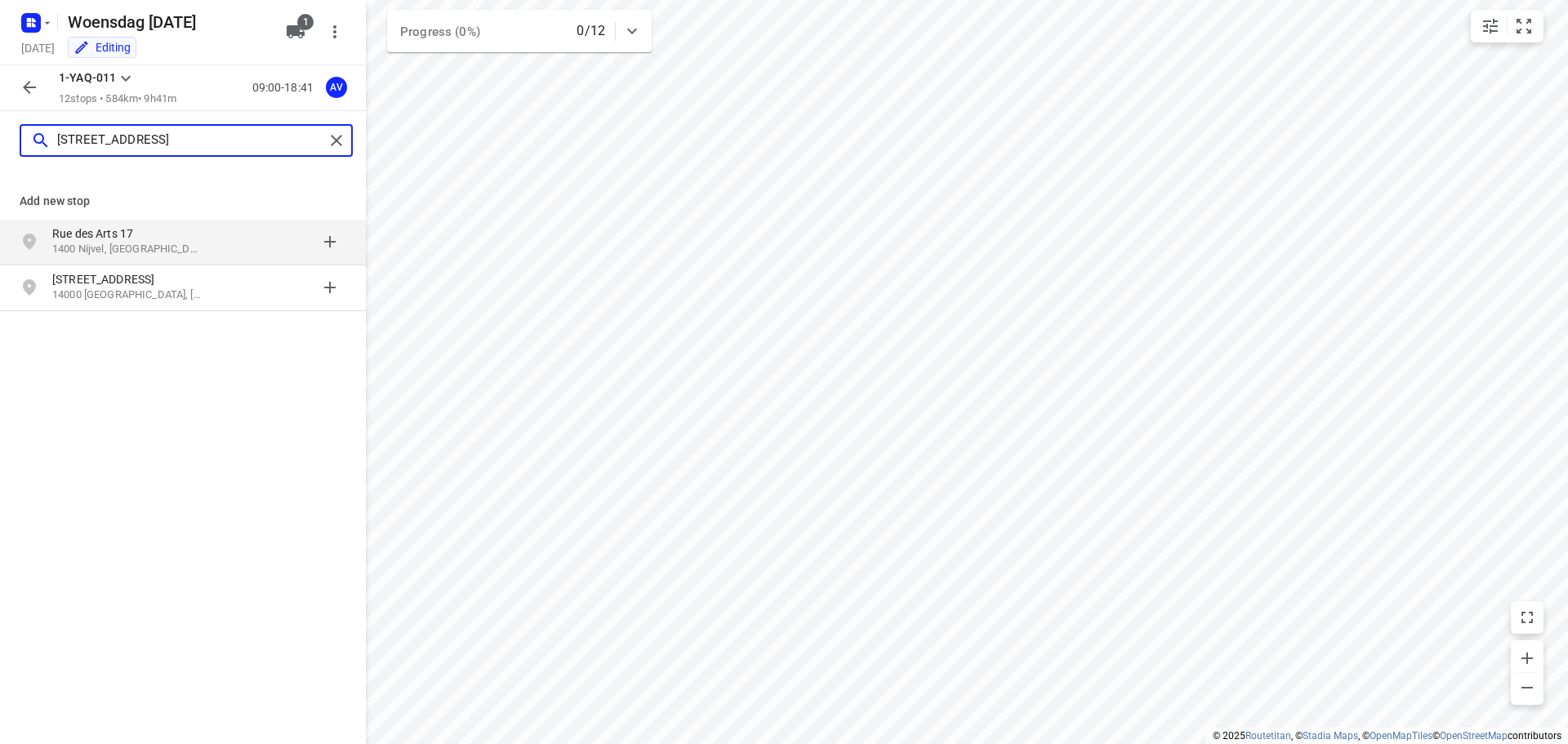
type input "[STREET_ADDRESS]"
click at [177, 243] on p "1400 Nijvel, [GEOGRAPHIC_DATA]" at bounding box center [127, 249] width 150 height 16
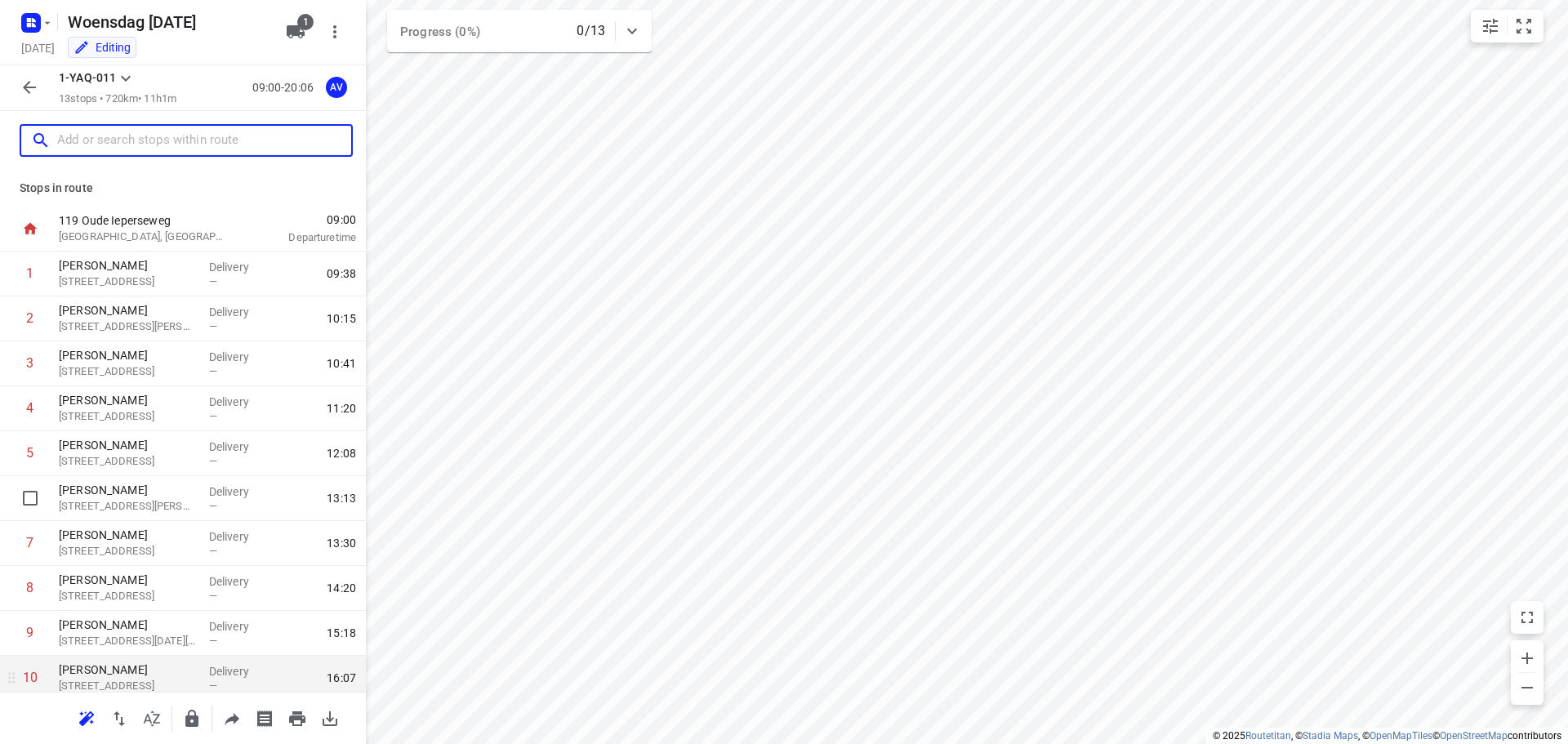
scroll to position [189, 0]
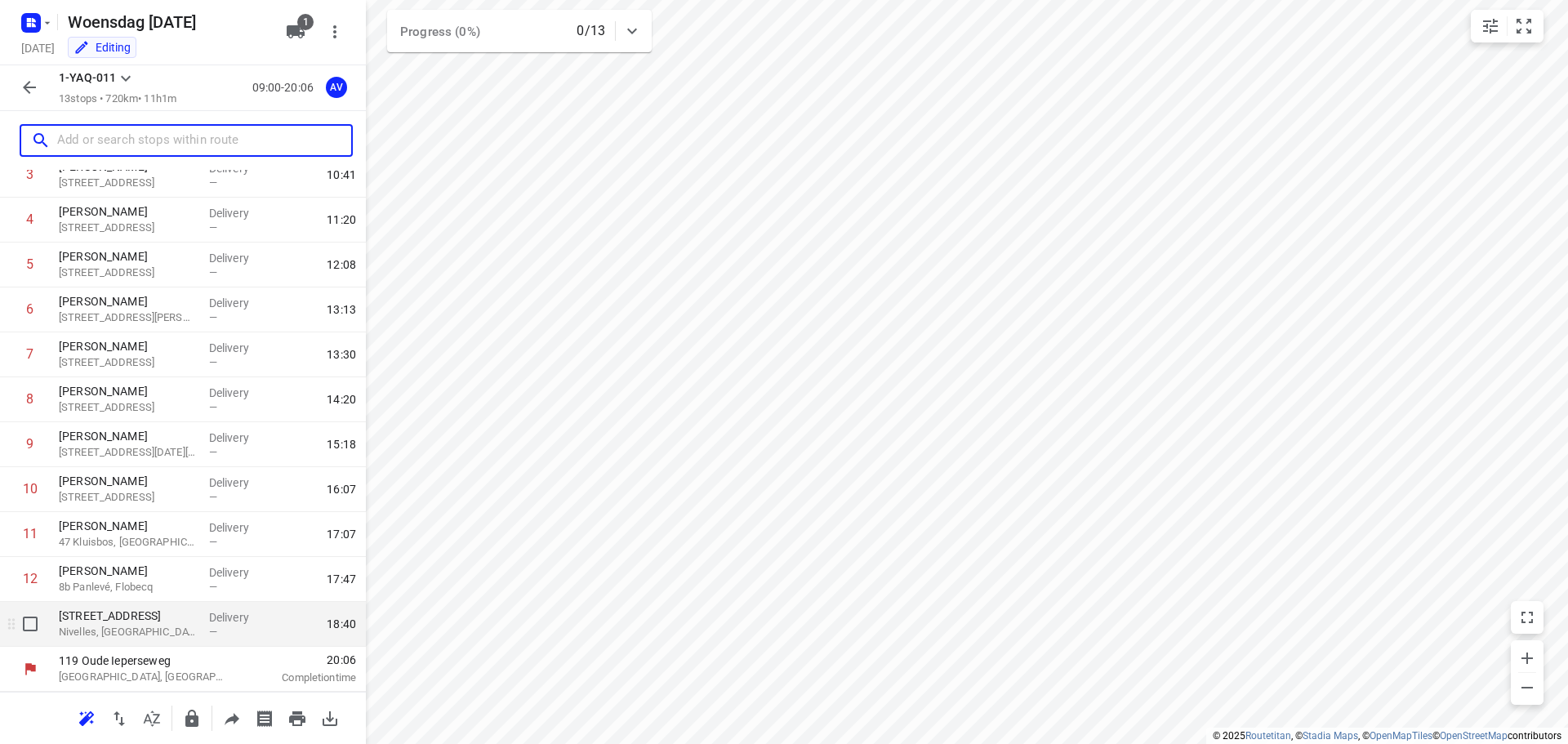
click at [150, 641] on div "[STREET_ADDRESS]" at bounding box center [127, 624] width 150 height 45
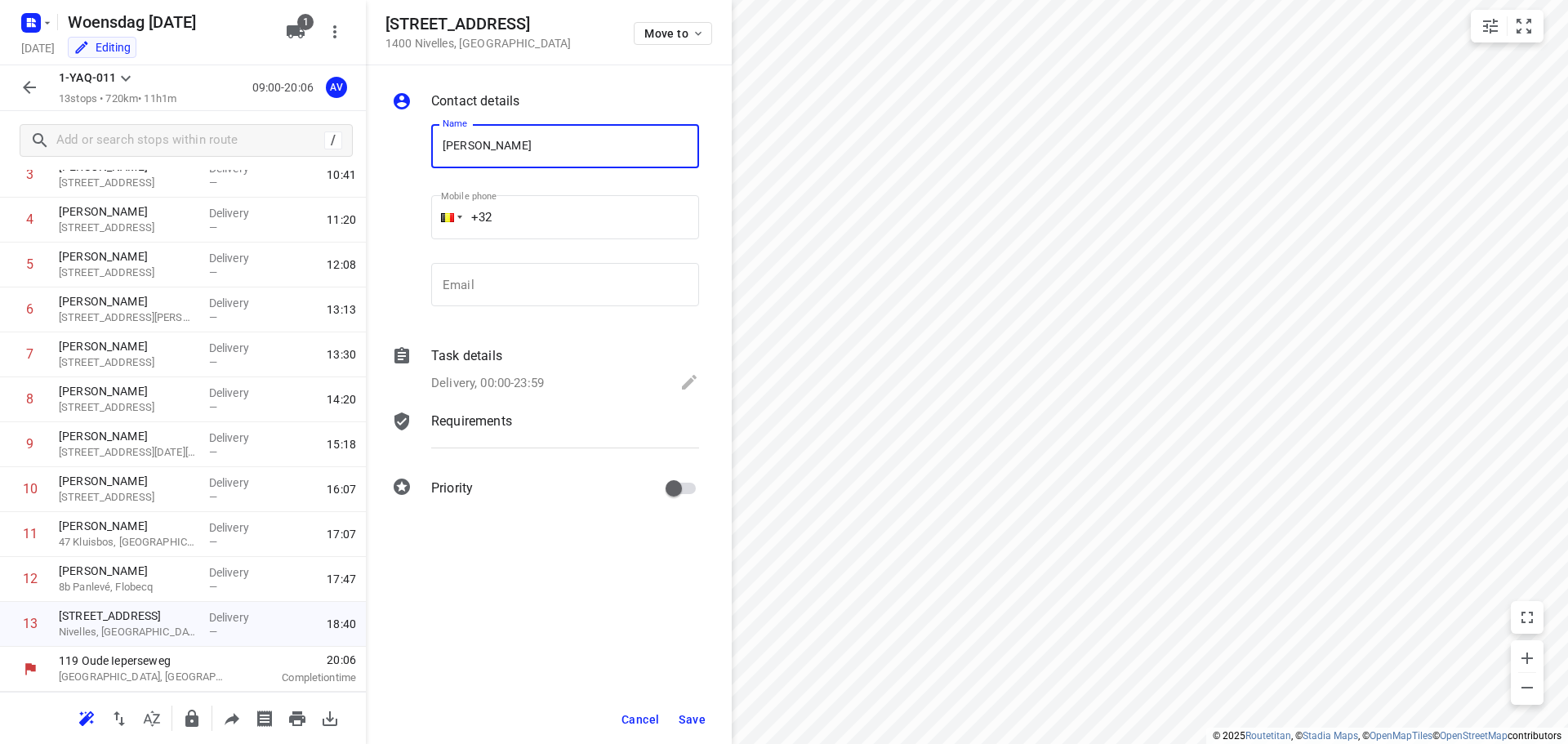
type input "[PERSON_NAME]"
click at [565, 222] on input "+32" at bounding box center [565, 217] width 268 height 44
type input "[PHONE_NUMBER]"
click at [520, 381] on p "Delivery, 00:00-23:59" at bounding box center [487, 382] width 112 height 19
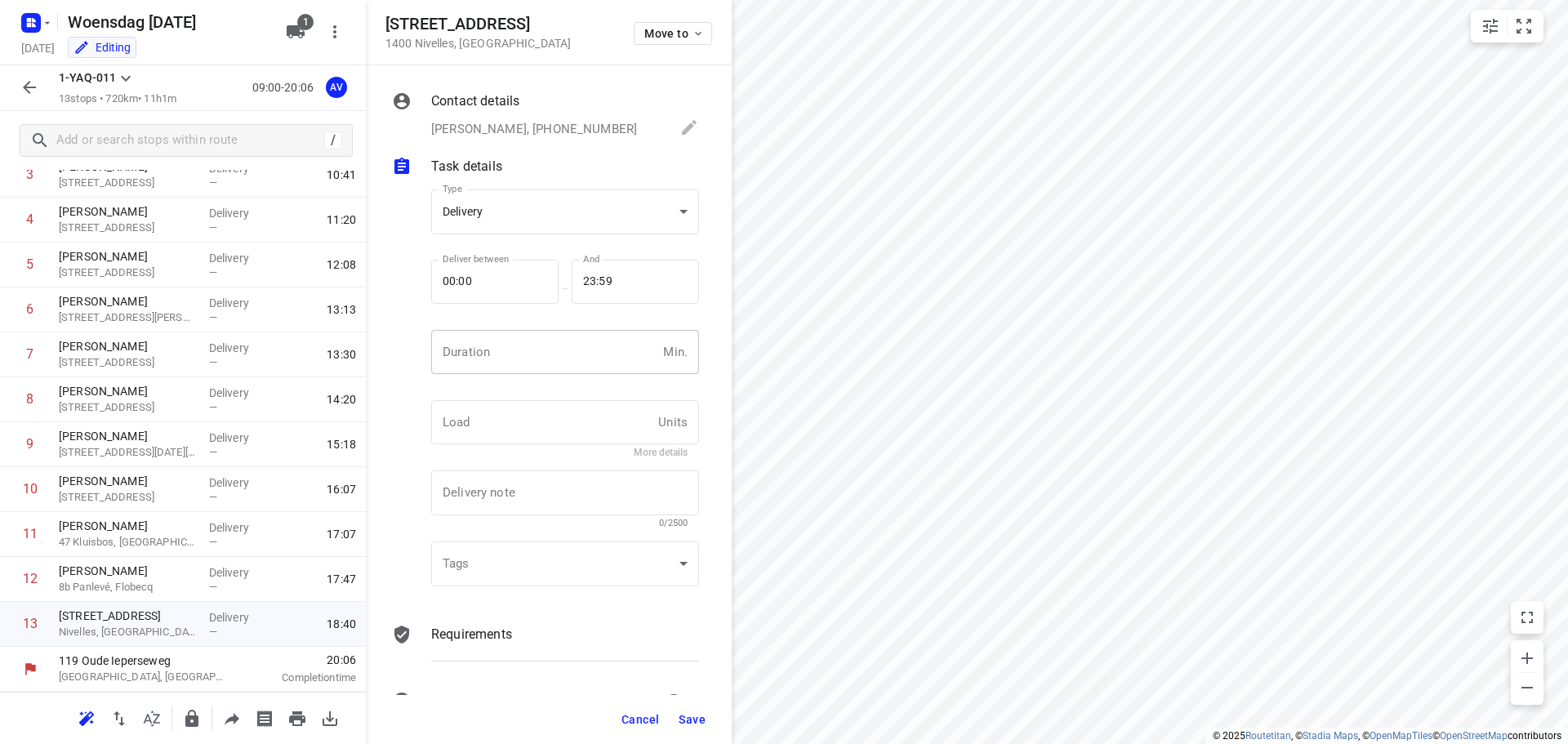
click at [520, 344] on input "number" at bounding box center [544, 352] width 226 height 44
type input "1"
click at [685, 720] on span "Save" at bounding box center [692, 719] width 27 height 13
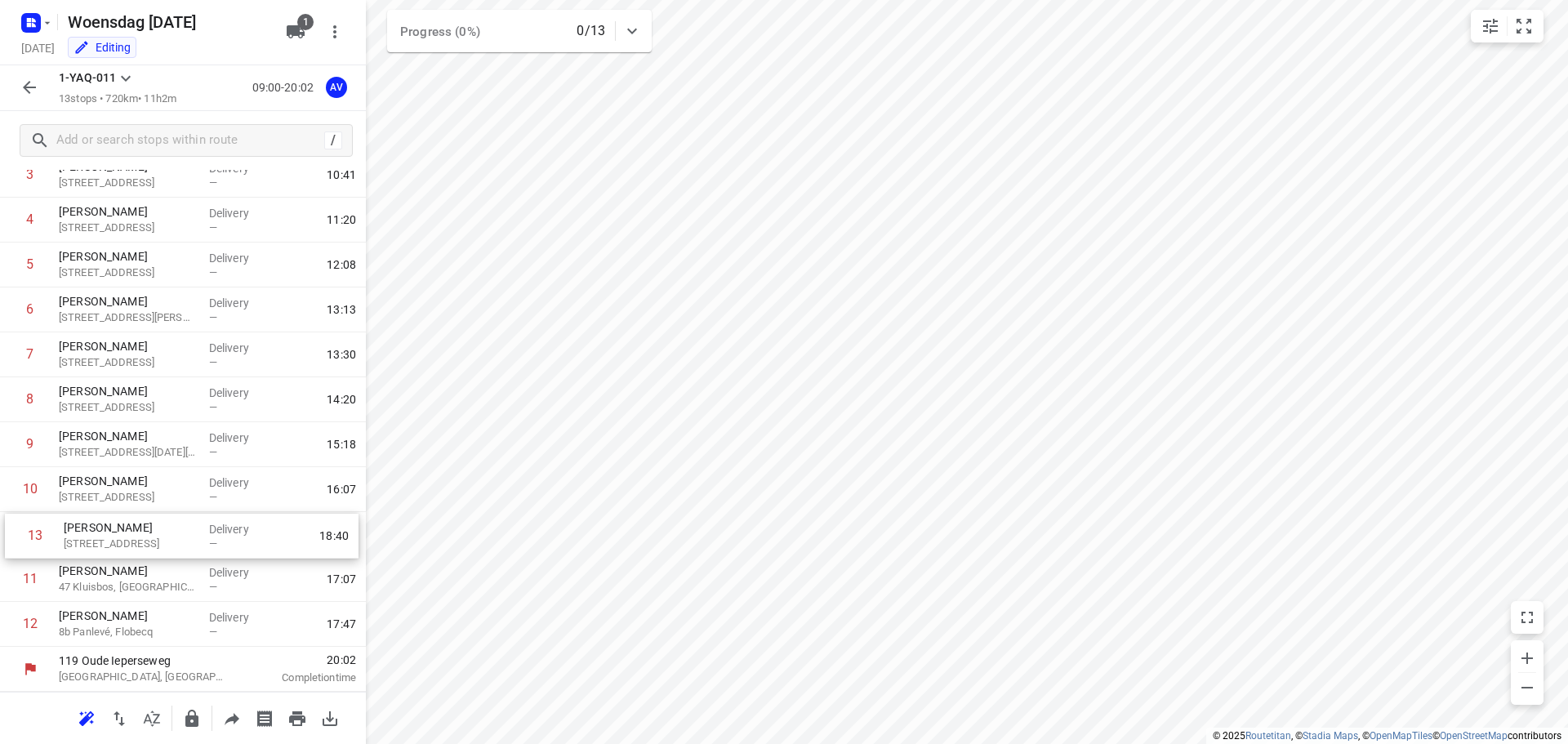
drag, startPoint x: 4, startPoint y: 632, endPoint x: 11, endPoint y: 538, distance: 94.3
click at [11, 538] on div "1 [PERSON_NAME] 2 Rue Crombrie, Tournai Delivery — 09:38 2 [PERSON_NAME] [STREE…" at bounding box center [183, 355] width 366 height 584
click at [30, 84] on icon "button" at bounding box center [30, 87] width 20 height 20
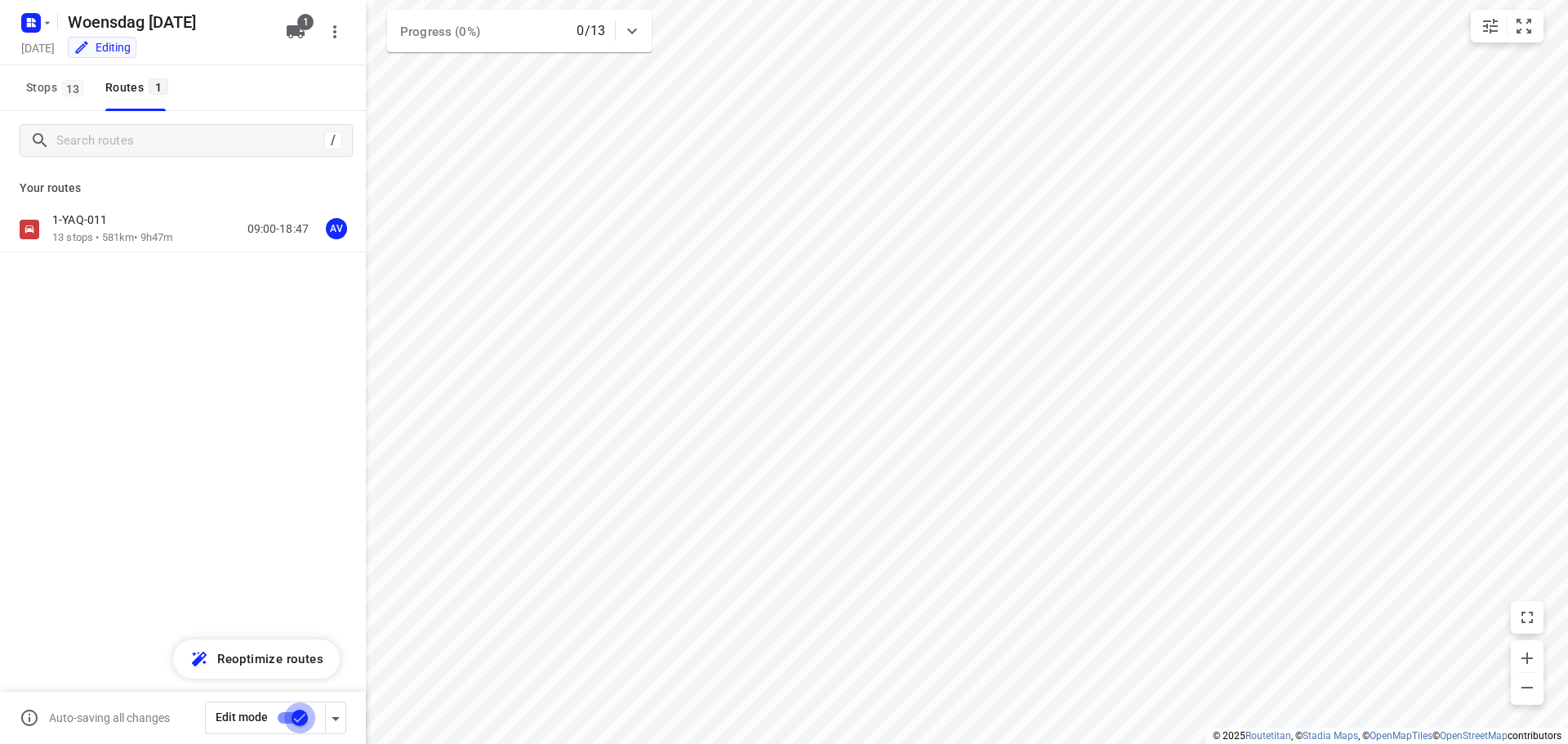
click at [285, 719] on input "checkbox" at bounding box center [300, 717] width 93 height 31
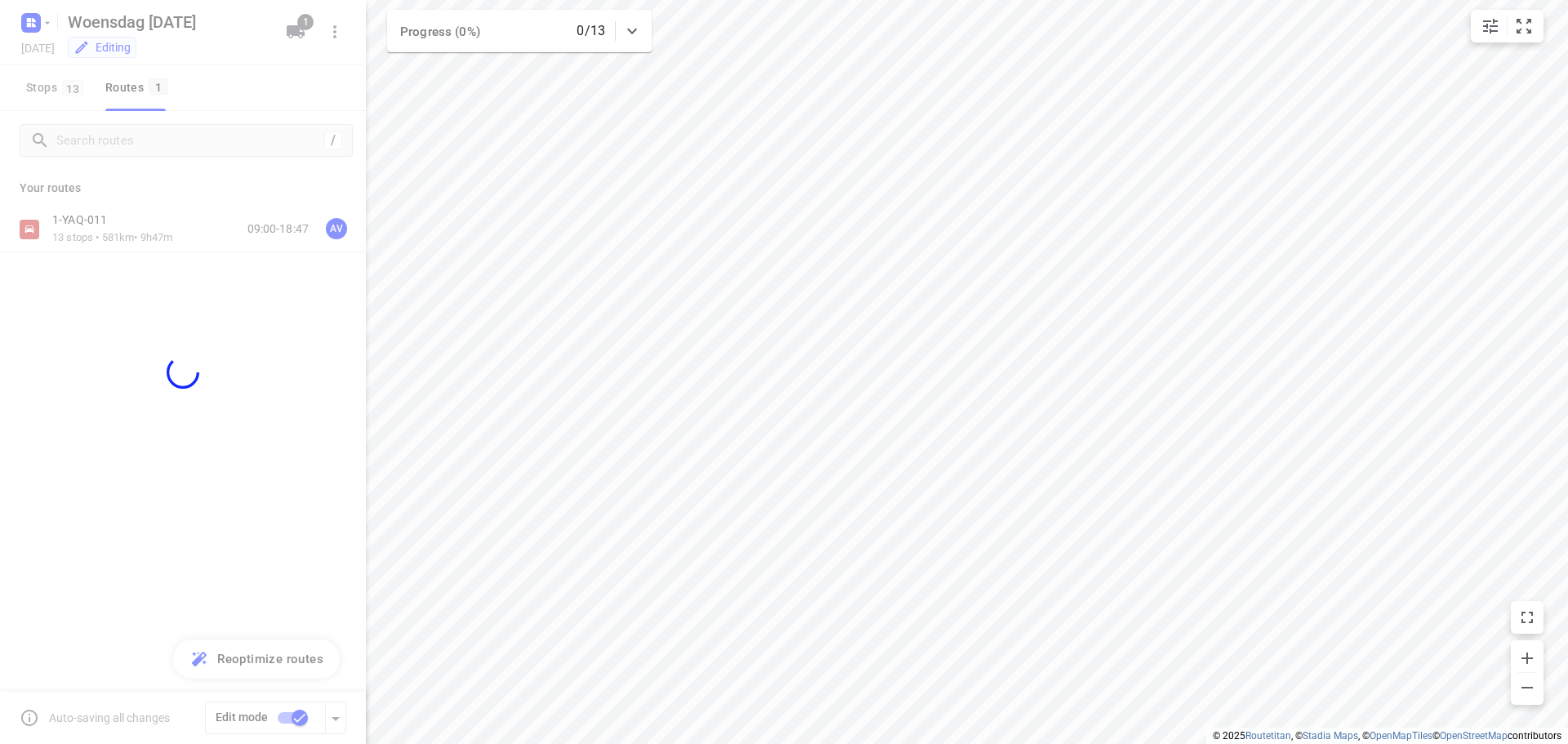
checkbox input "false"
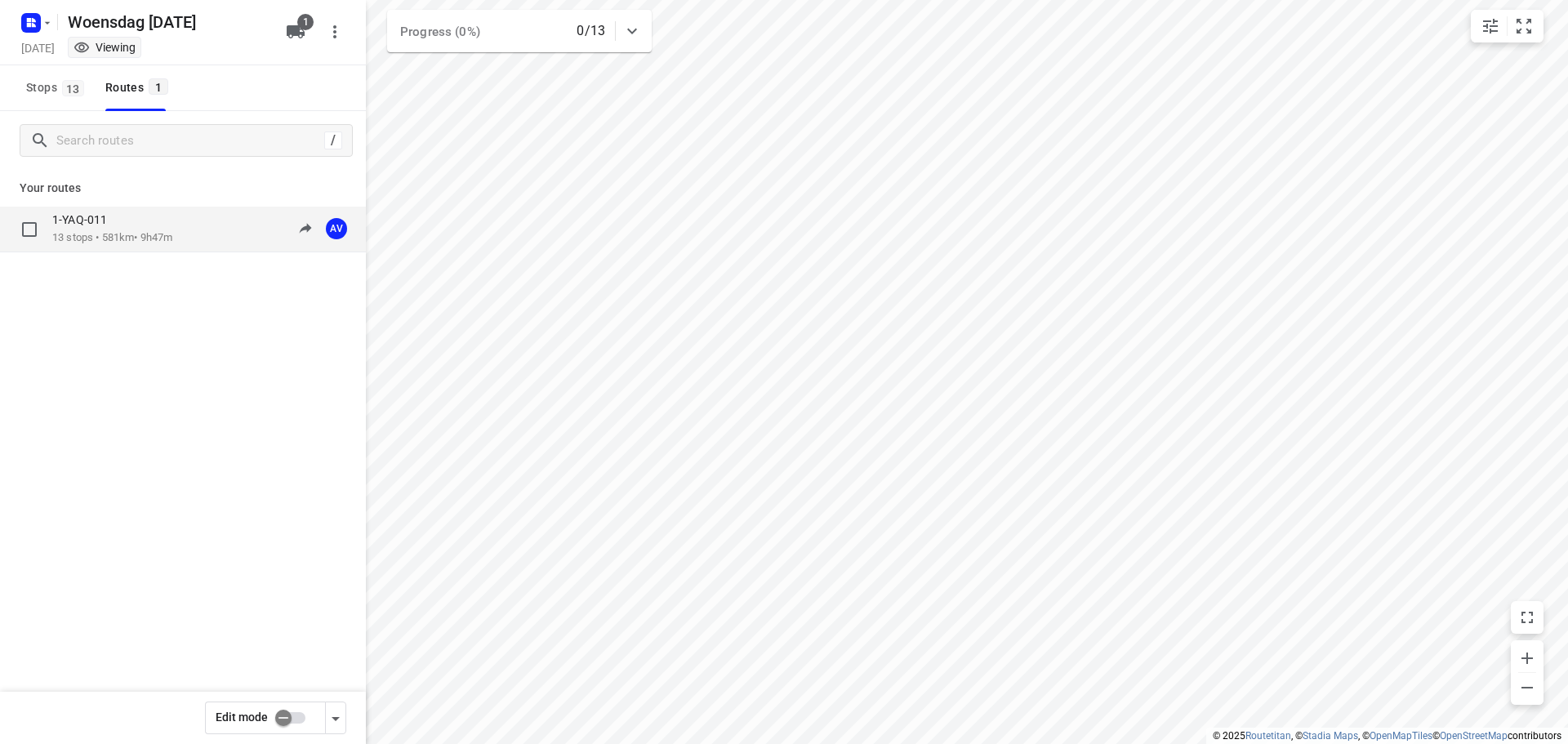
click at [188, 227] on div "1-YAQ-011 13 stops • 581km • 9h47m 09:00-18:47 AV" at bounding box center [210, 229] width 314 height 34
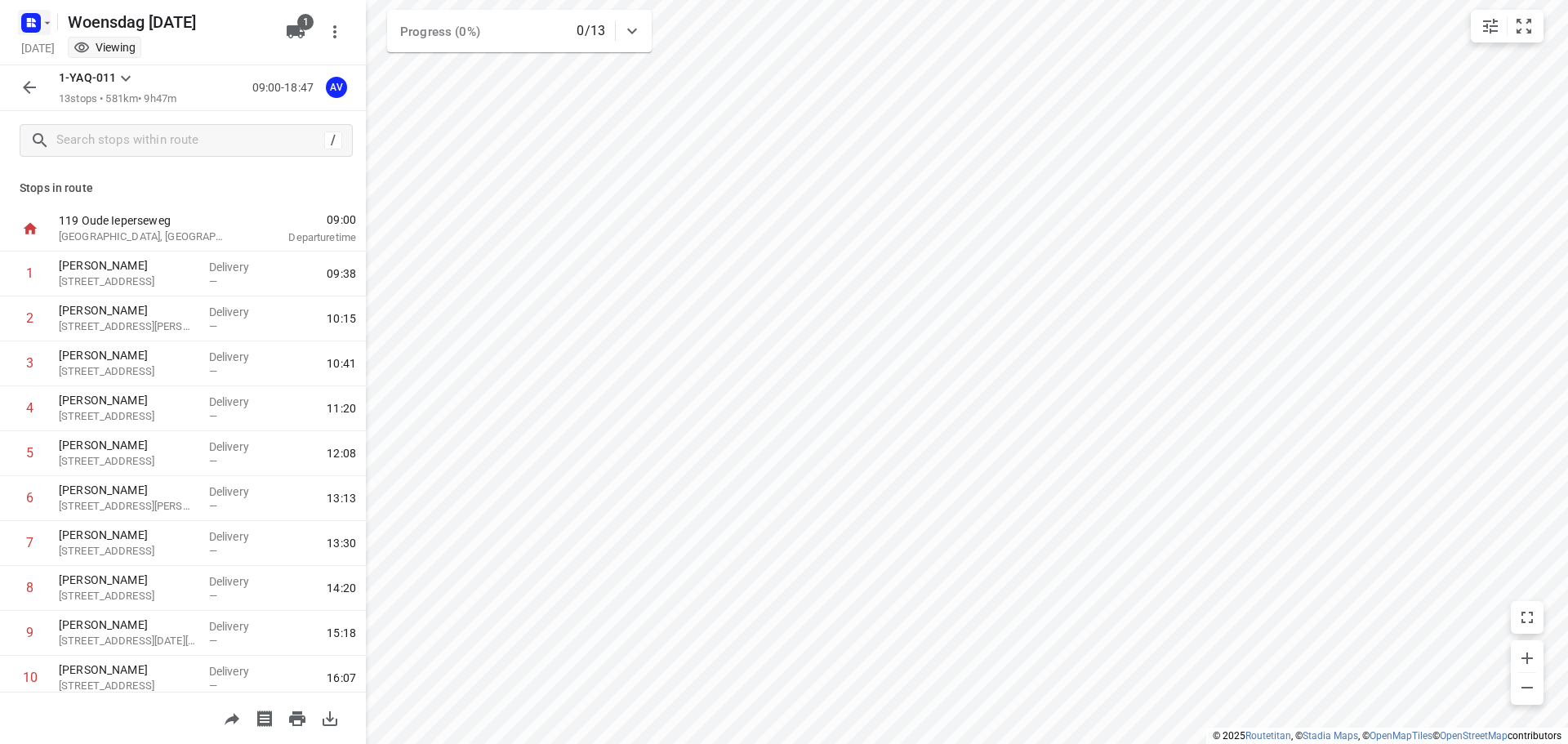
click at [38, 27] on rect "button" at bounding box center [31, 23] width 20 height 20
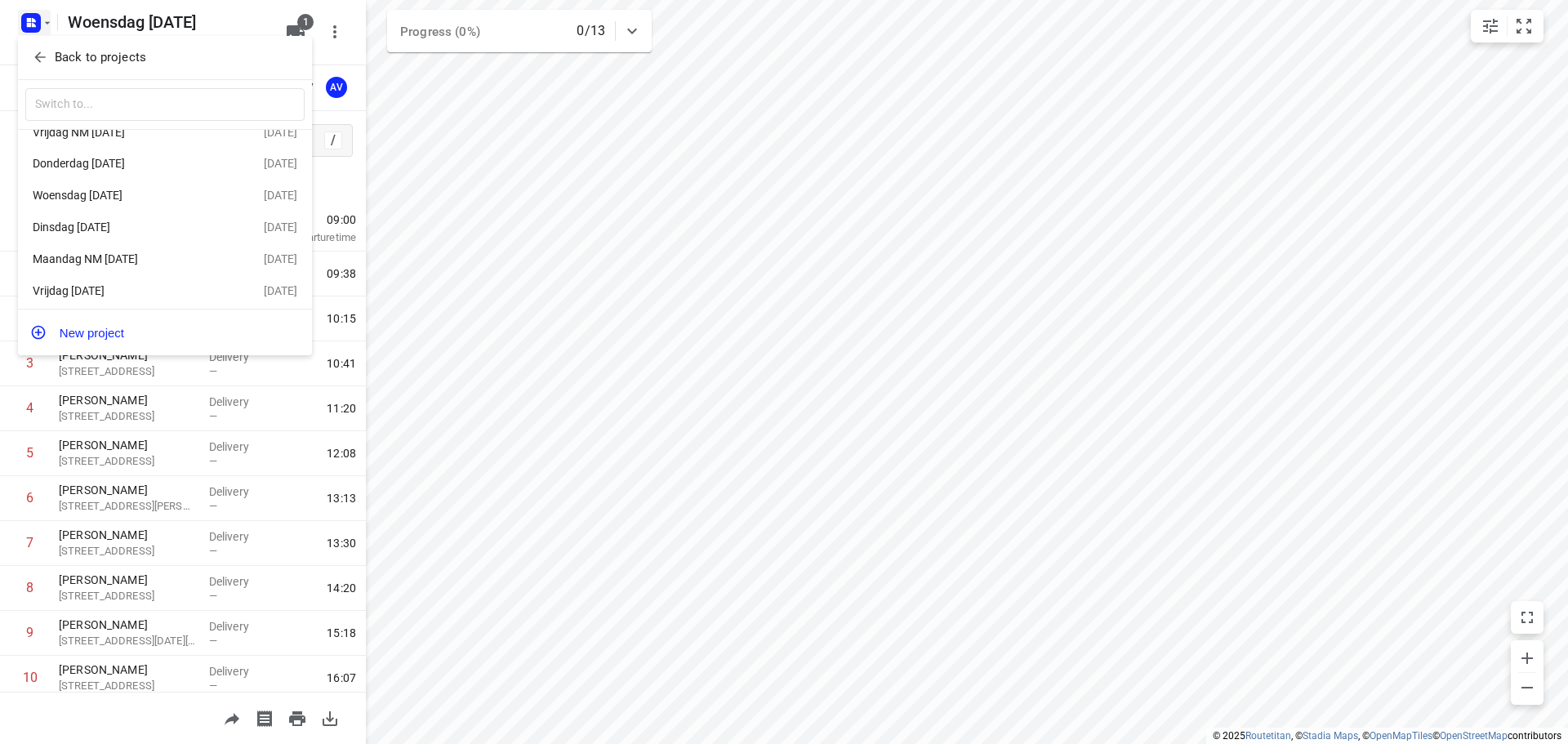
scroll to position [30, 0]
click at [138, 280] on div "Vrijdag [DATE]" at bounding box center [126, 286] width 188 height 13
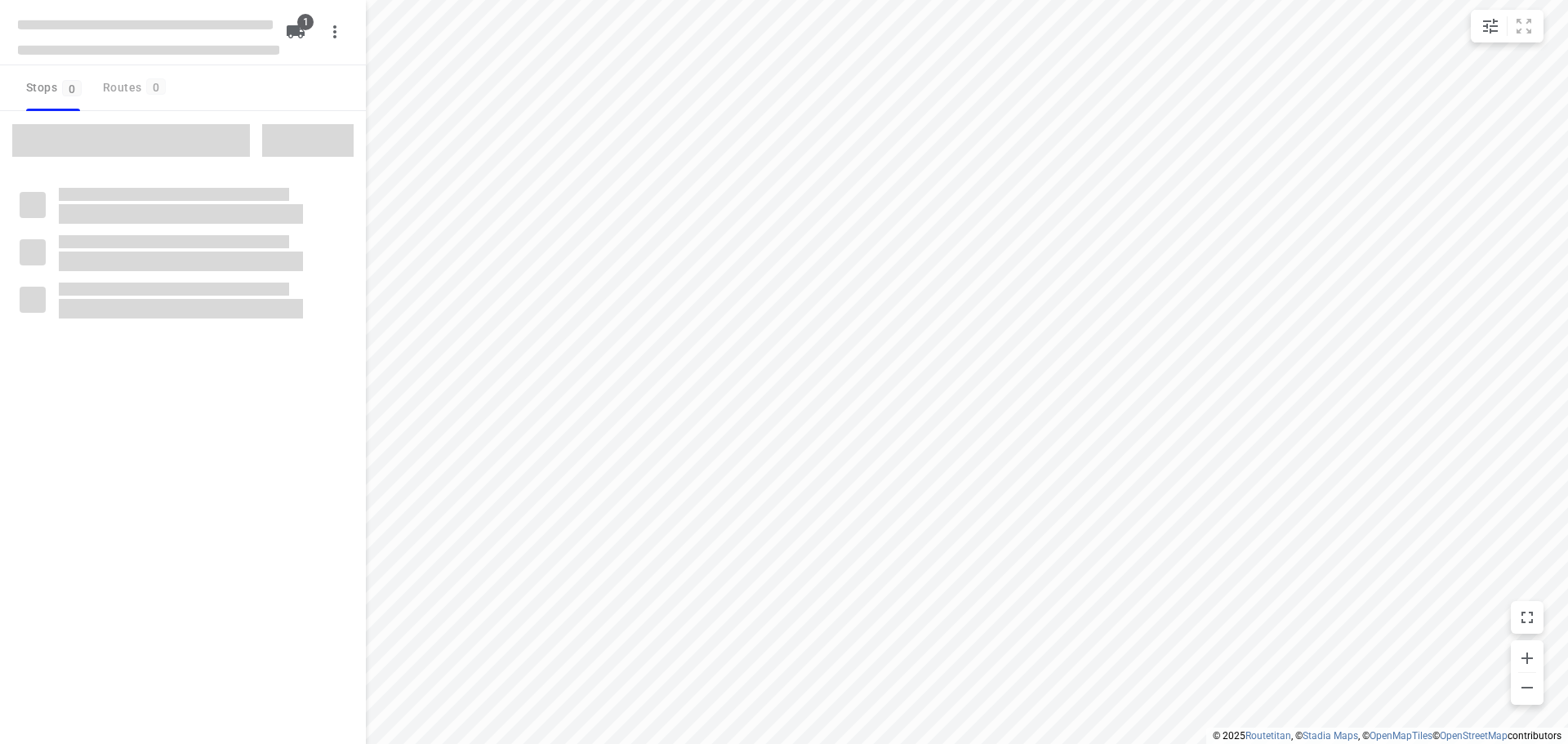
type input "distance"
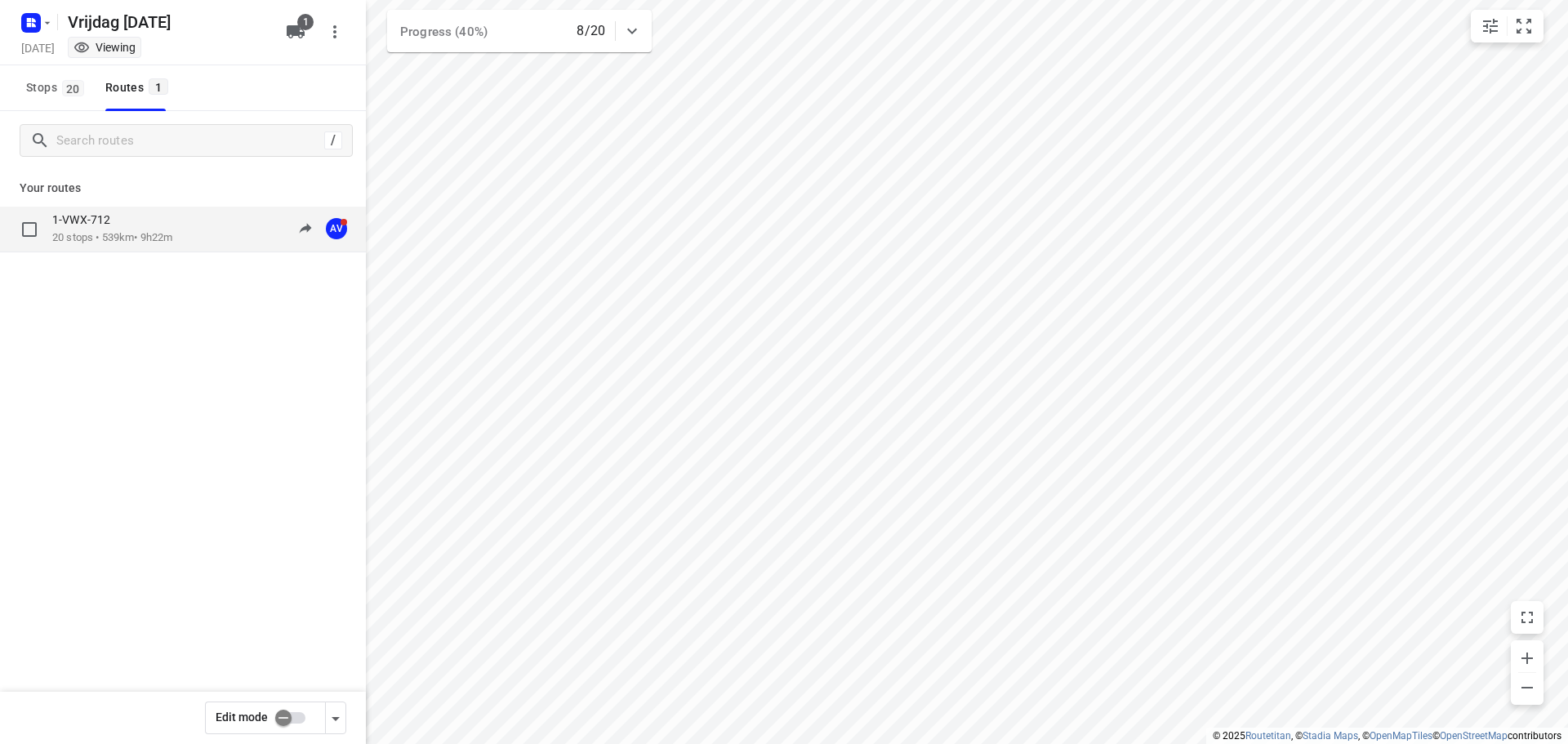
click at [190, 222] on div "1-VWX-712 20 stops • 539km • 9h22m 09:56-20:33 AV" at bounding box center [210, 229] width 314 height 34
